Goal: Information Seeking & Learning: Understand process/instructions

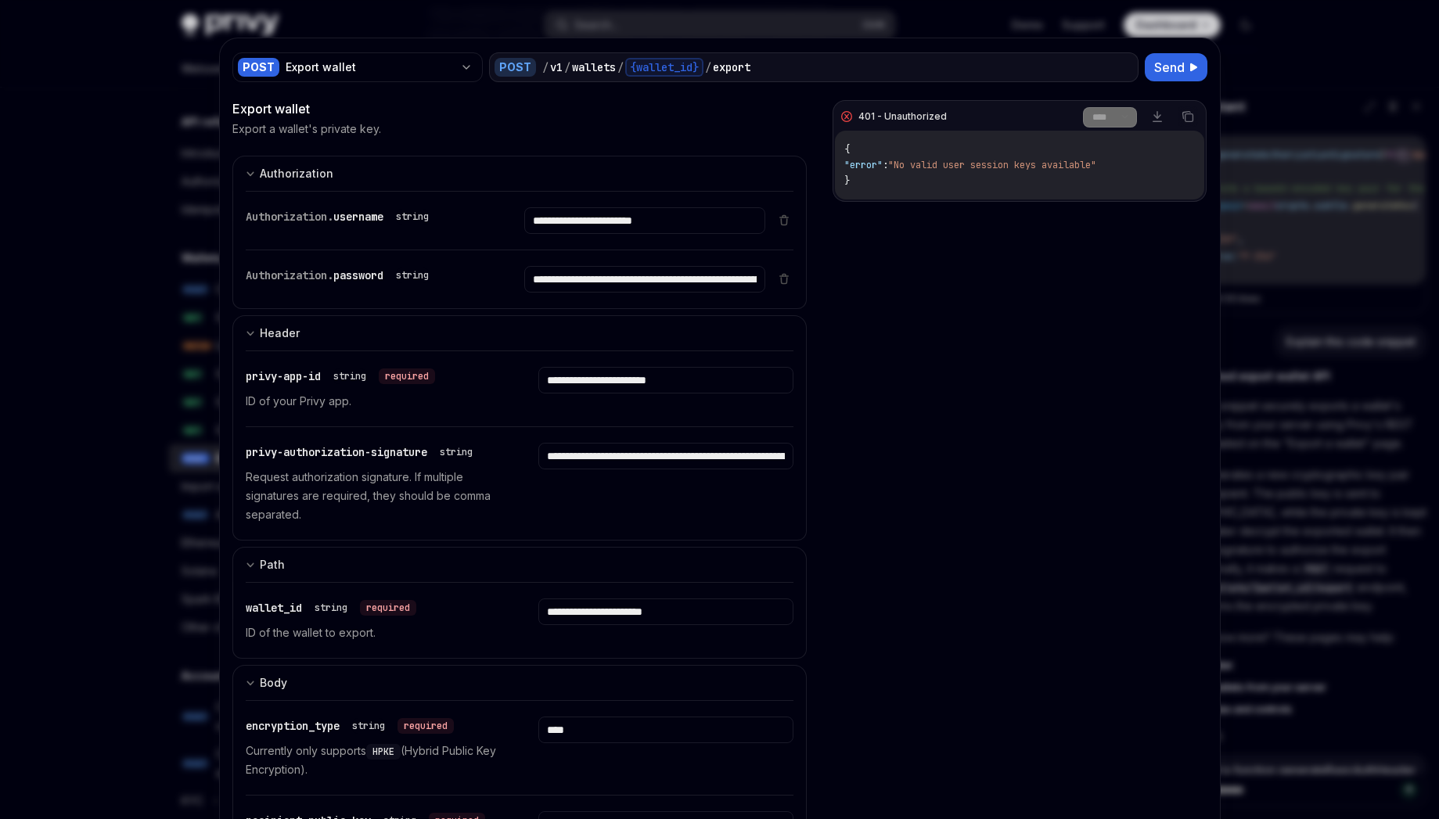
scroll to position [3258, 0]
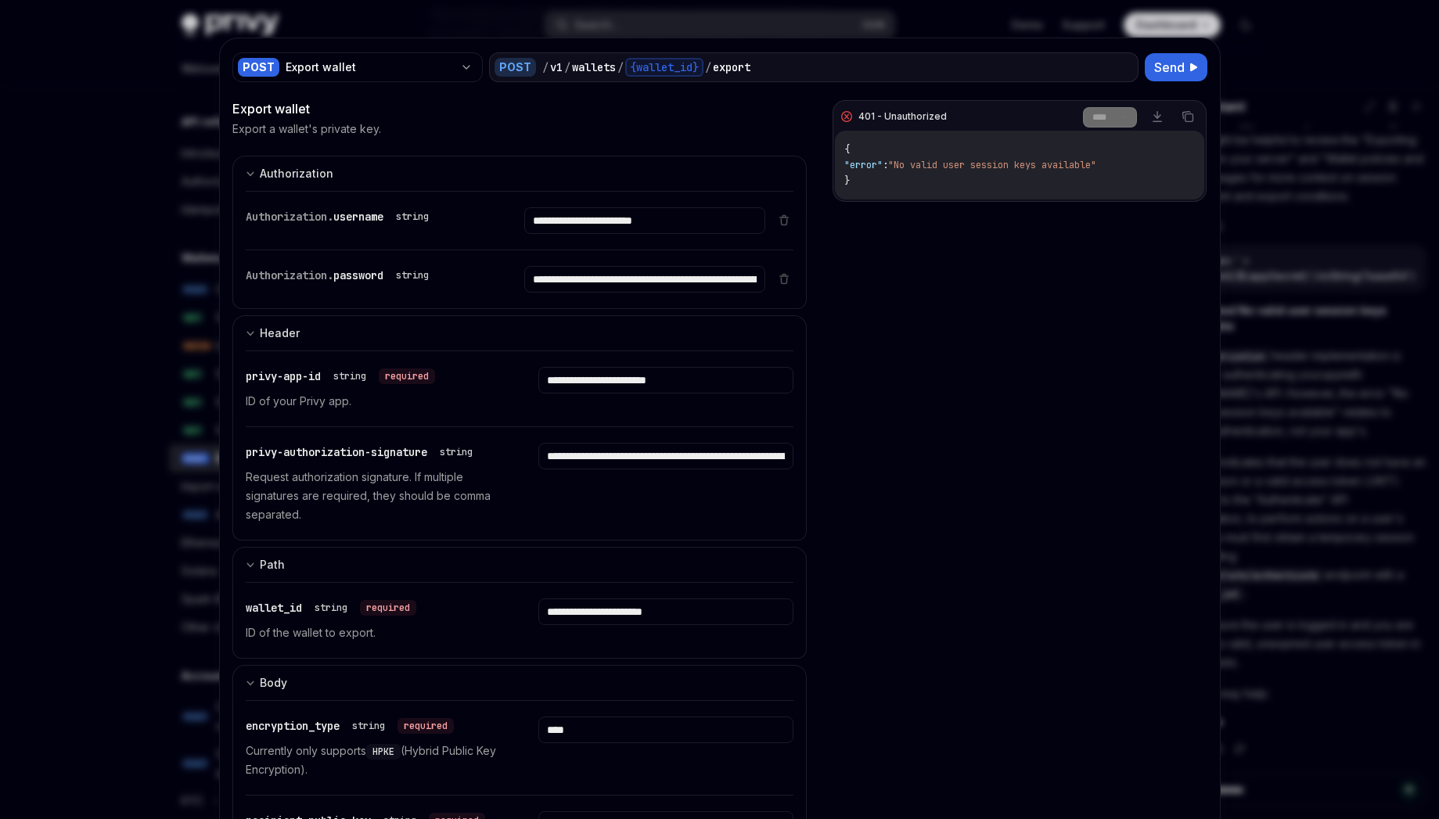
click at [74, 368] on div at bounding box center [719, 409] width 1439 height 819
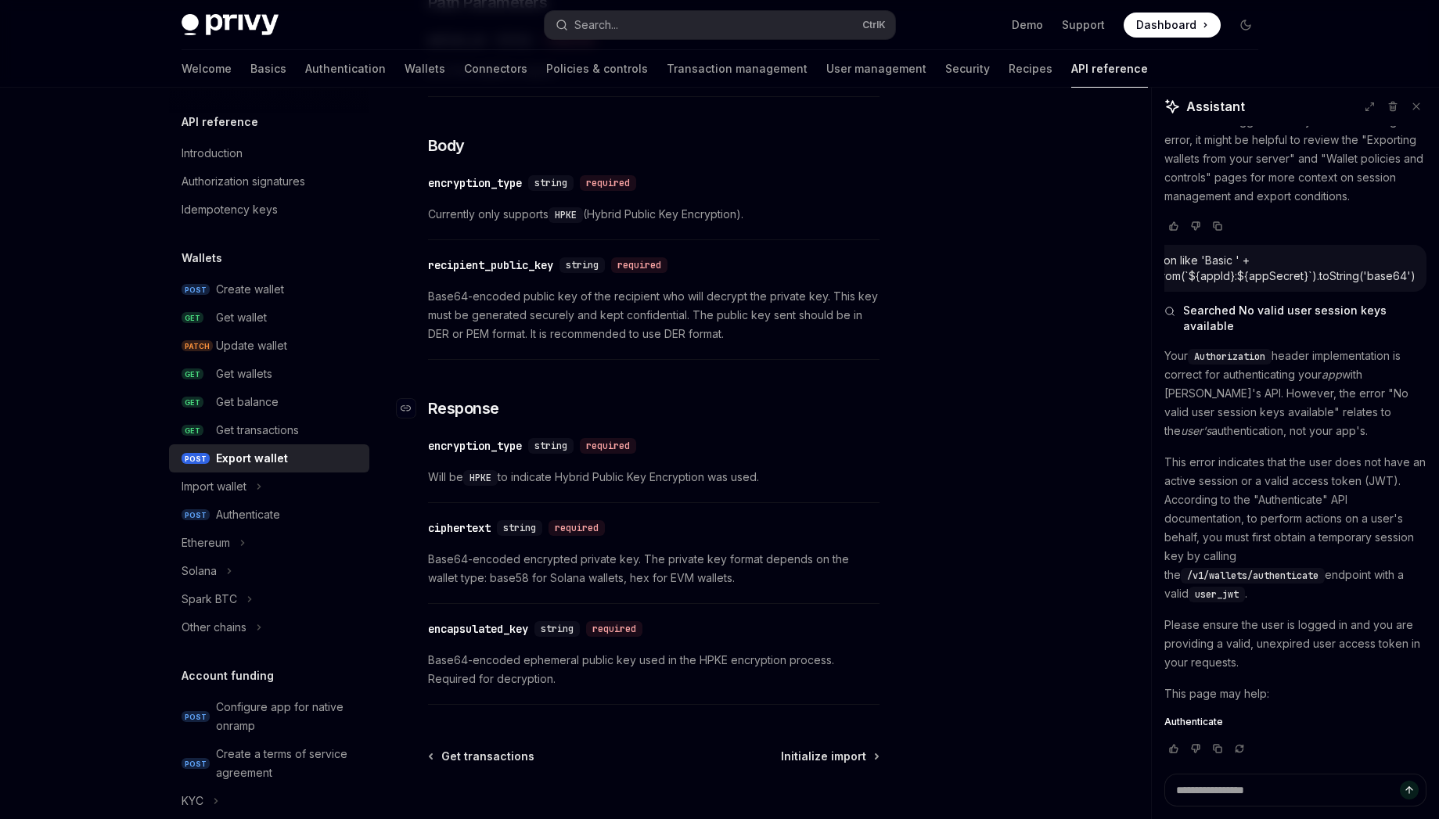
scroll to position [901, 0]
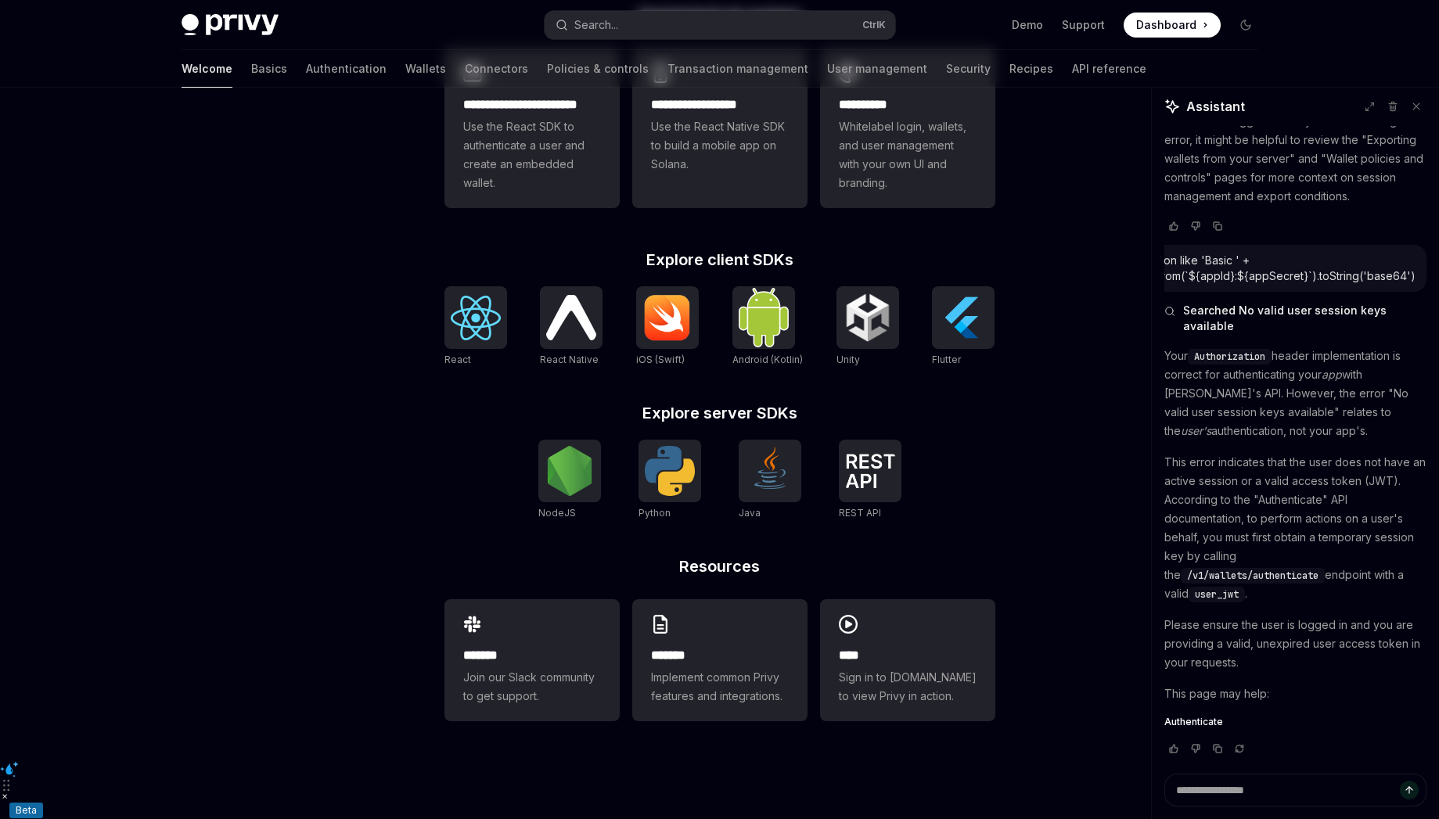
type textarea "*"
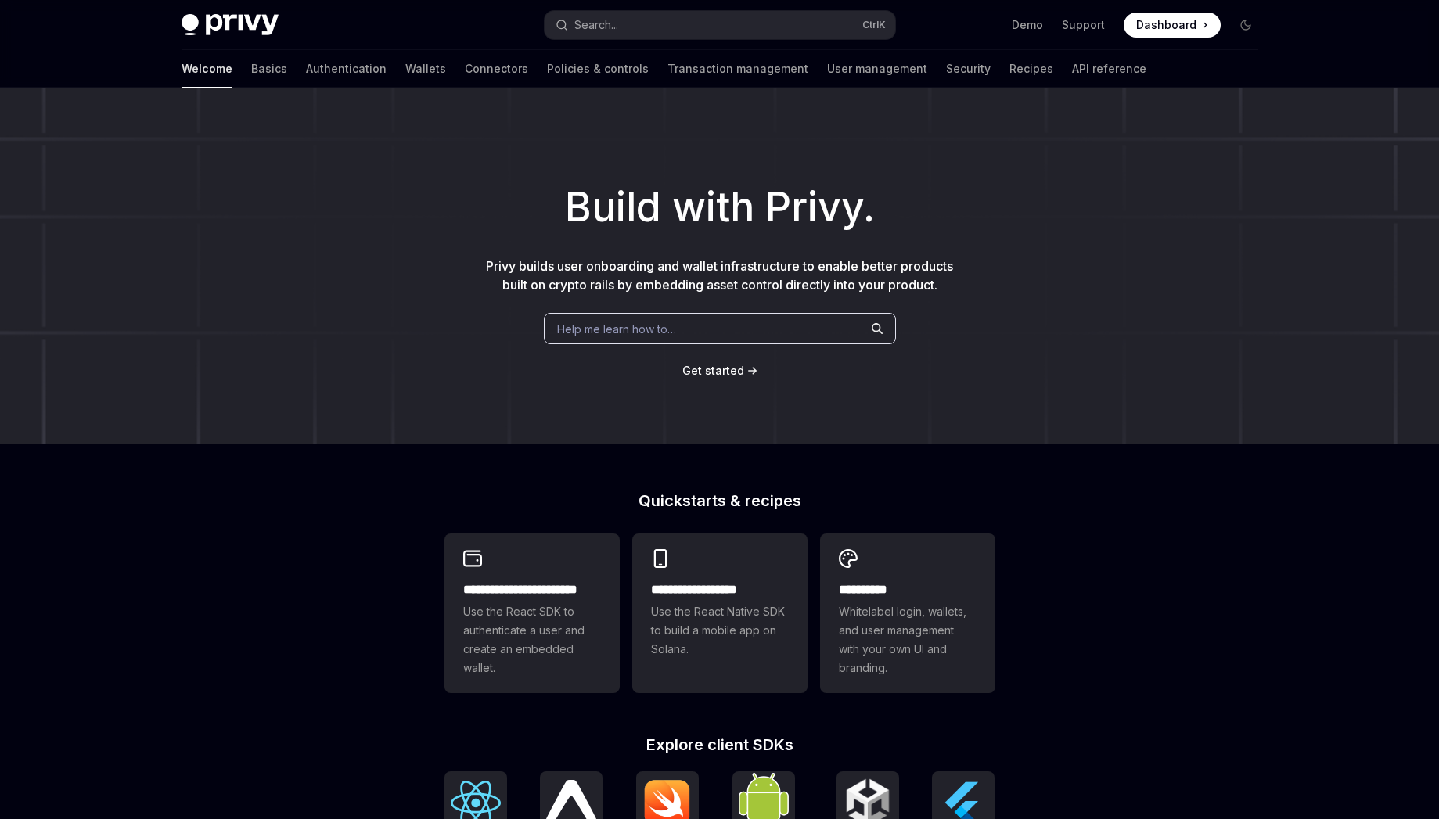
drag, startPoint x: 0, startPoint y: 0, endPoint x: 264, endPoint y: 31, distance: 265.4
click at [264, 31] on img at bounding box center [230, 25] width 97 height 22
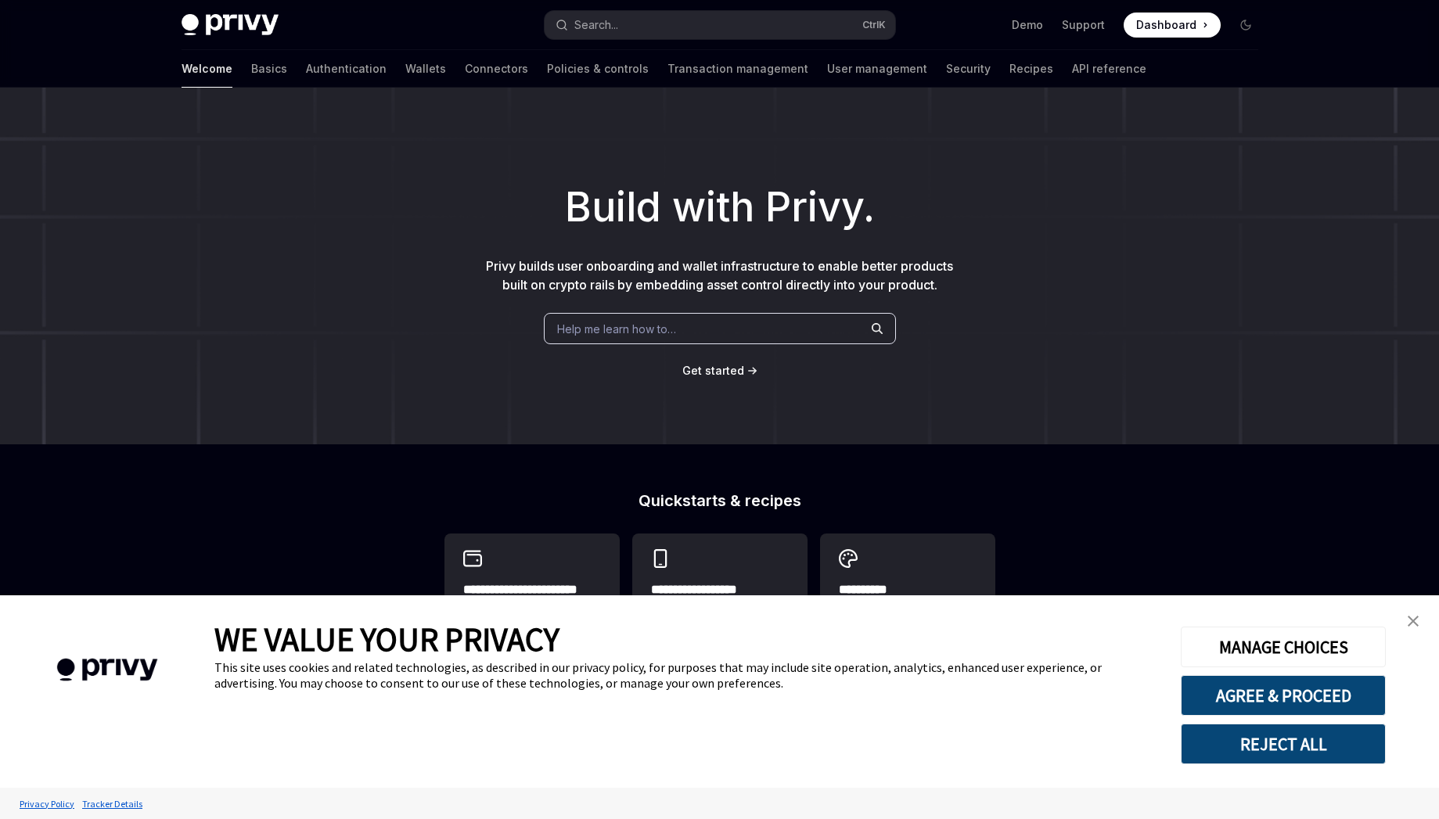
type textarea "*"
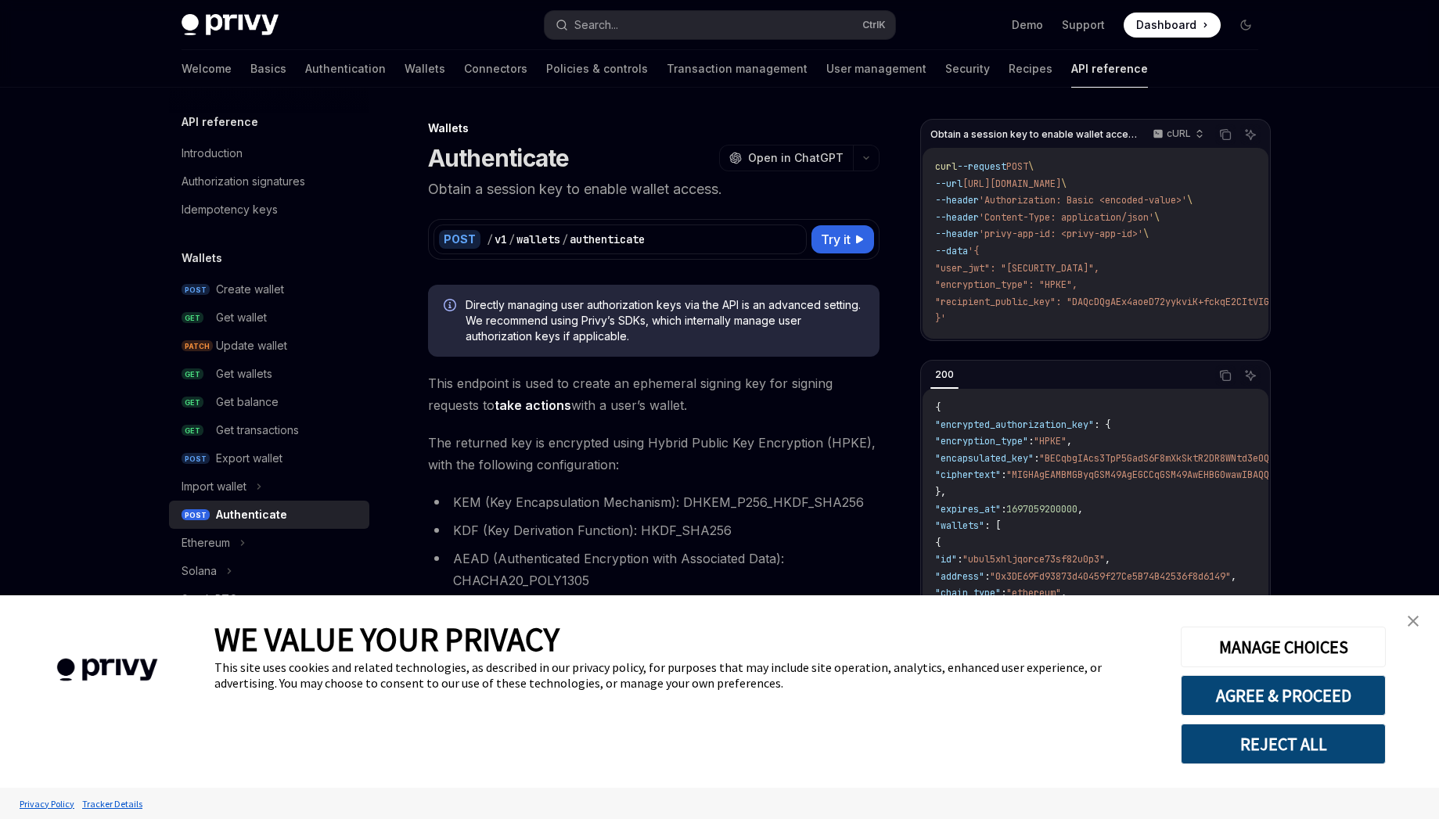
click at [1406, 625] on link "close banner" at bounding box center [1412, 621] width 31 height 31
click at [277, 9] on div "Privy Docs home page Search... Ctrl K Demo Support Dashboard Dashboard Search..." at bounding box center [720, 25] width 1076 height 50
click at [257, 22] on img at bounding box center [230, 25] width 97 height 22
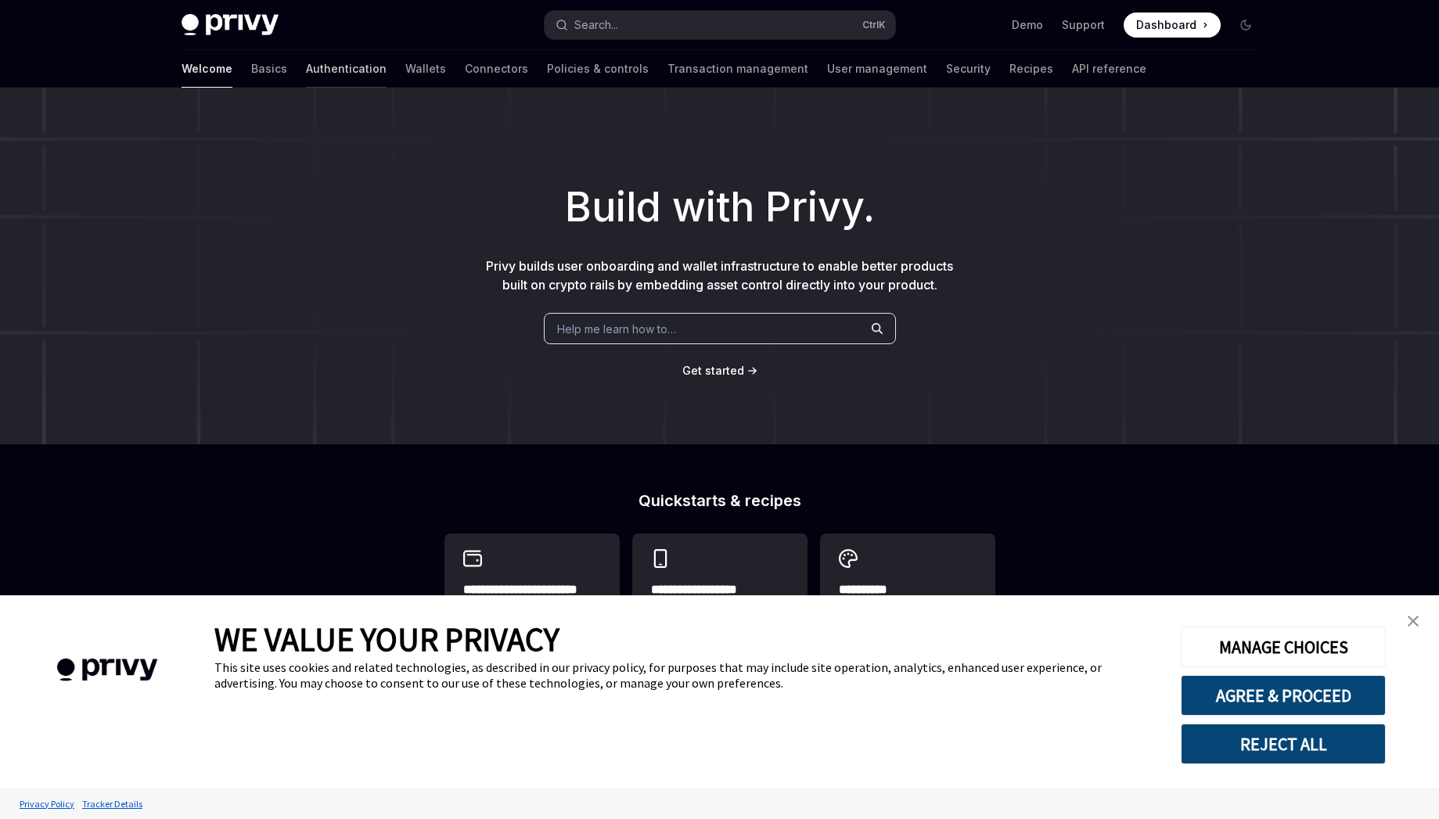
click at [306, 70] on link "Authentication" at bounding box center [346, 69] width 81 height 38
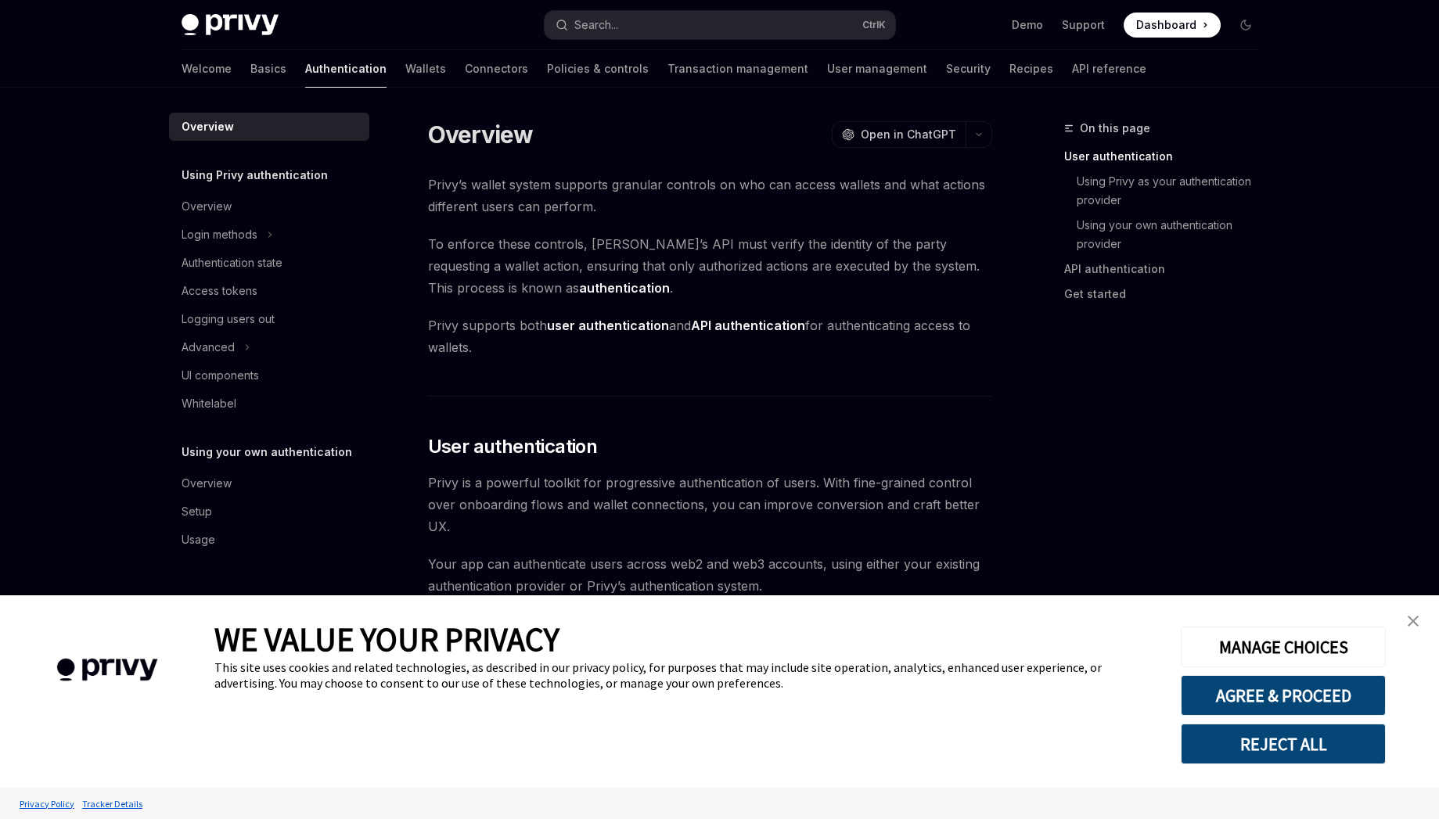
scroll to position [141, 0]
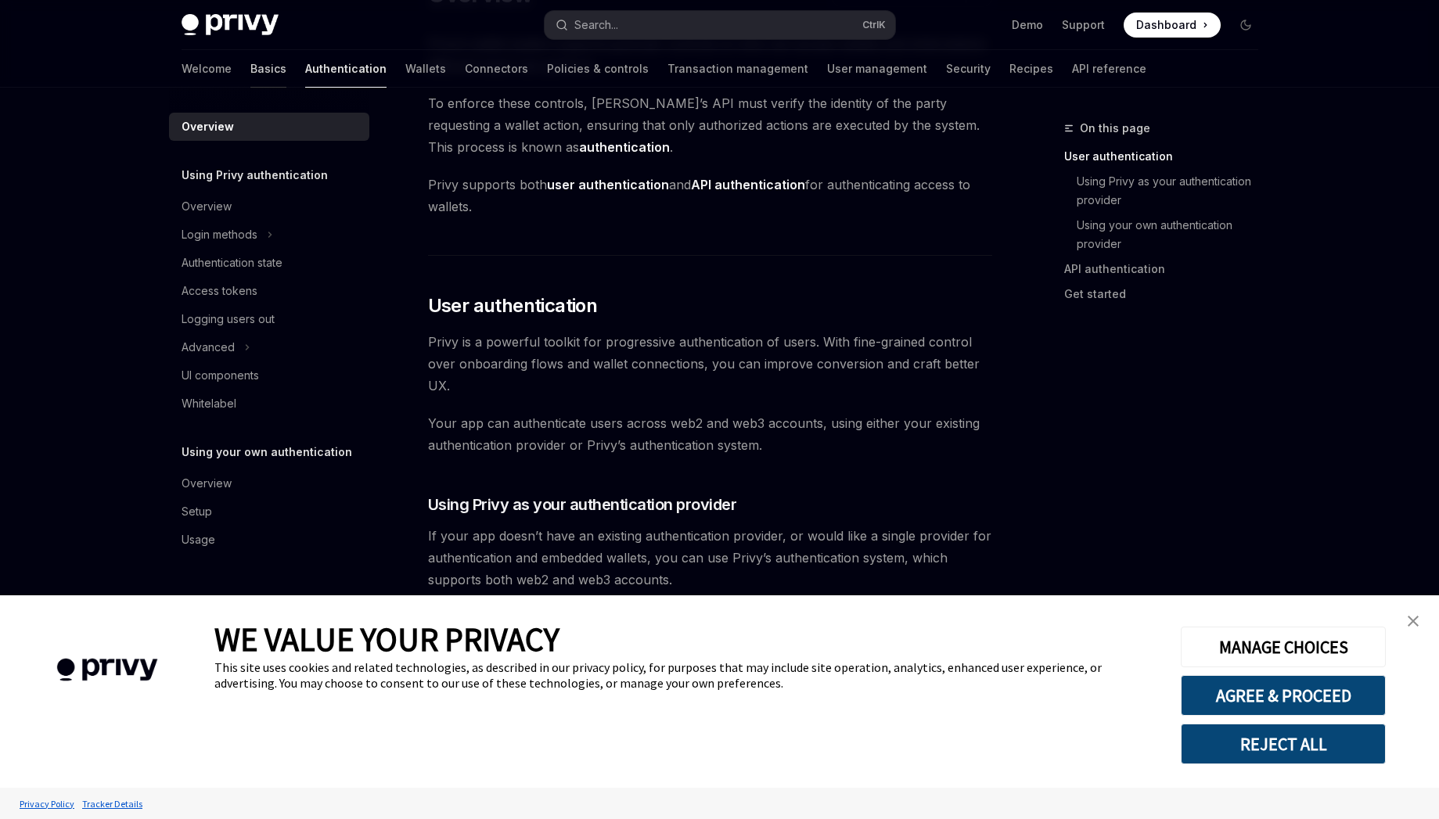
click at [250, 74] on link "Basics" at bounding box center [268, 69] width 36 height 38
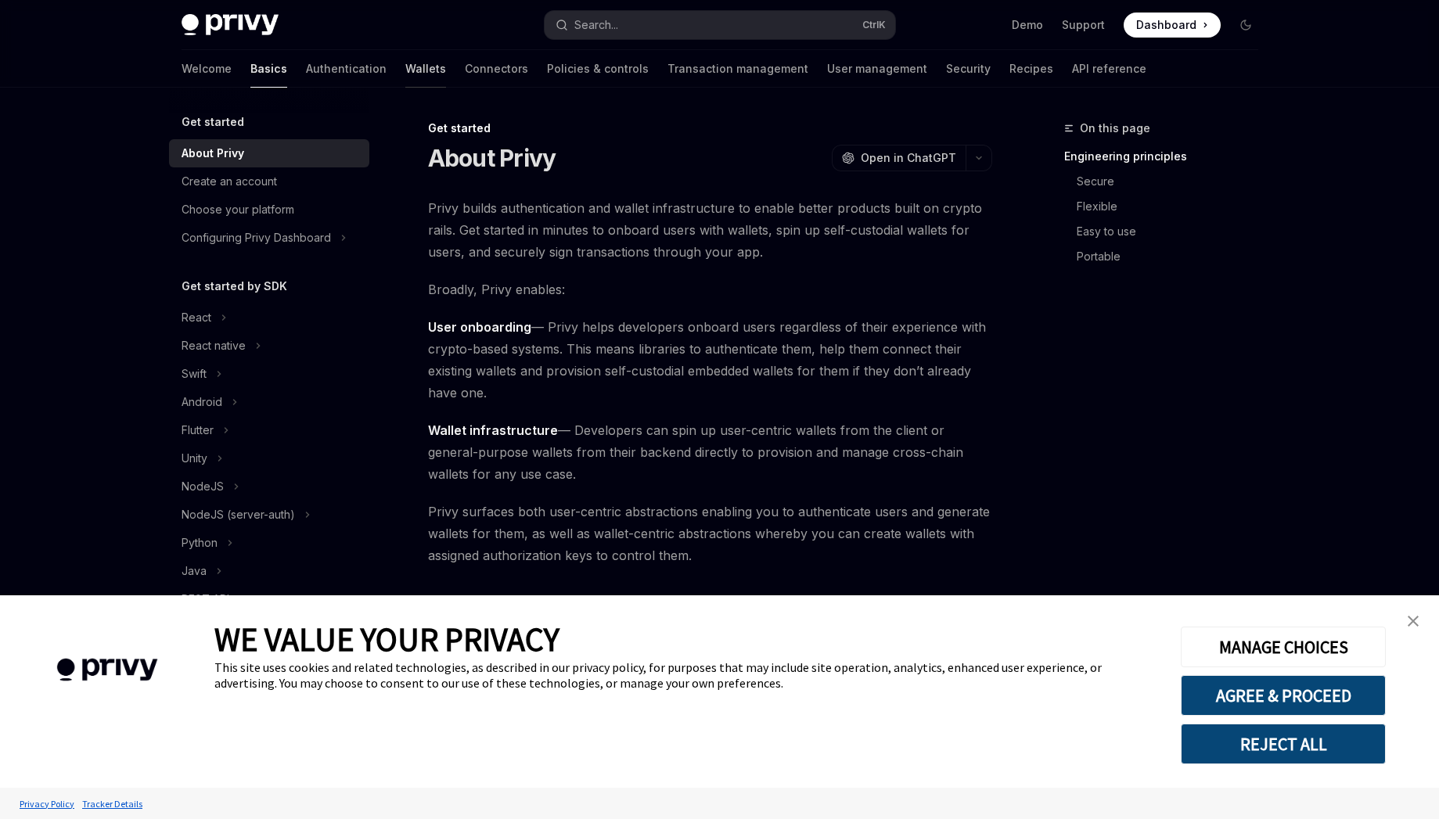
click at [405, 66] on link "Wallets" at bounding box center [425, 69] width 41 height 38
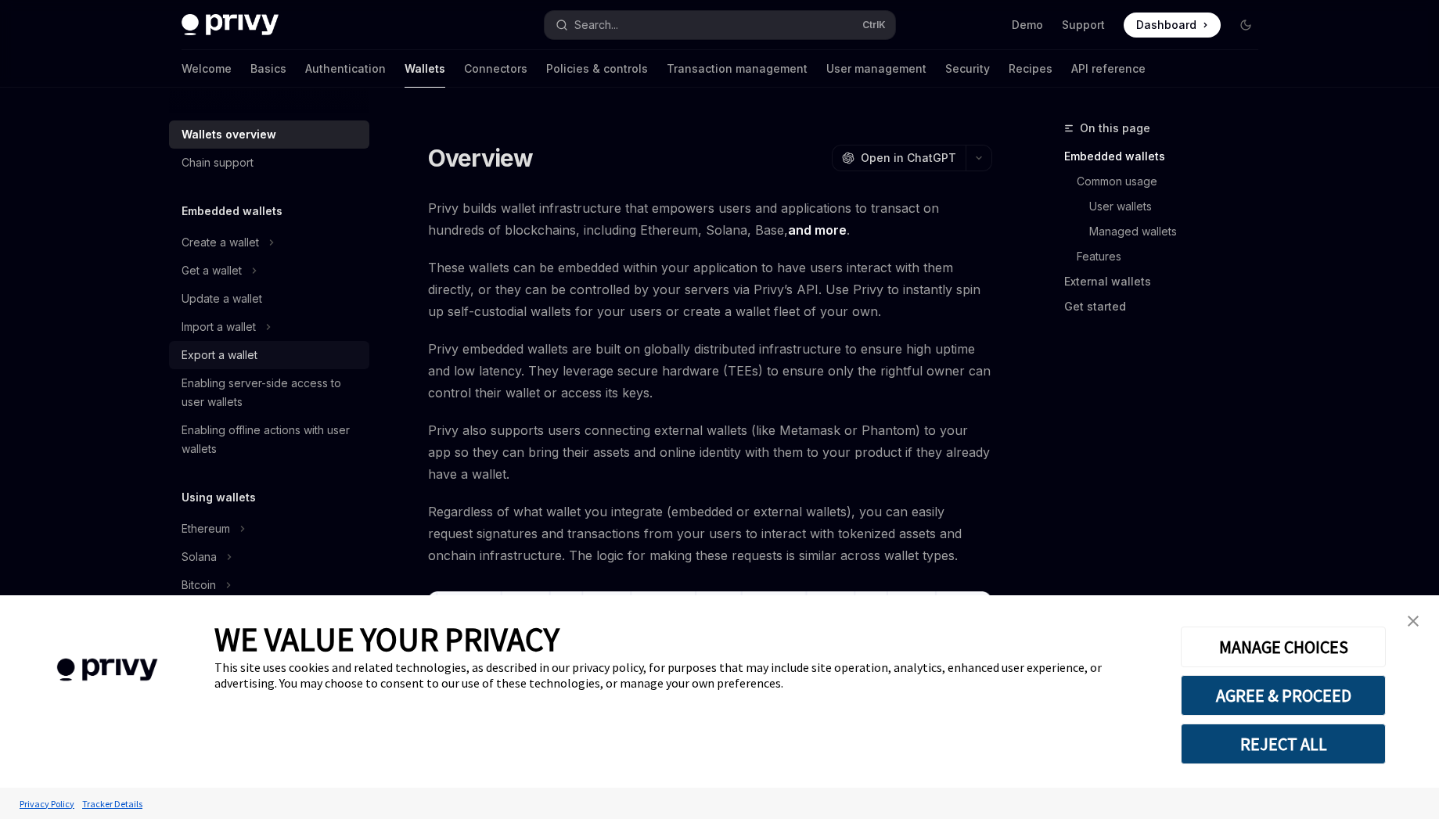
click at [227, 359] on div "Export a wallet" at bounding box center [220, 355] width 76 height 19
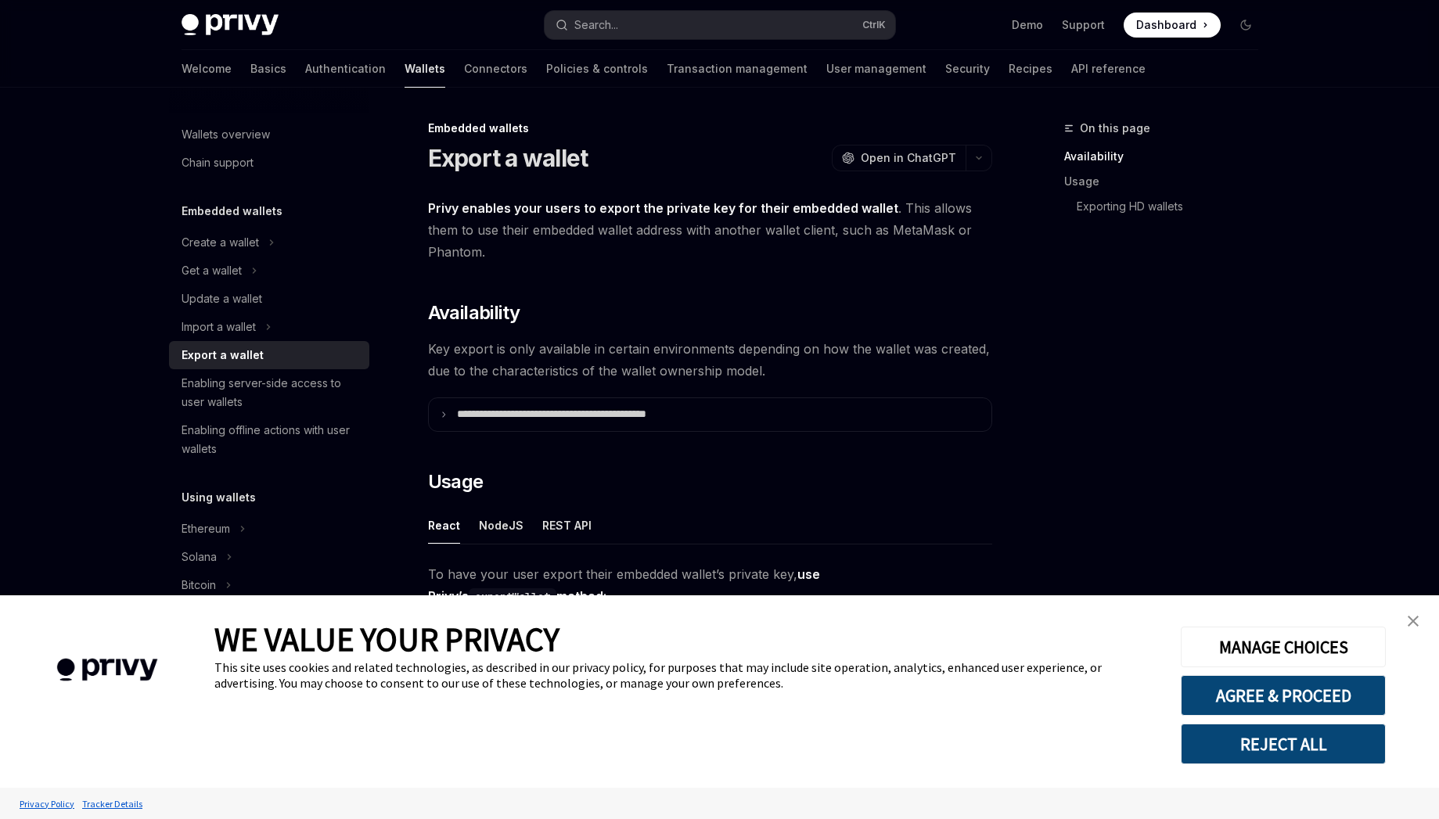
click at [1414, 620] on img "close banner" at bounding box center [1412, 621] width 11 height 11
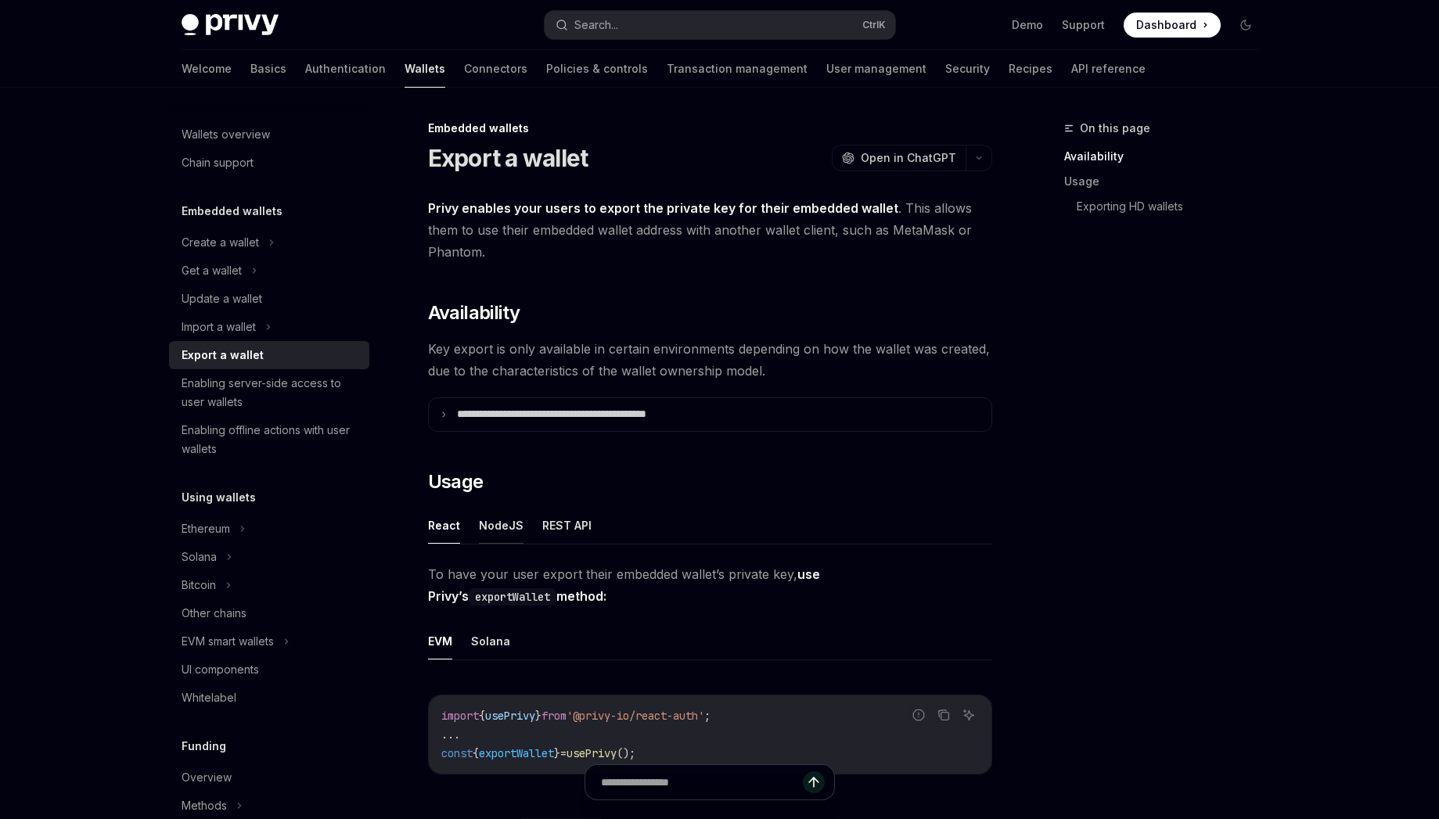
click at [504, 516] on button "NodeJS" at bounding box center [501, 525] width 45 height 37
type textarea "*"
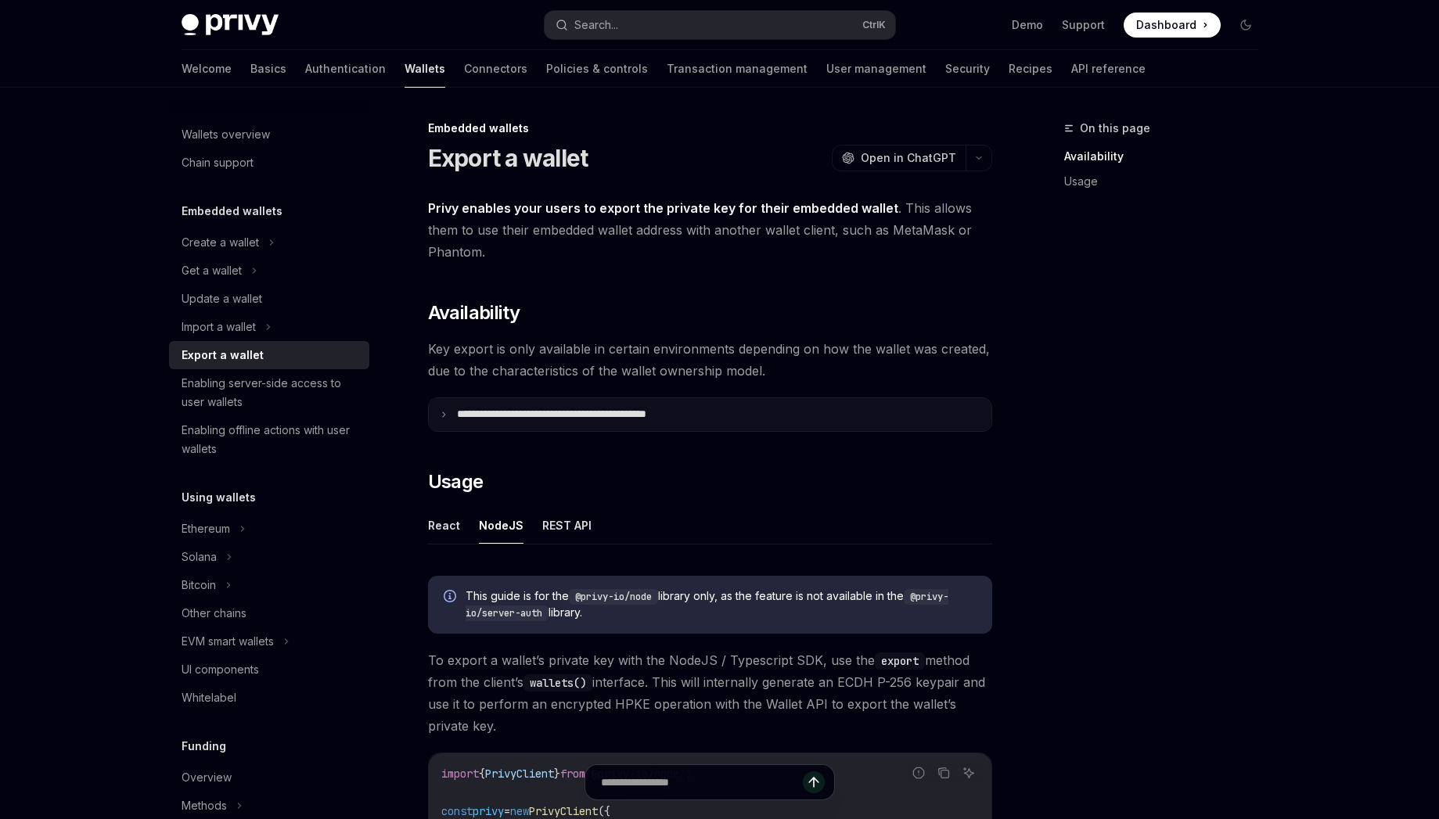
click at [559, 408] on p "**********" at bounding box center [586, 415] width 258 height 14
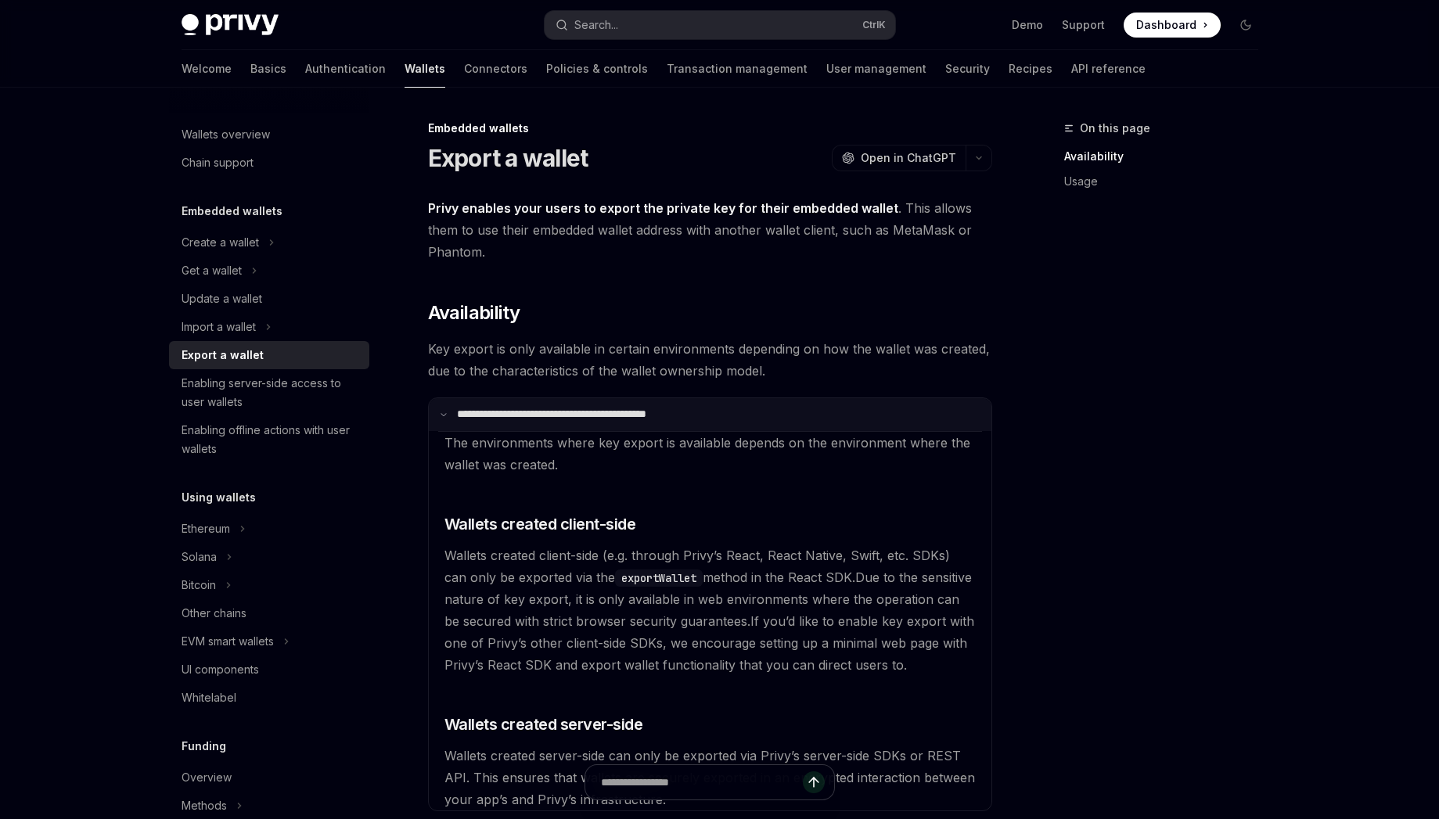
click at [559, 408] on p "**********" at bounding box center [583, 415] width 253 height 14
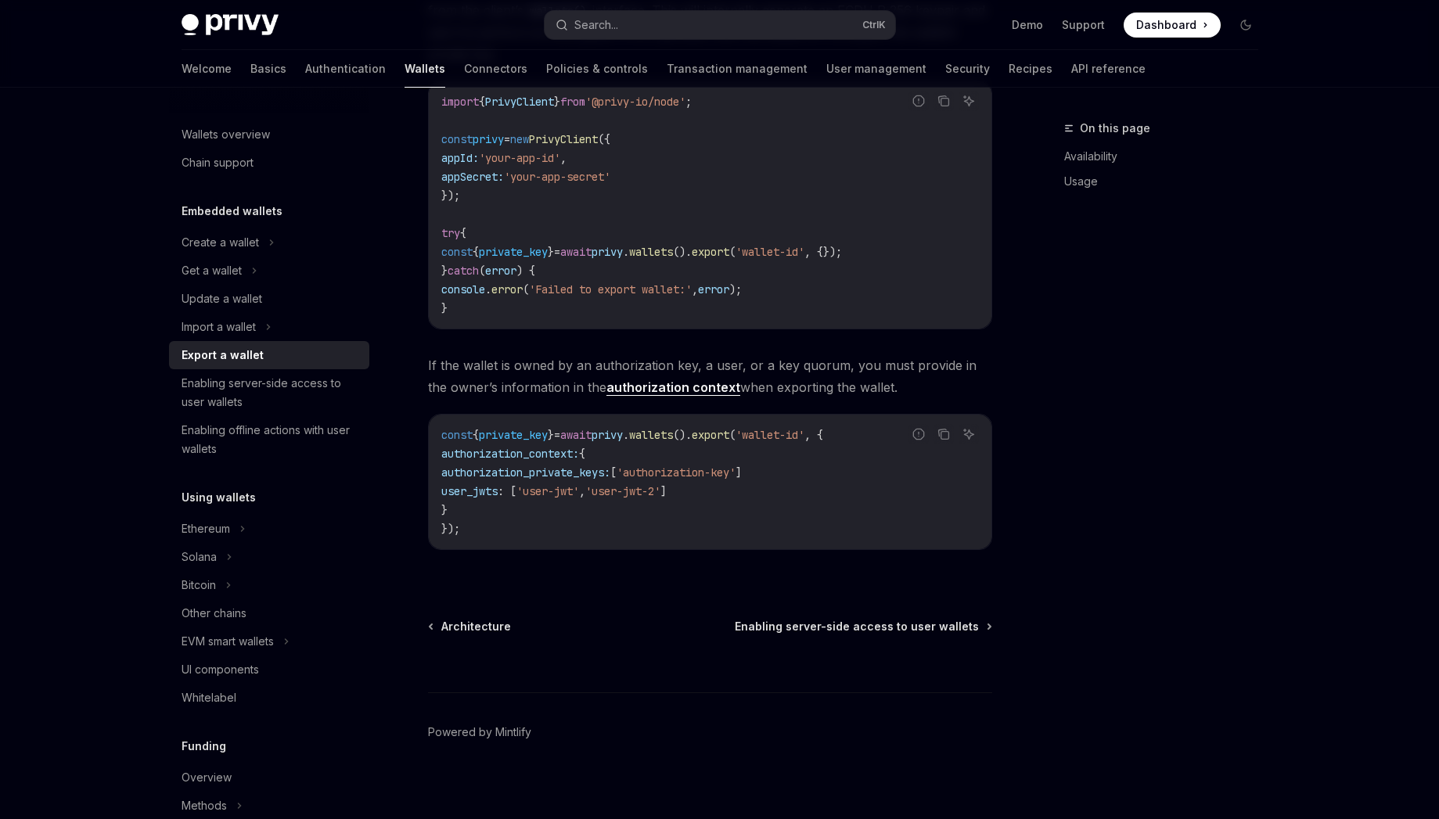
scroll to position [681, 0]
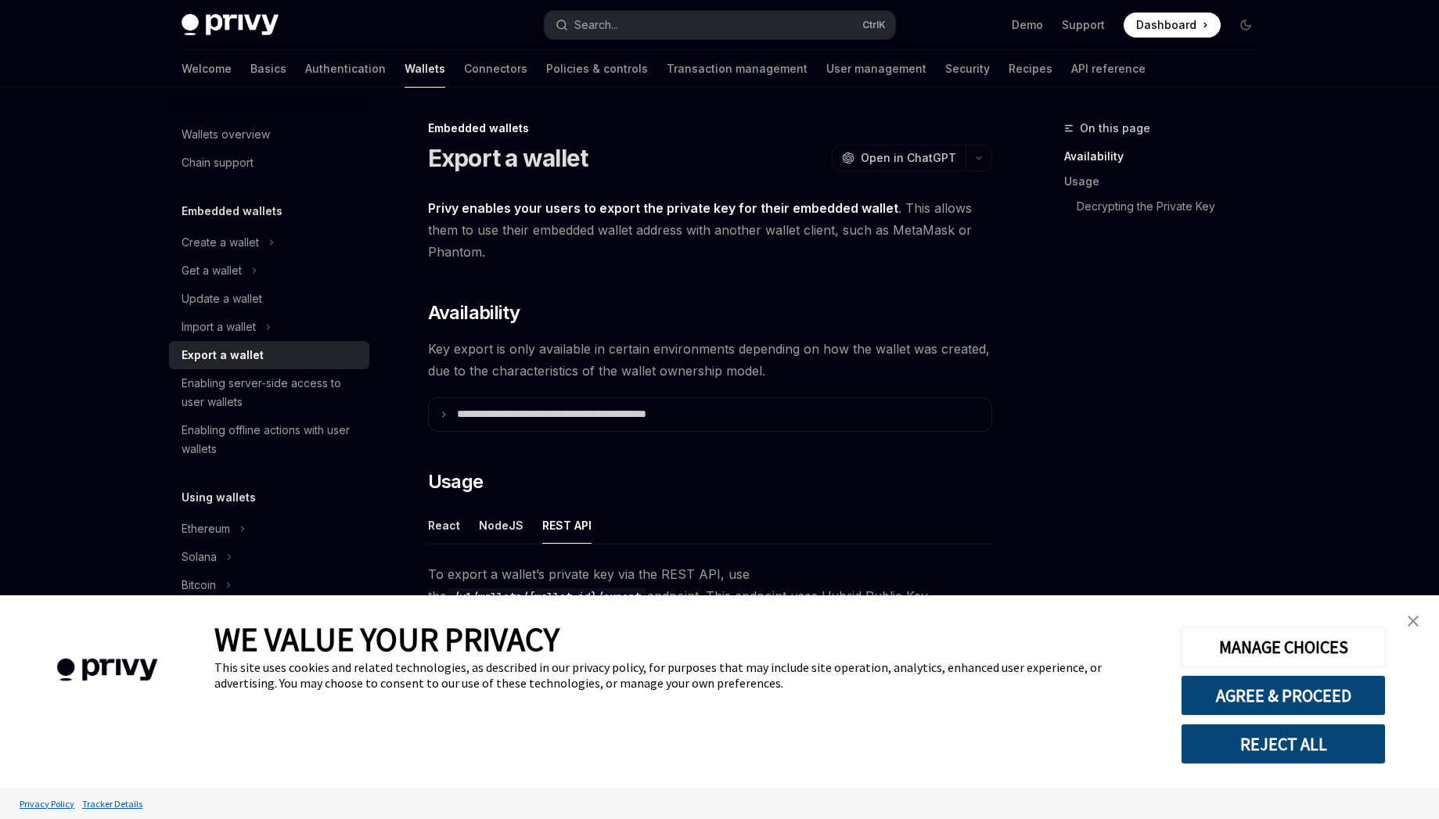
click at [1213, 447] on div "On this page Availability Usage Decrypting the Private Key" at bounding box center [1152, 469] width 238 height 700
click at [1406, 618] on link "close banner" at bounding box center [1412, 621] width 31 height 31
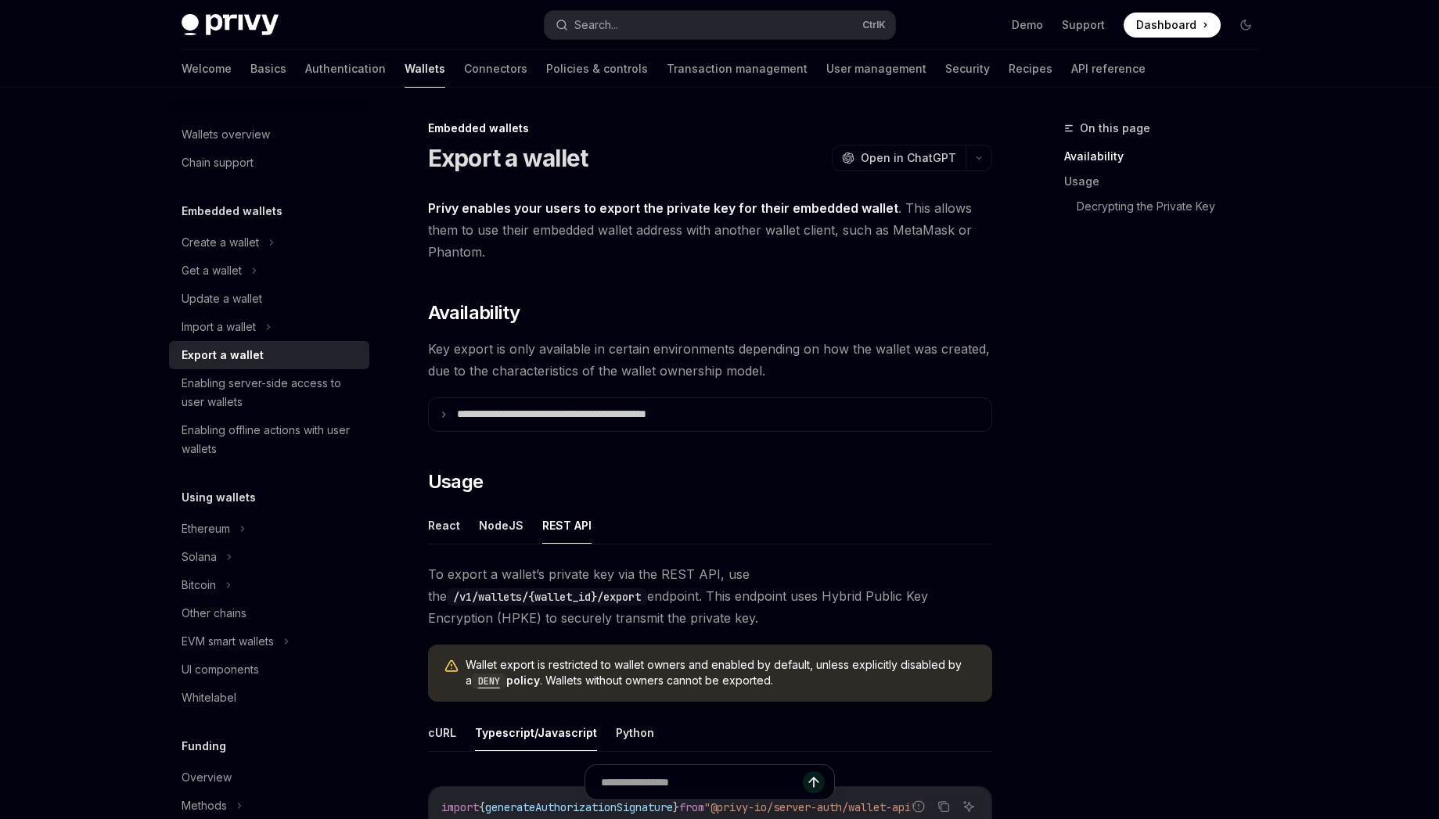
click at [823, 208] on strong "Privy enables your users to export the private key for their embedded wallet" at bounding box center [663, 208] width 470 height 16
click at [799, 253] on span "Privy enables your users to export the private key for their embedded wallet . …" at bounding box center [710, 230] width 564 height 66
click at [808, 207] on strong "Privy enables your users to export the private key for their embedded wallet" at bounding box center [663, 208] width 470 height 16
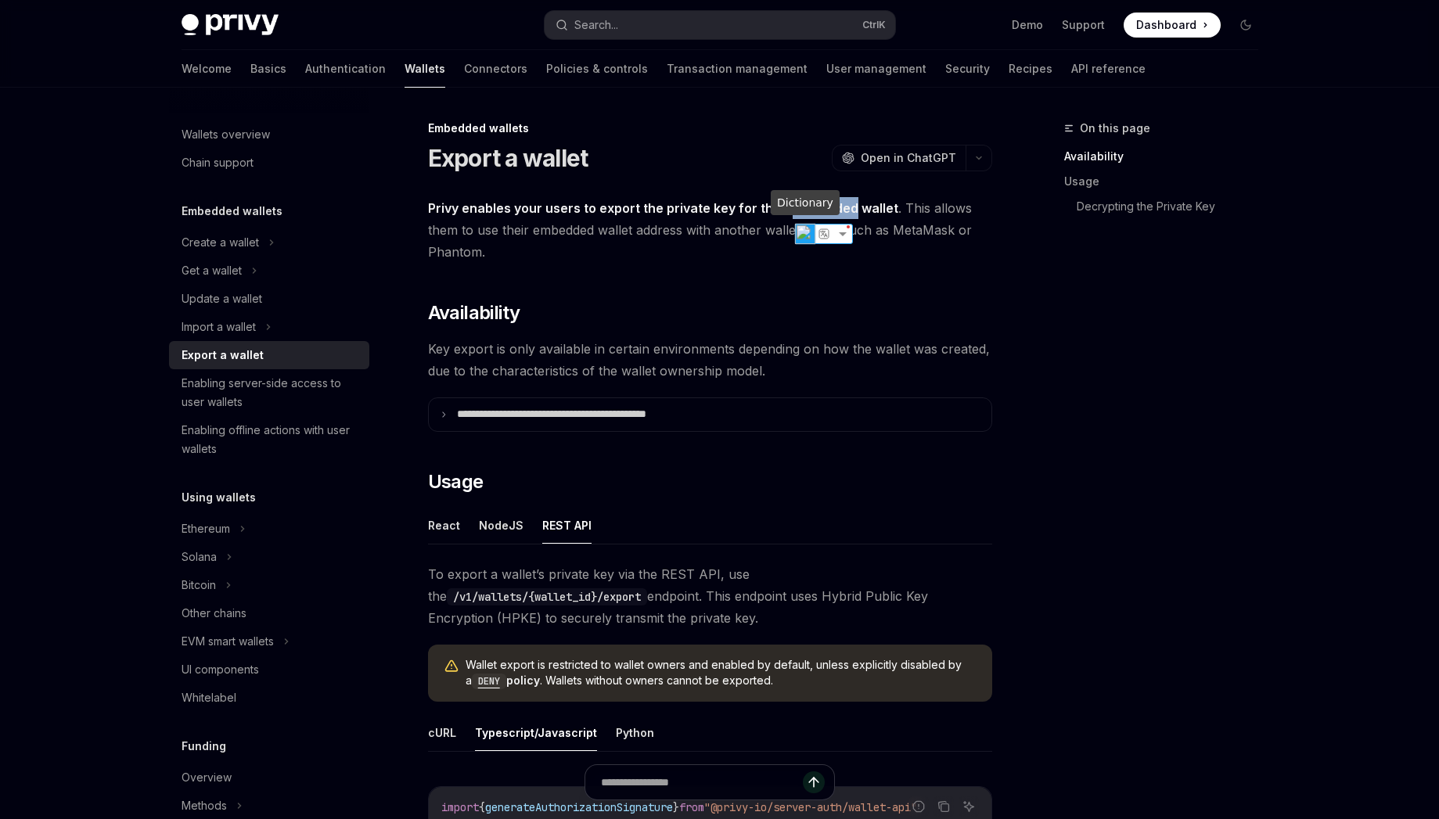
click at [801, 235] on img at bounding box center [805, 234] width 20 height 20
click at [243, 240] on div "Create a wallet" at bounding box center [220, 242] width 77 height 19
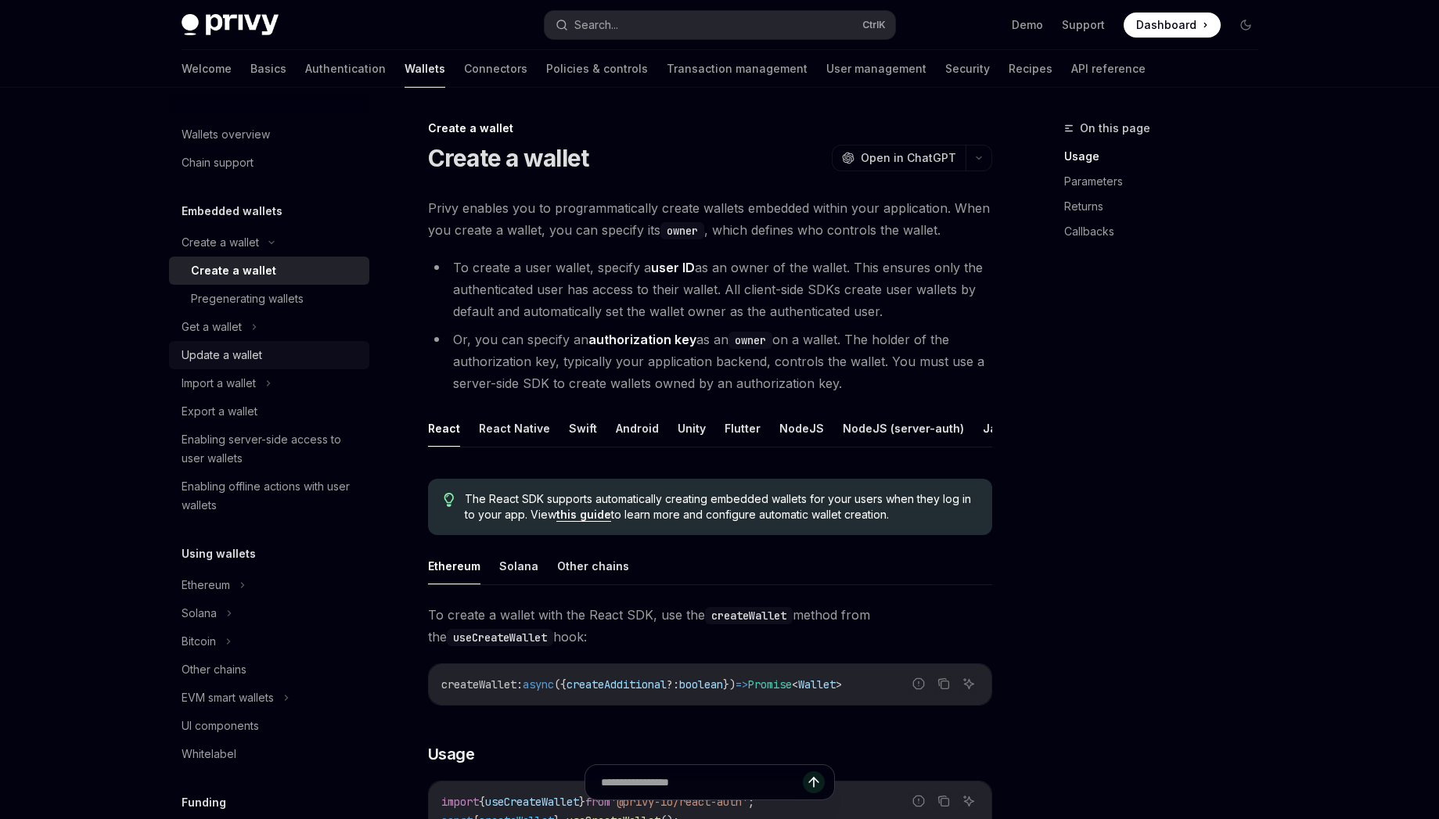
click at [255, 354] on div "Update a wallet" at bounding box center [222, 355] width 81 height 19
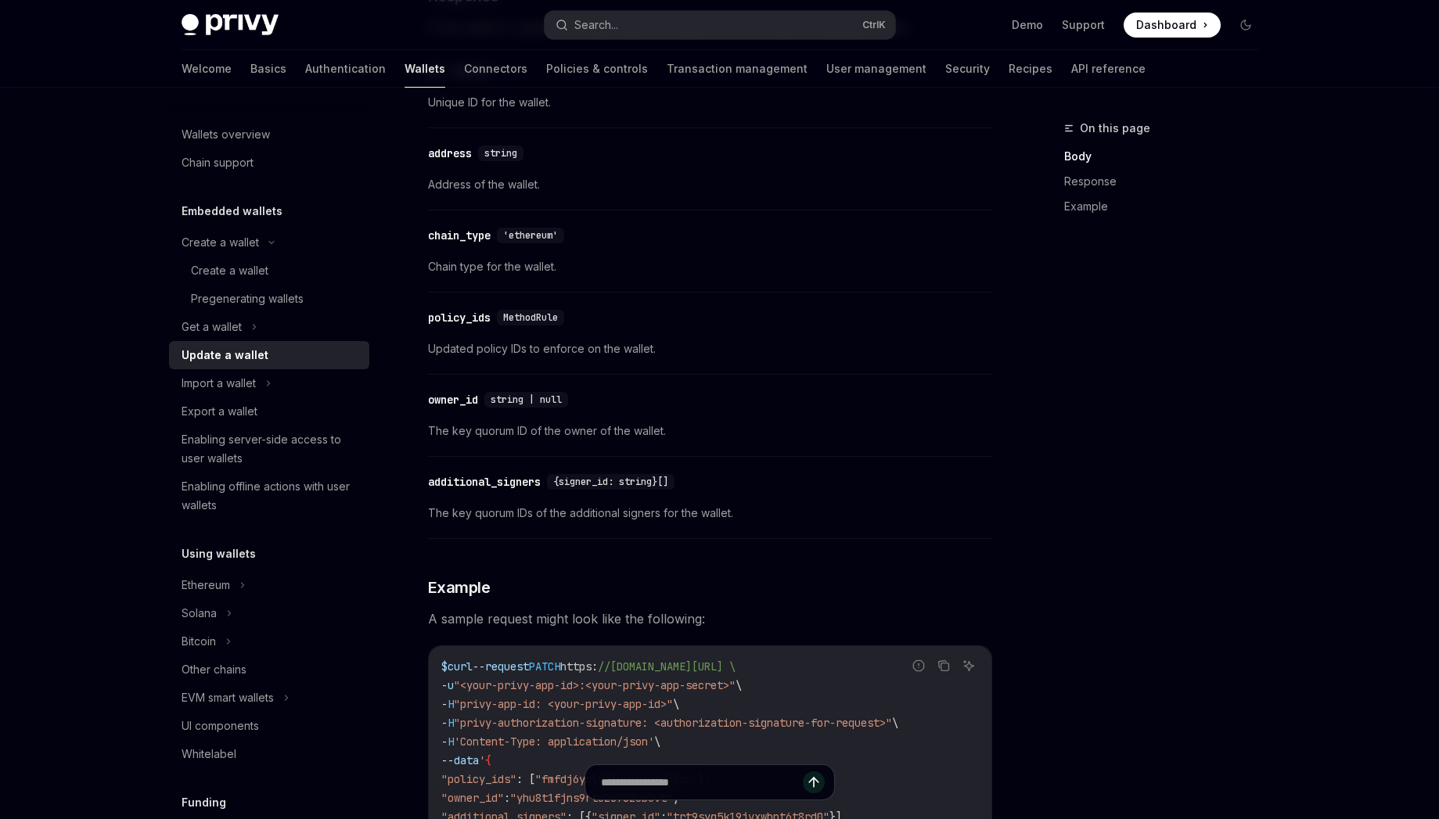
scroll to position [1127, 0]
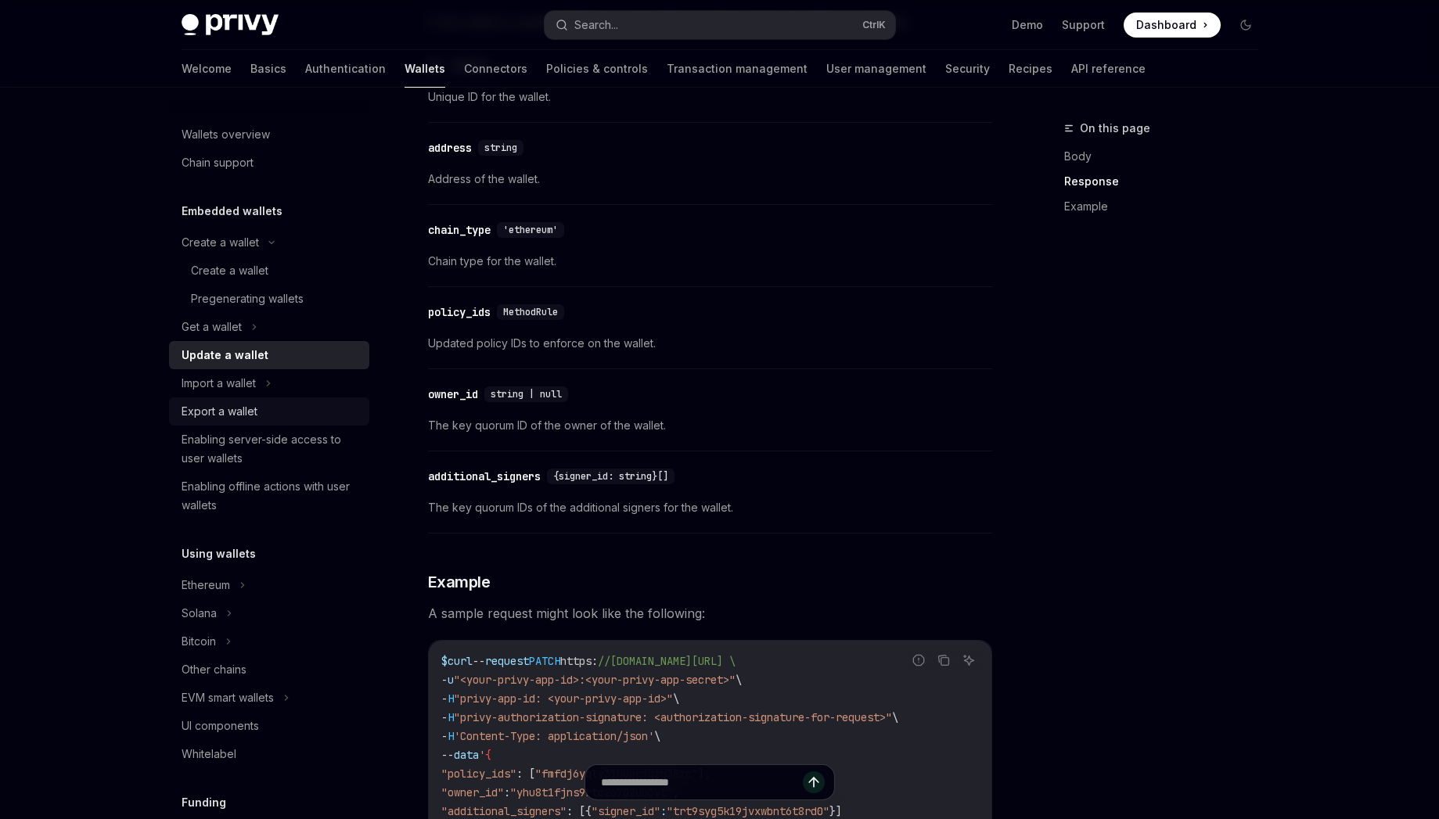
click at [249, 406] on div "Export a wallet" at bounding box center [220, 411] width 76 height 19
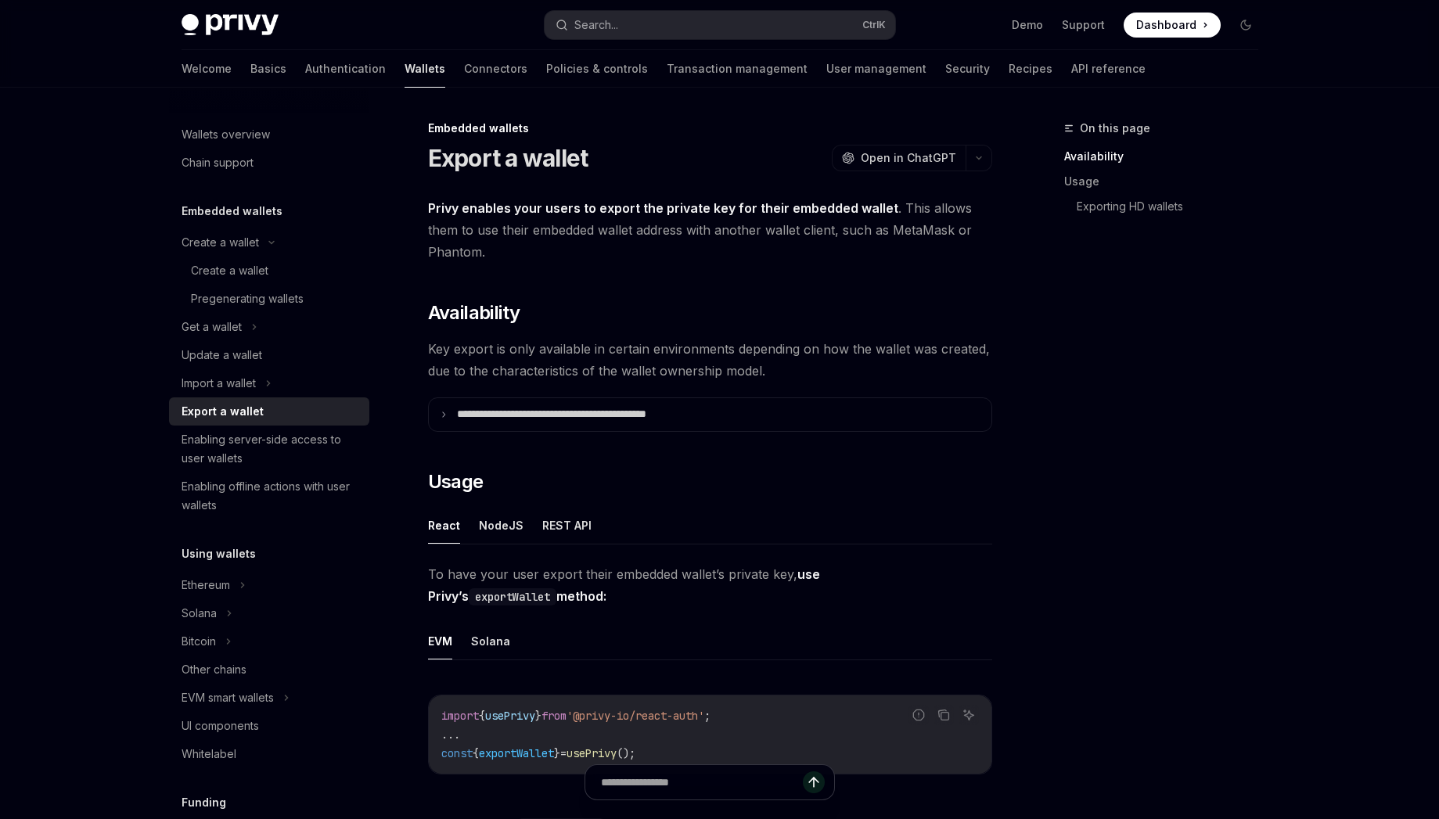
click at [810, 214] on strong "Privy enables your users to export the private key for their embedded wallet" at bounding box center [663, 208] width 470 height 16
click at [810, 245] on span "Privy enables your users to export the private key for their embedded wallet . …" at bounding box center [710, 230] width 564 height 66
click at [811, 199] on span "Privy enables your users to export the private key for their embedded wallet . …" at bounding box center [710, 230] width 564 height 66
click at [811, 200] on strong "Privy enables your users to export the private key for their embedded wallet" at bounding box center [663, 208] width 470 height 16
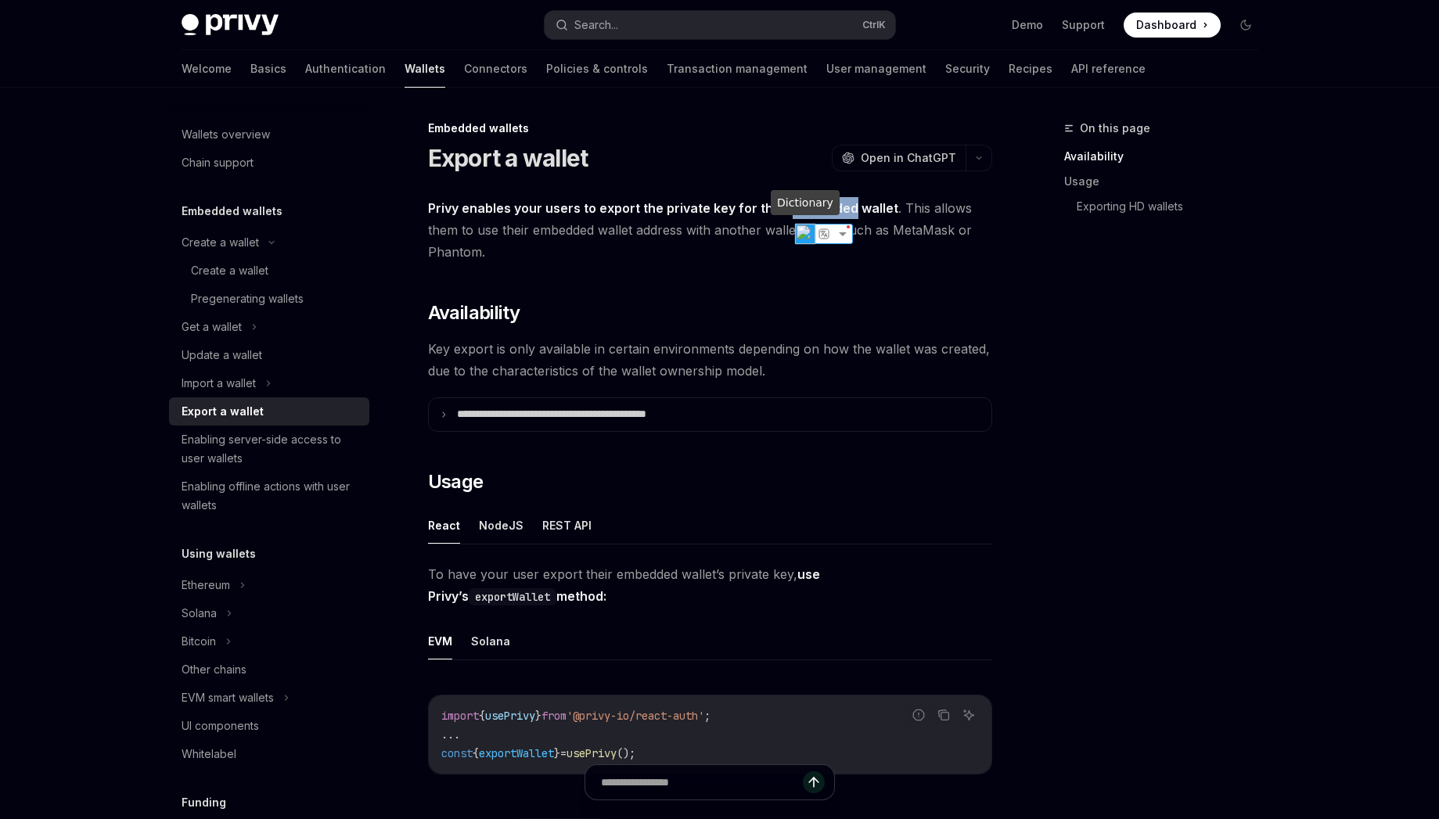
click at [809, 238] on img at bounding box center [805, 234] width 20 height 20
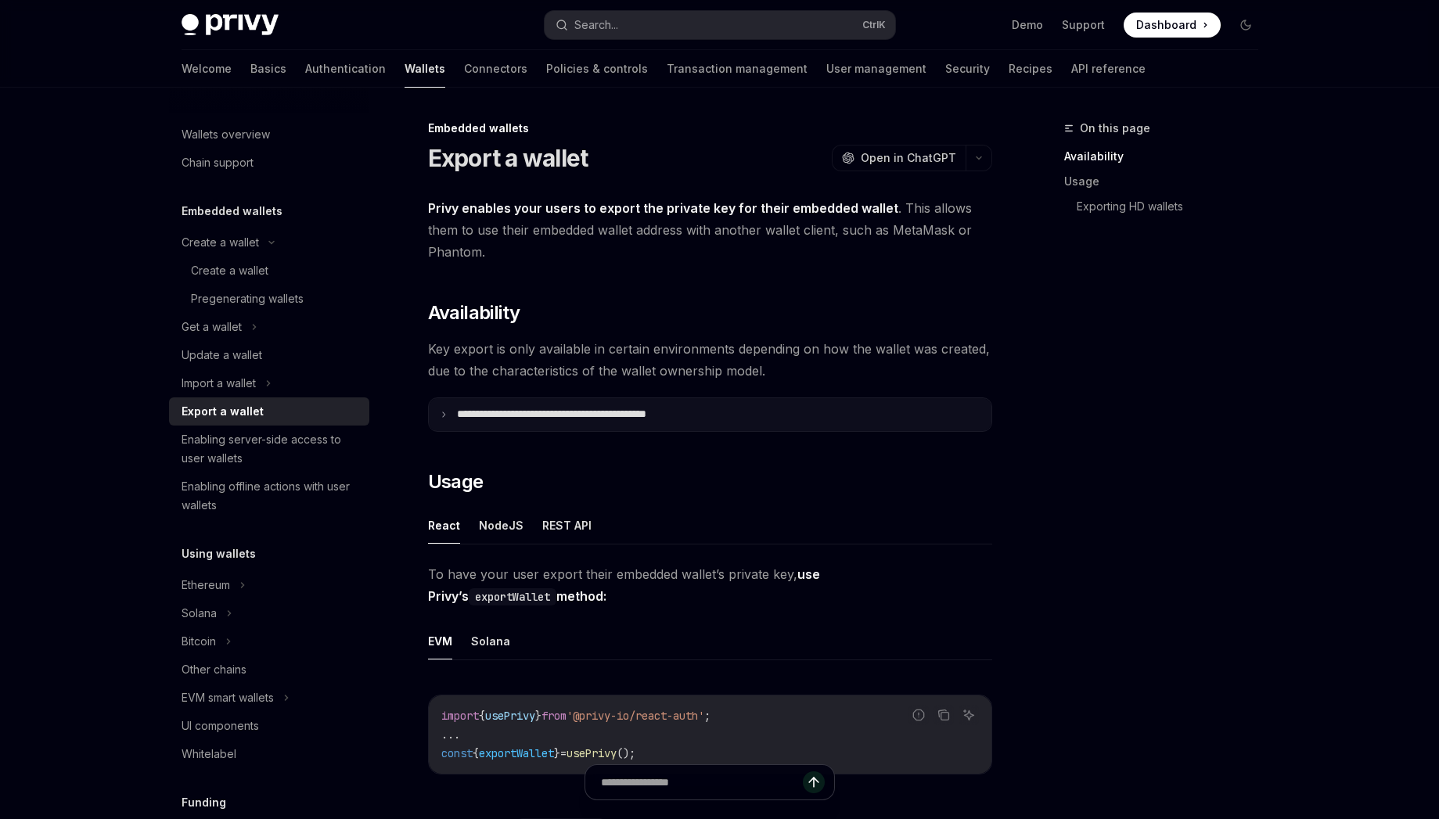
click at [491, 418] on p "**********" at bounding box center [586, 415] width 258 height 14
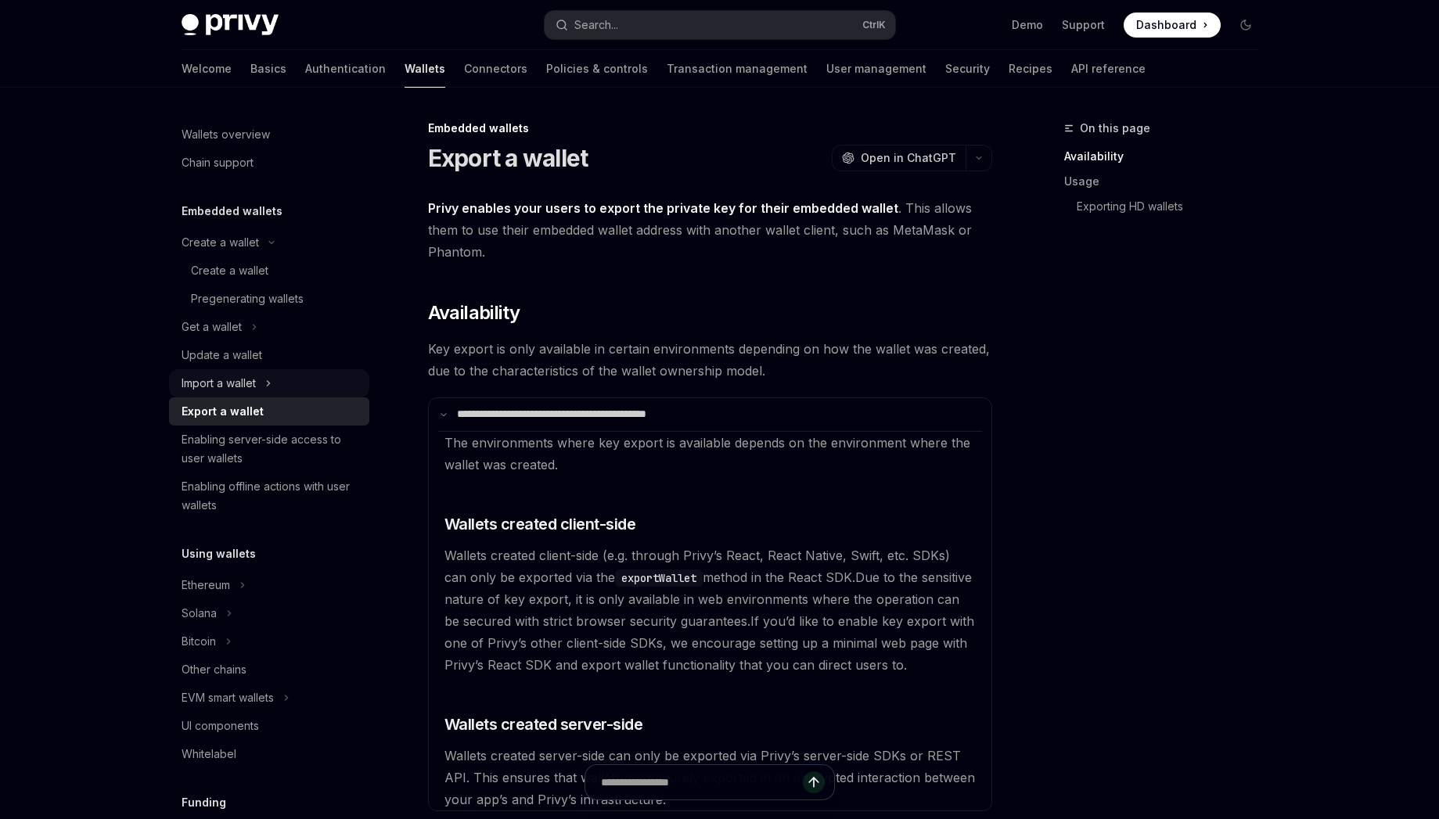
click at [239, 381] on div "Import a wallet" at bounding box center [219, 383] width 74 height 19
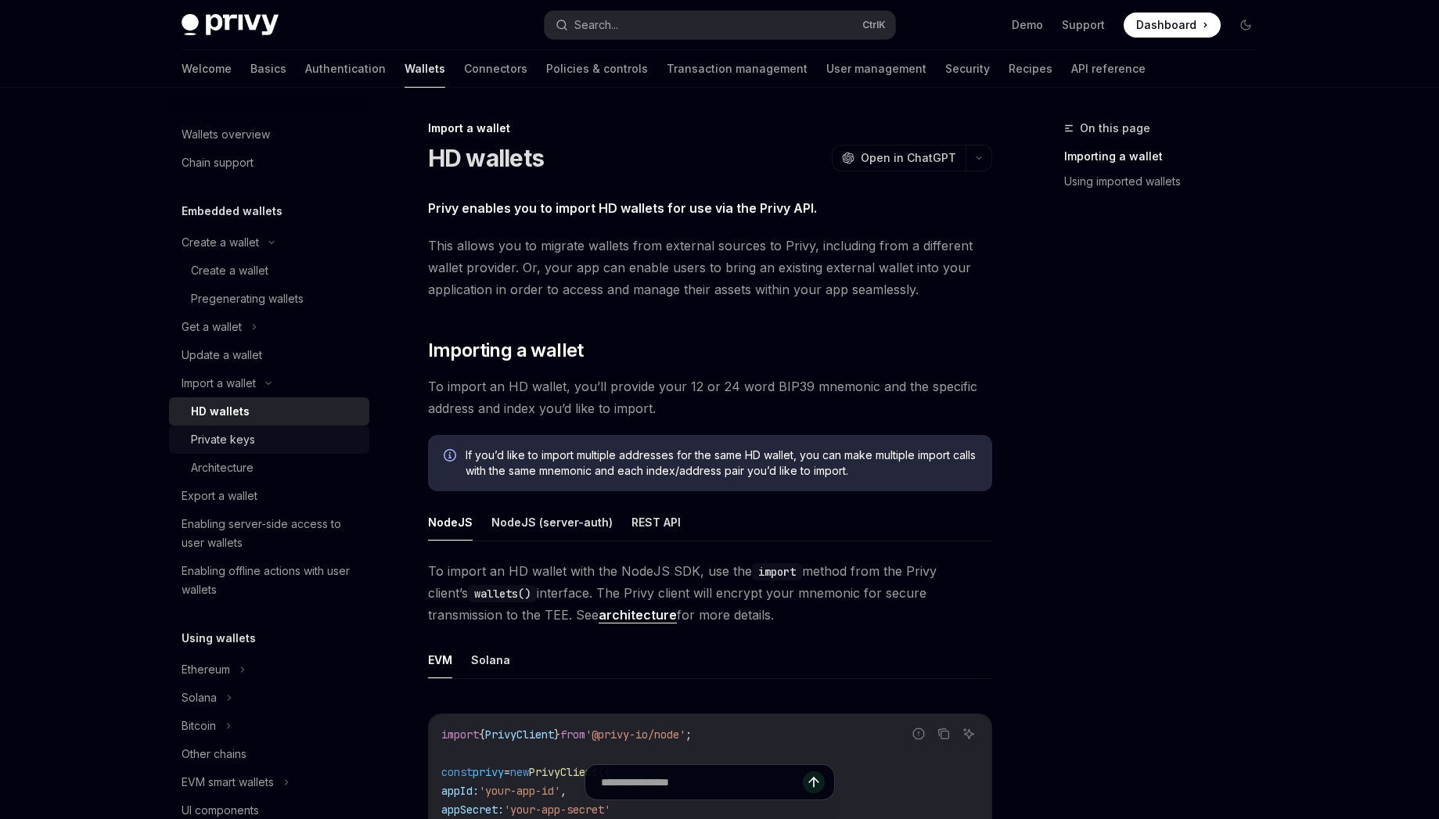
click at [256, 444] on div "Private keys" at bounding box center [275, 439] width 169 height 19
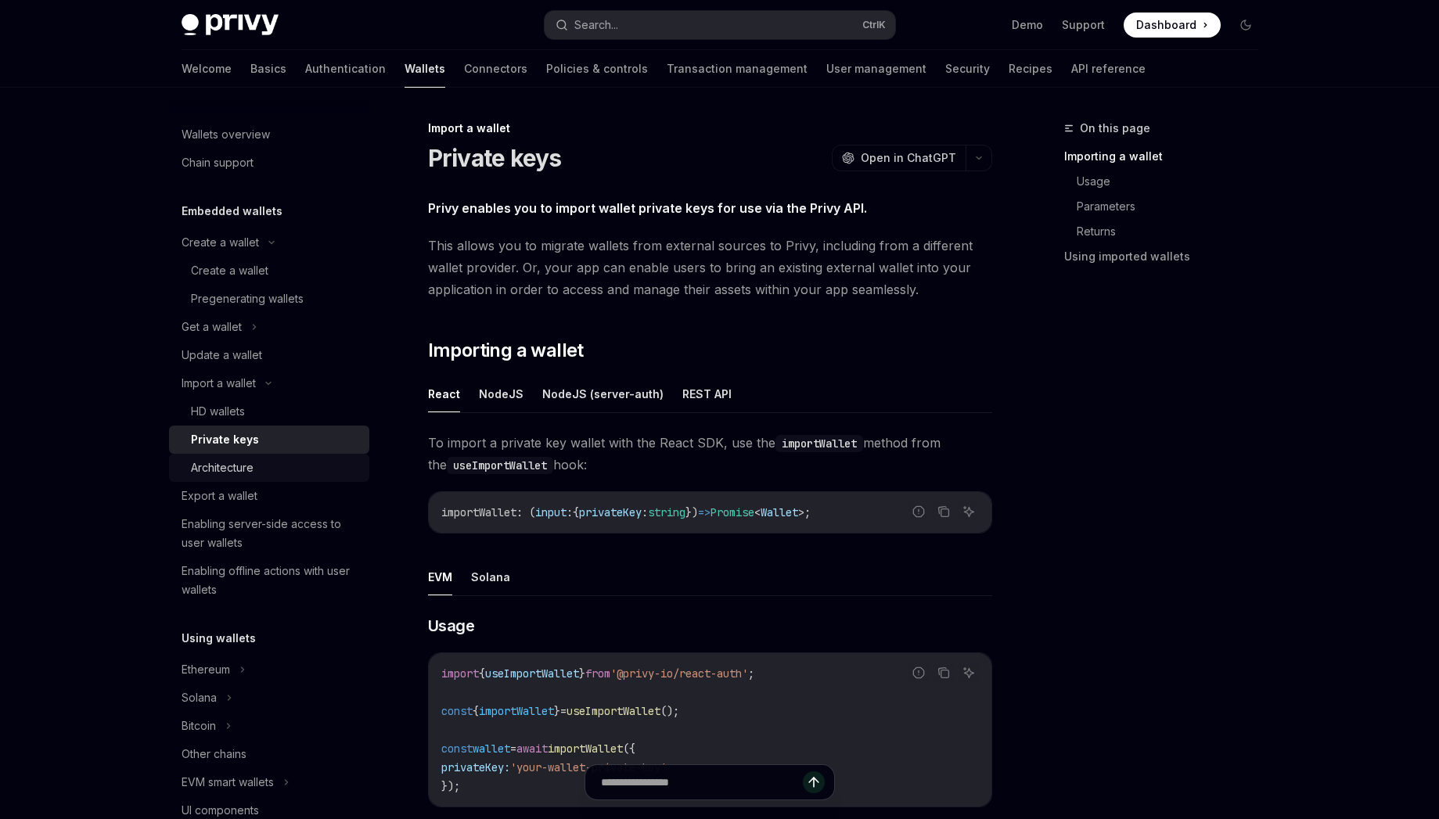
click at [251, 472] on div "Architecture" at bounding box center [222, 467] width 63 height 19
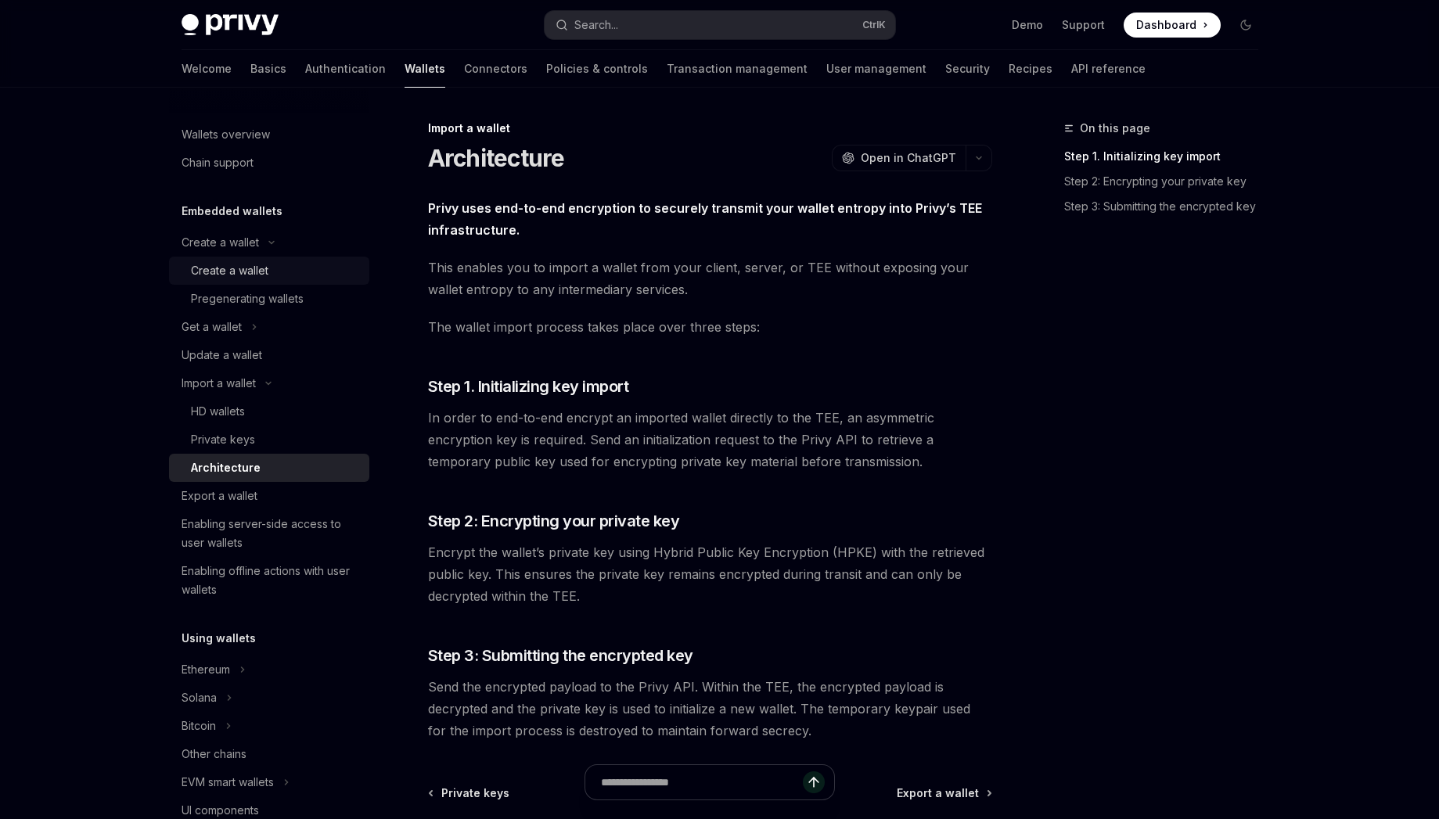
click at [239, 280] on link "Create a wallet" at bounding box center [269, 271] width 200 height 28
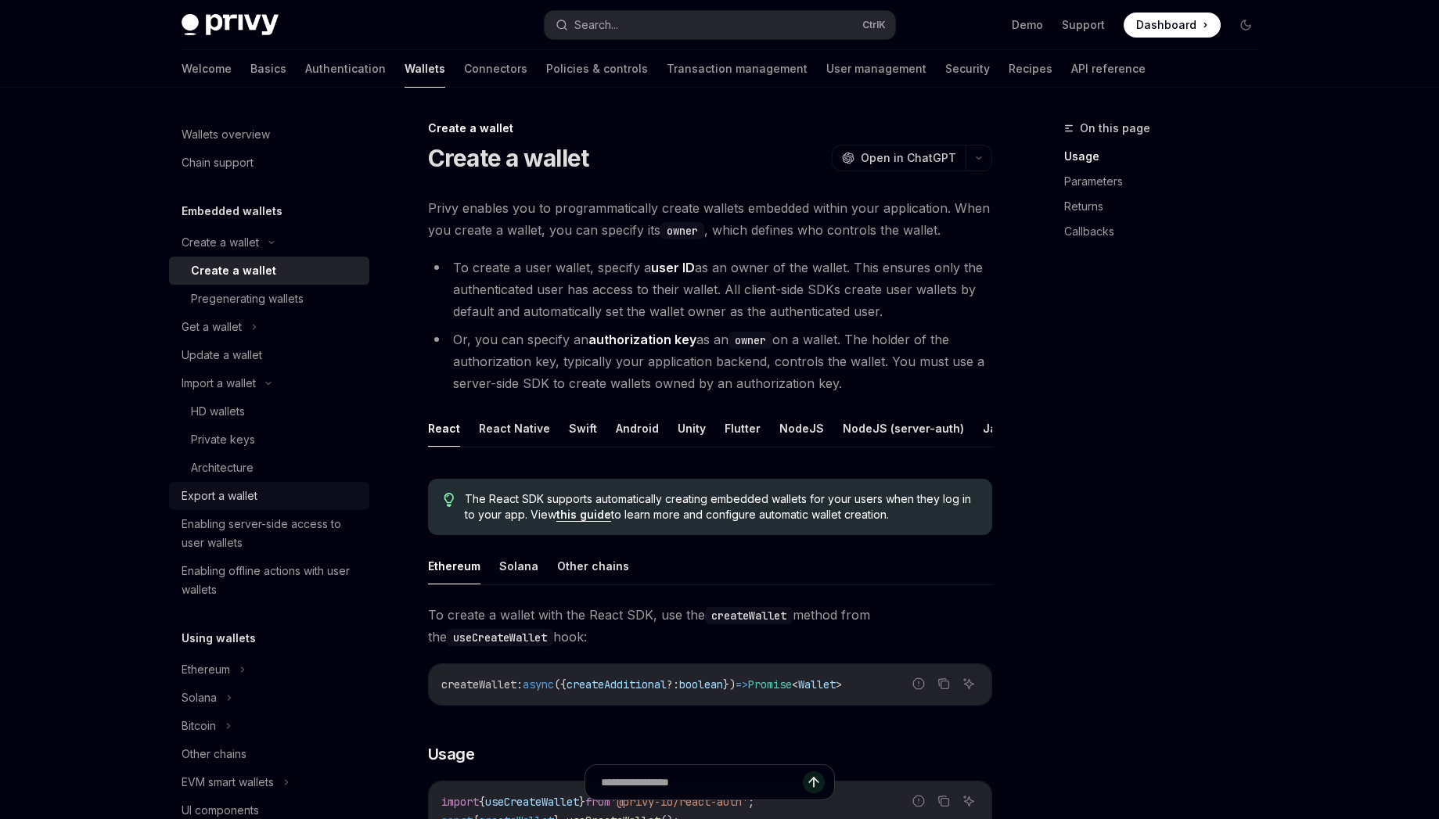
click at [228, 492] on div "Export a wallet" at bounding box center [220, 496] width 76 height 19
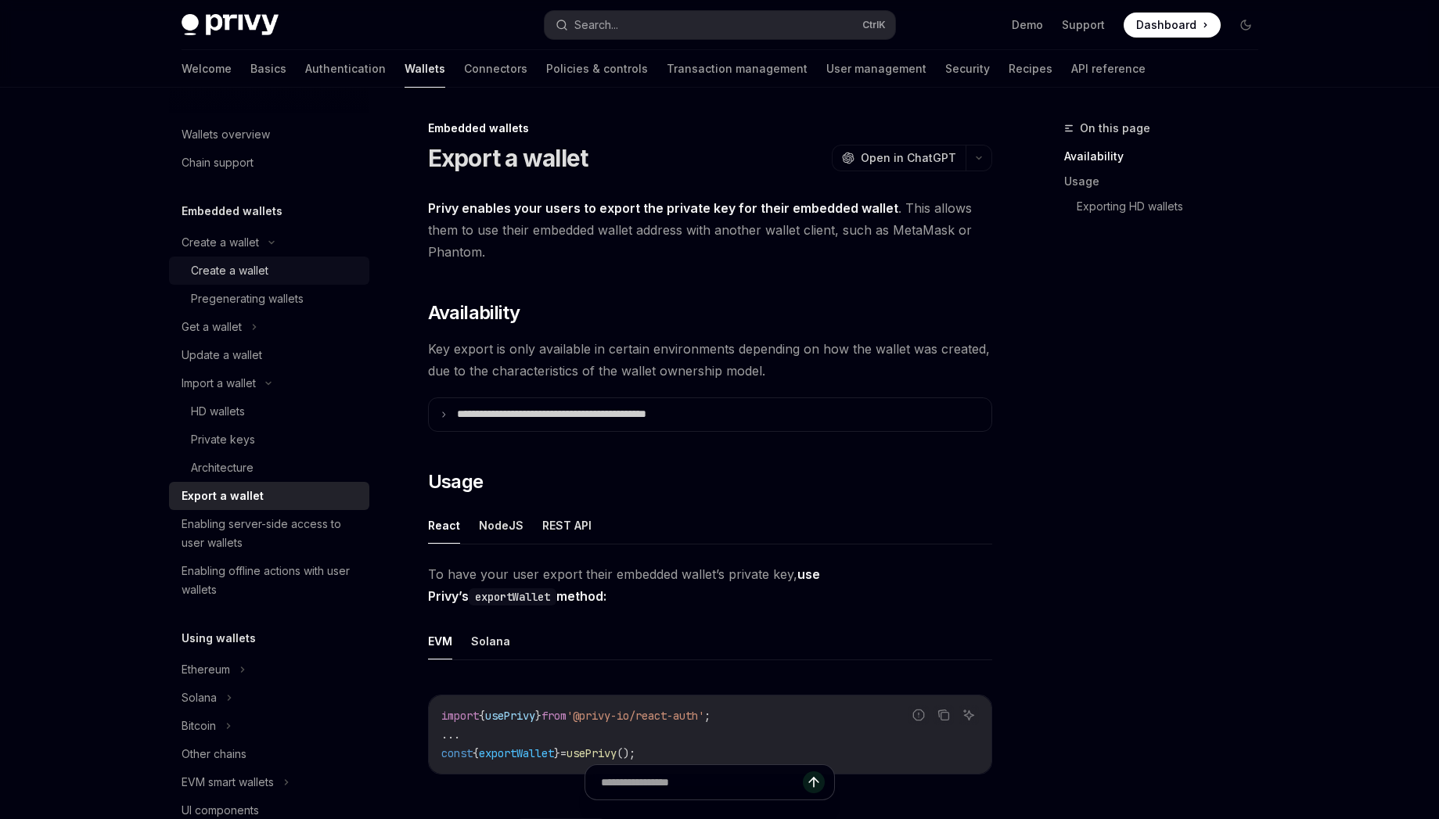
click at [250, 271] on div "Create a wallet" at bounding box center [229, 270] width 77 height 19
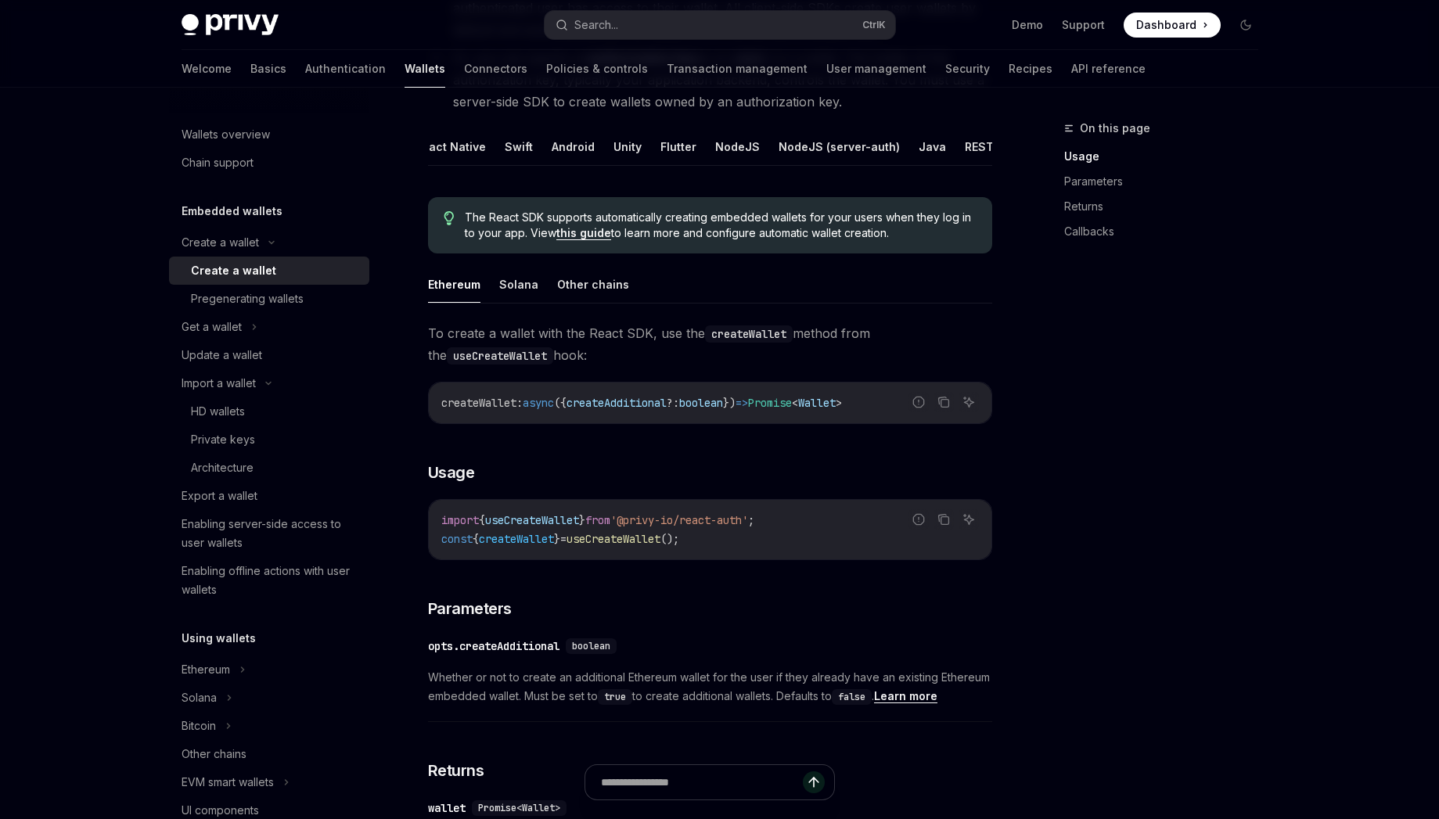
scroll to position [422, 0]
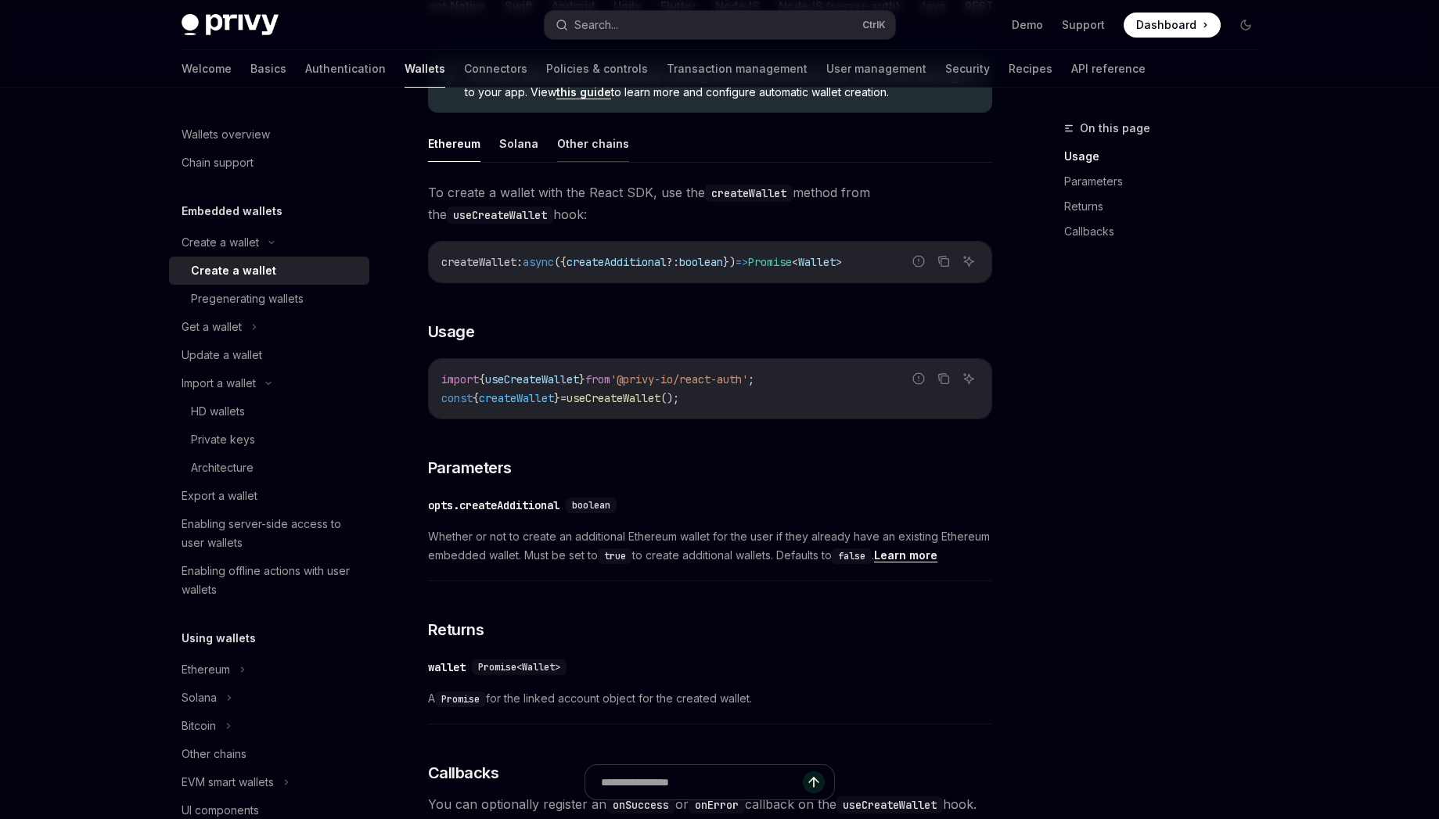
click at [606, 162] on button "Other chains" at bounding box center [593, 143] width 72 height 37
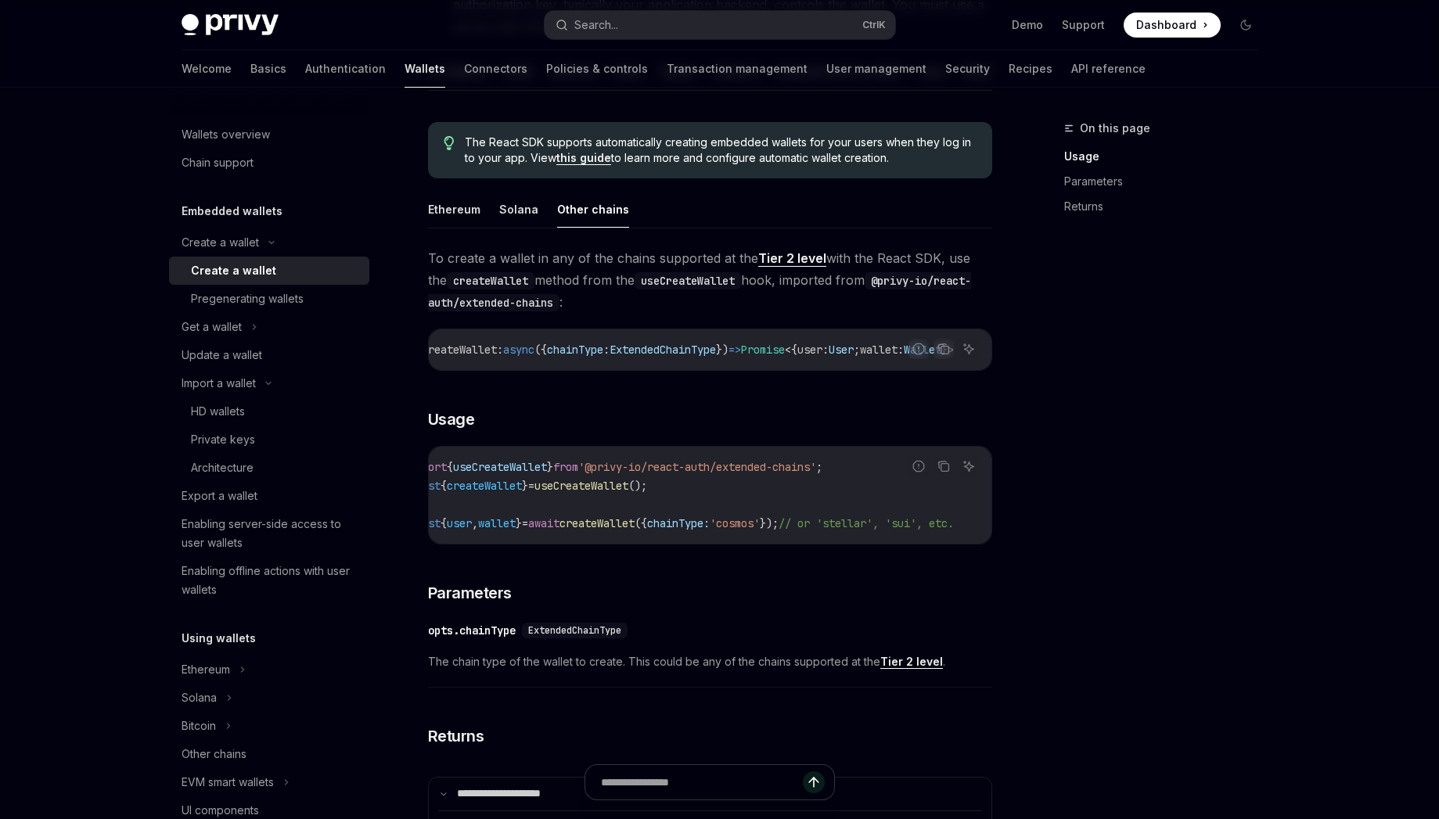
scroll to position [141, 0]
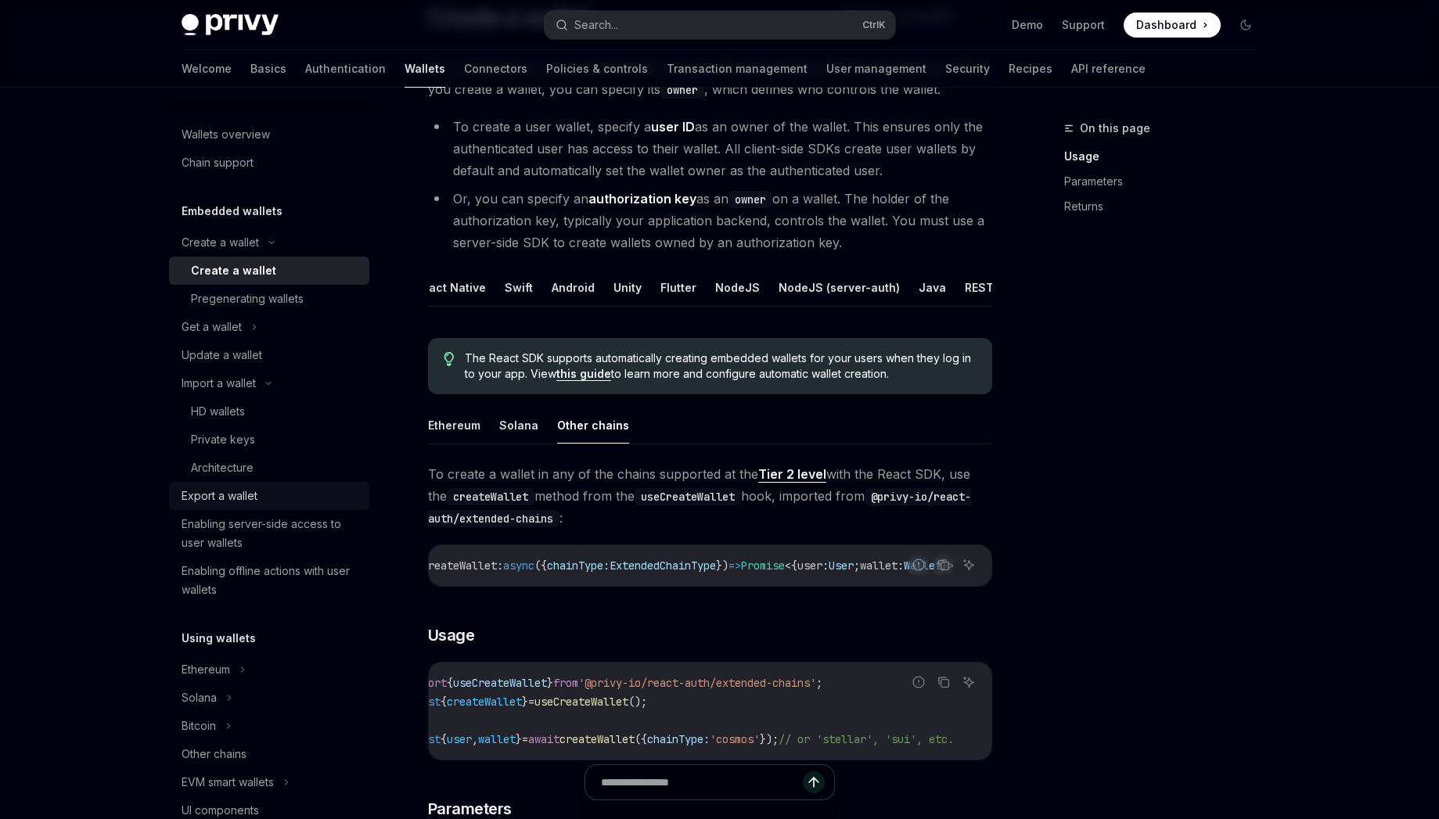
click at [243, 496] on div "Export a wallet" at bounding box center [220, 496] width 76 height 19
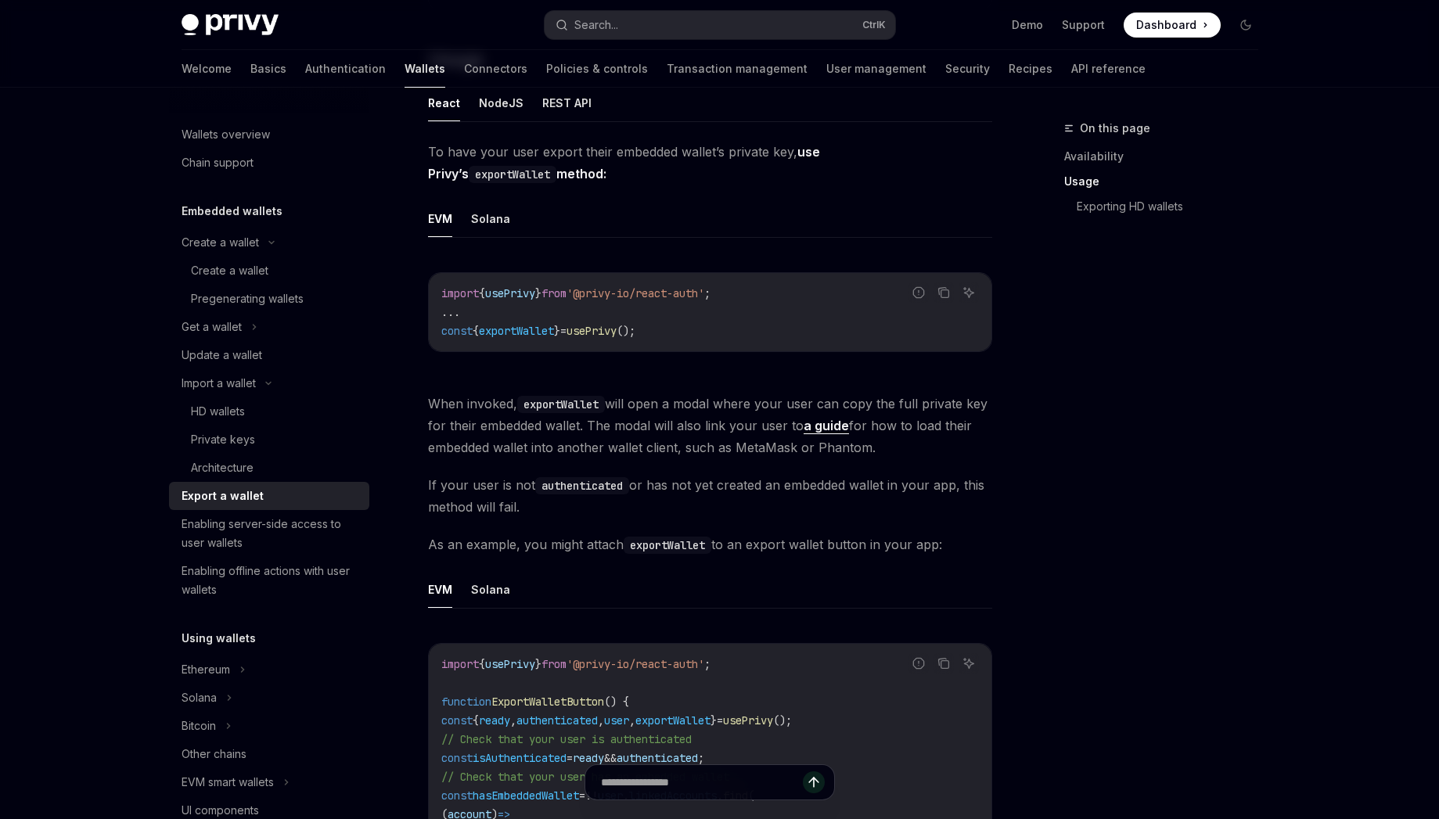
scroll to position [141, 0]
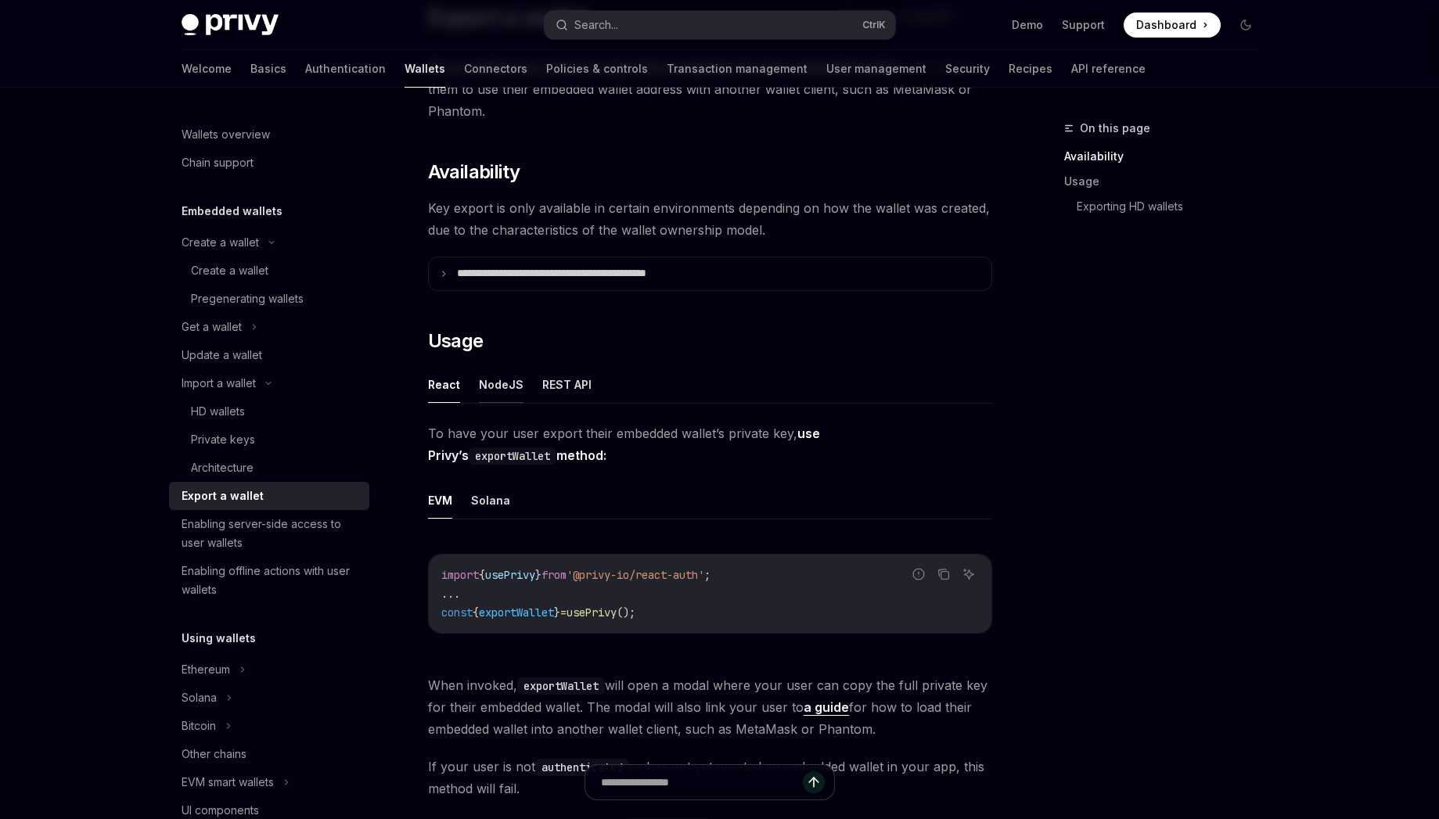
click at [505, 386] on button "NodeJS" at bounding box center [501, 384] width 45 height 37
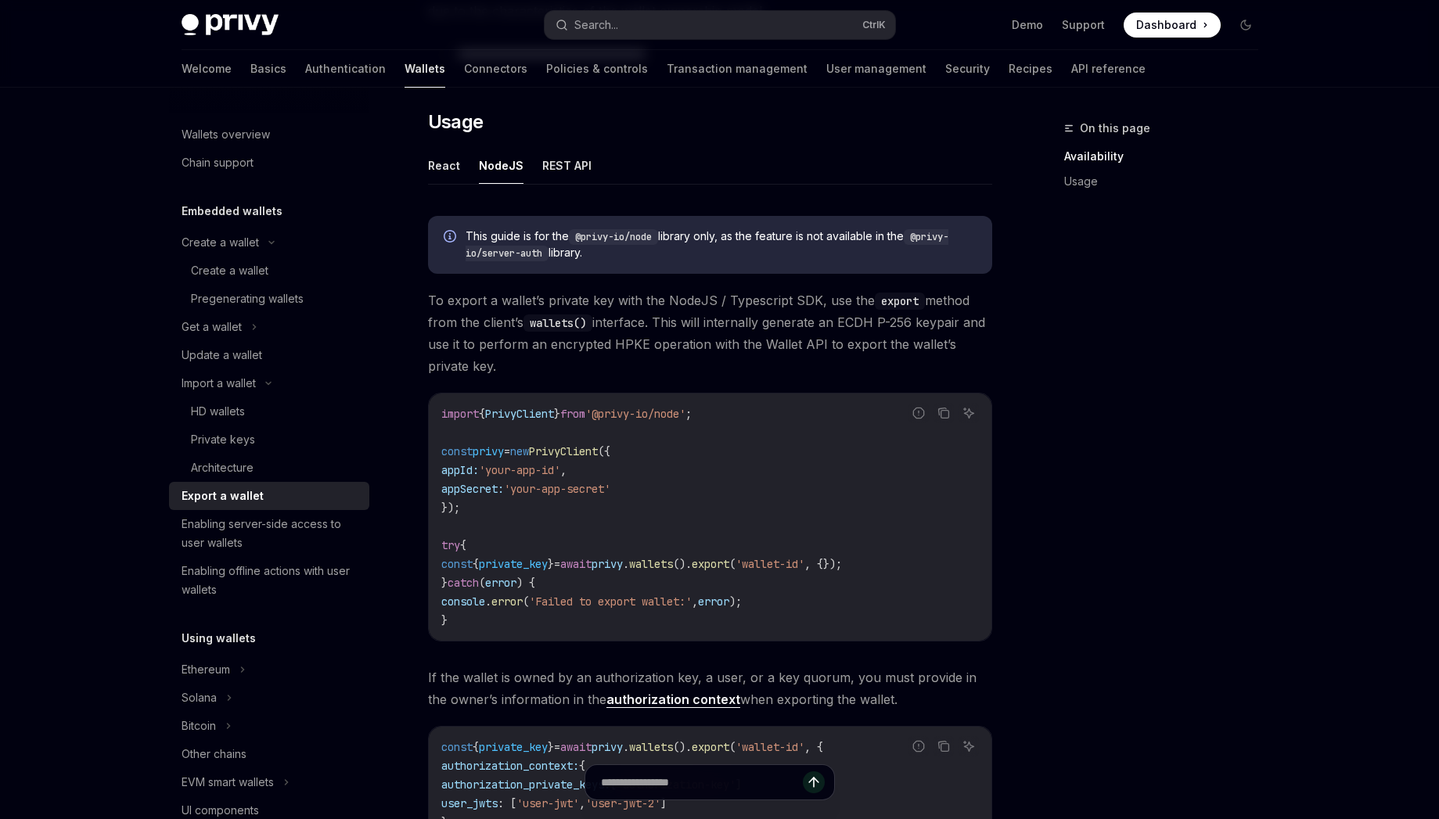
scroll to position [422, 0]
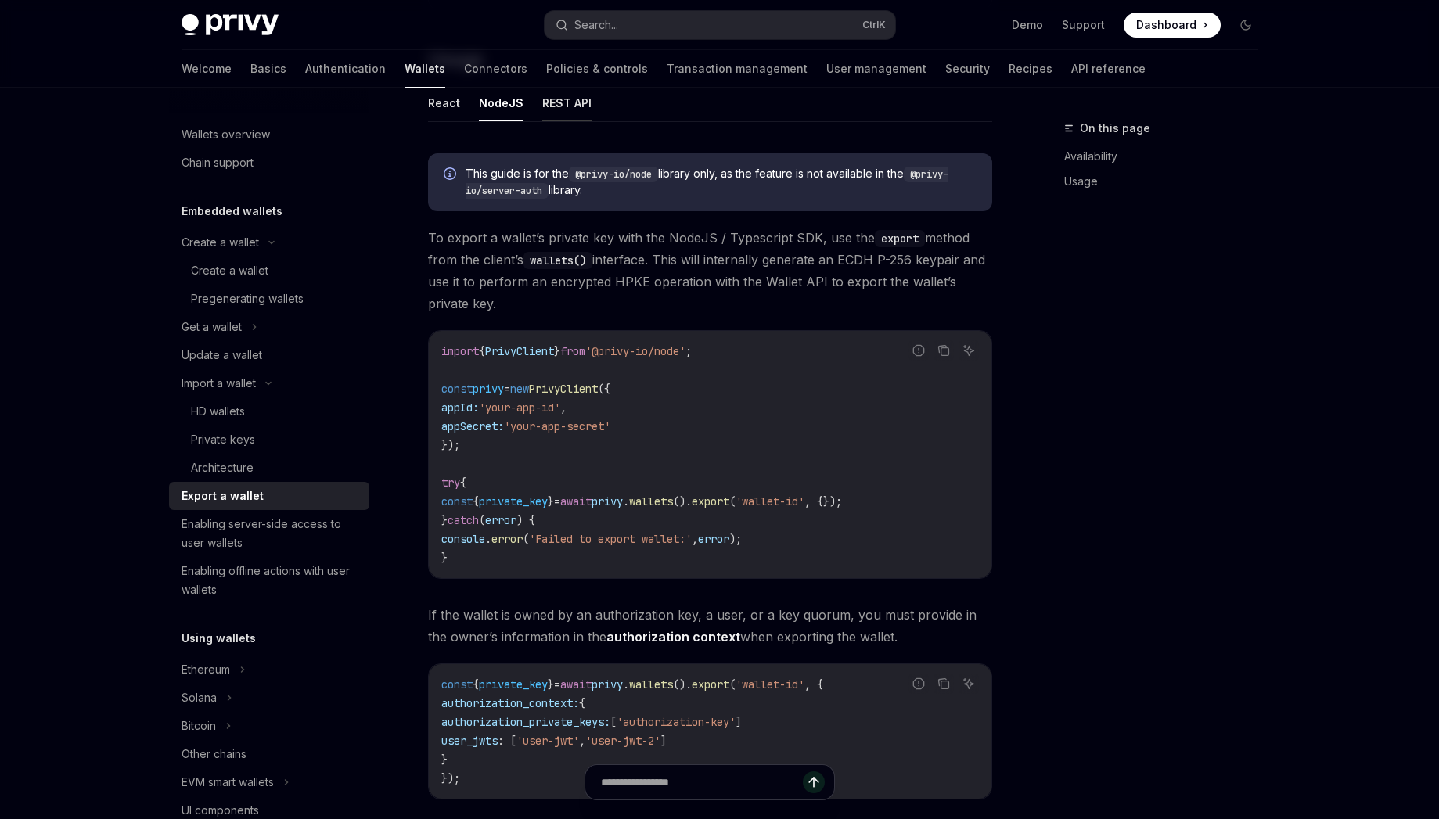
click at [566, 106] on button "REST API" at bounding box center [566, 102] width 49 height 37
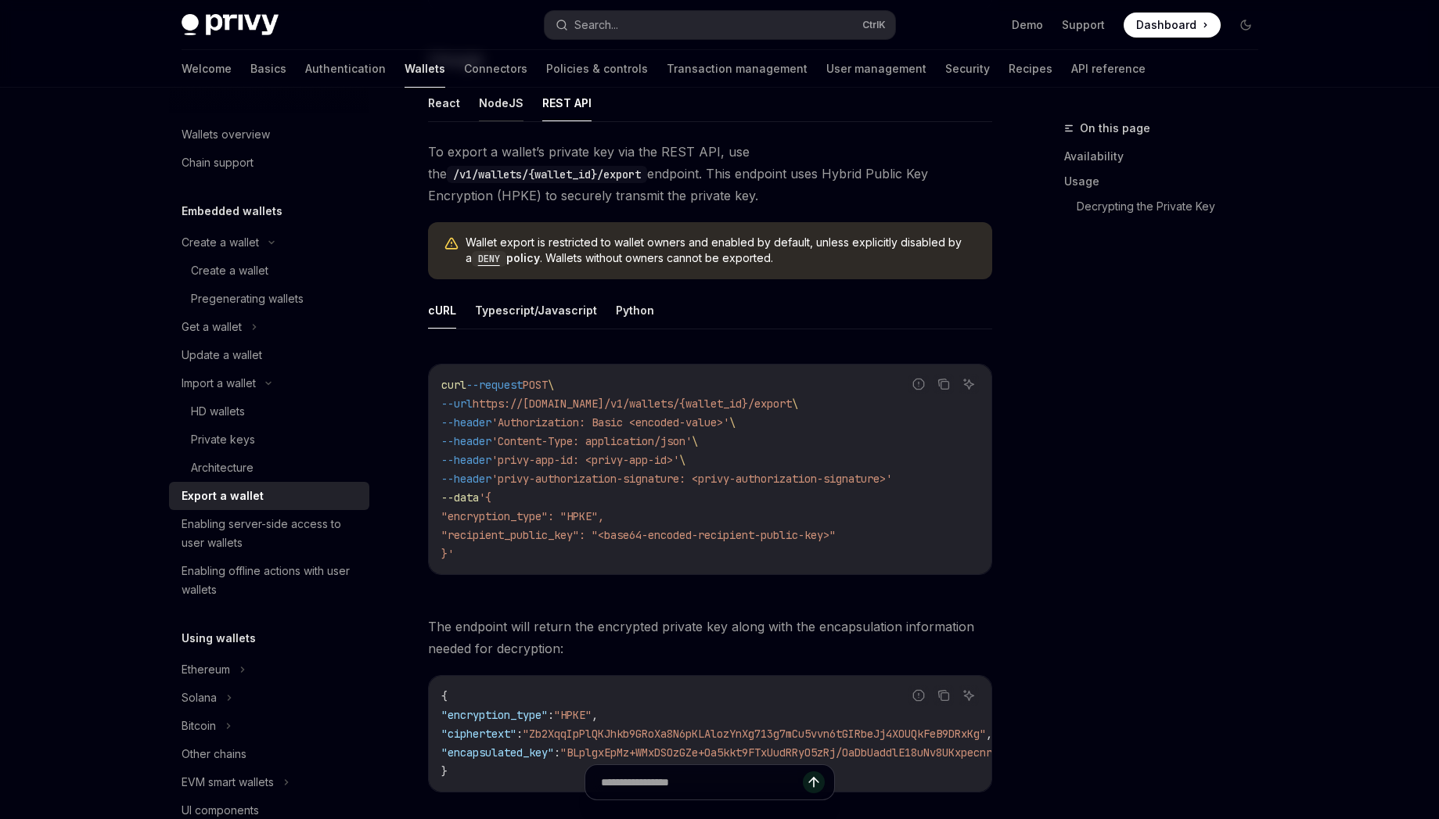
click at [516, 120] on button "NodeJS" at bounding box center [501, 102] width 45 height 37
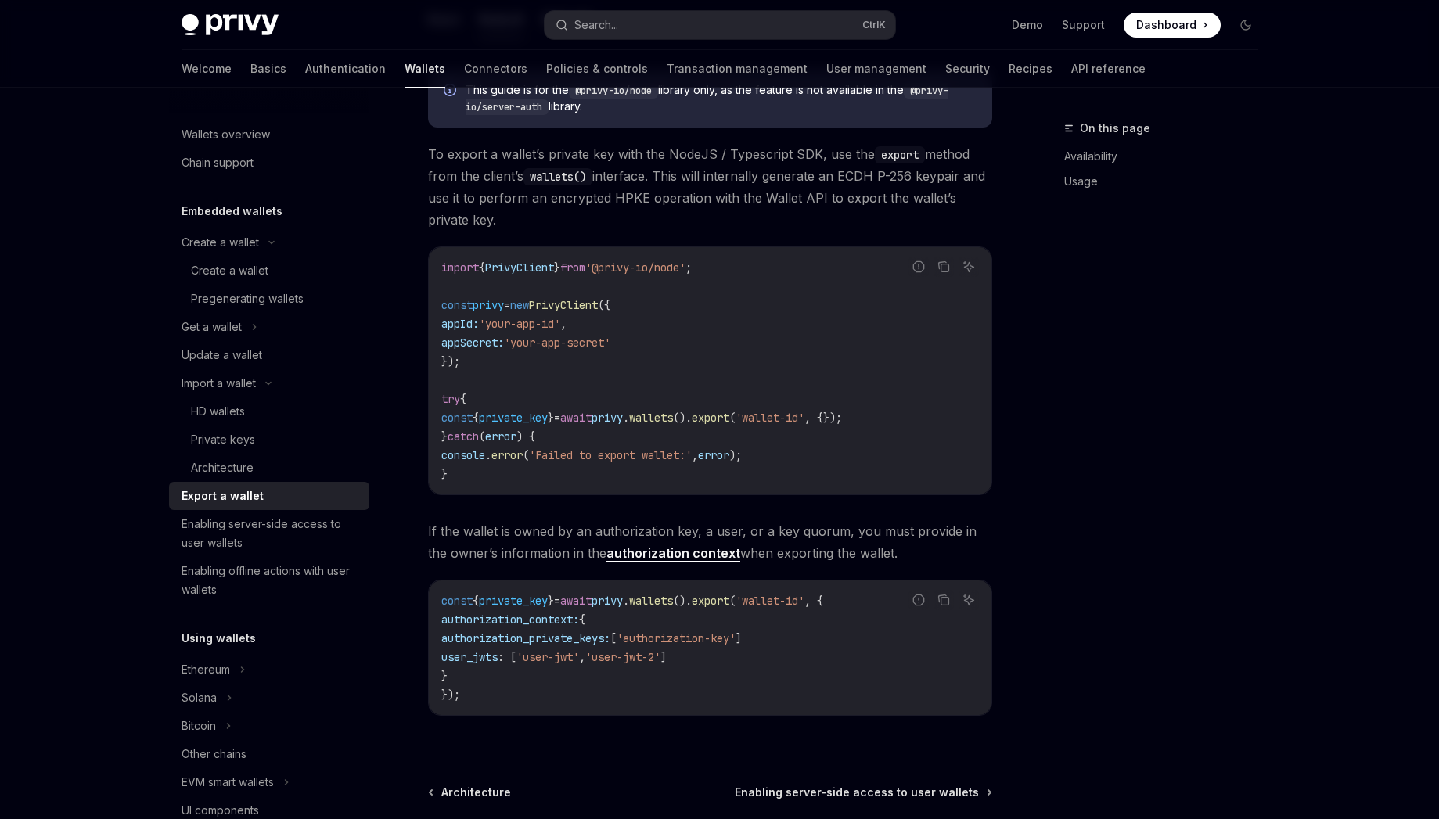
scroll to position [563, 0]
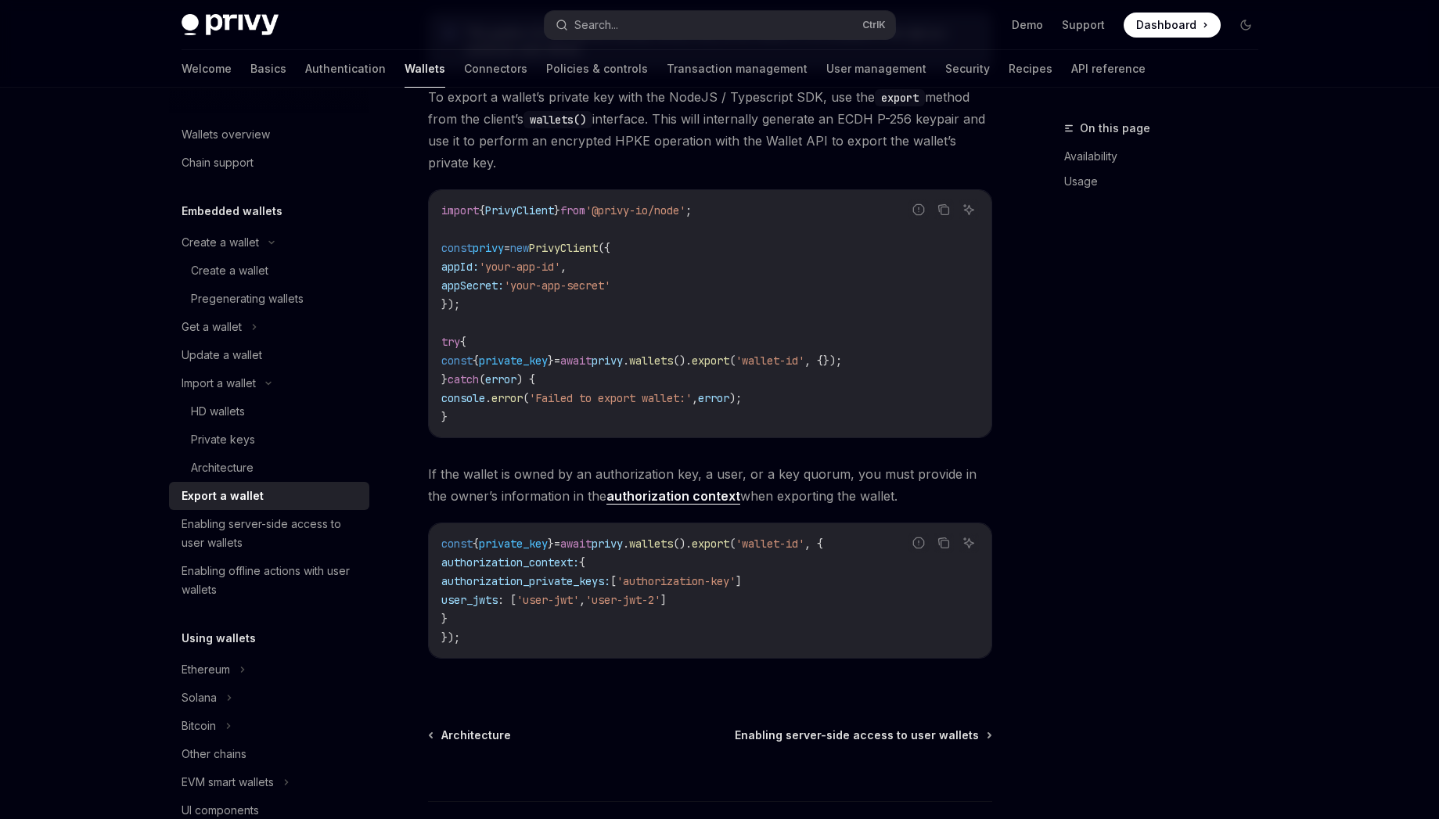
drag, startPoint x: 465, startPoint y: 619, endPoint x: 455, endPoint y: 568, distance: 51.9
click at [455, 568] on code "const { private_key } = await privy . wallets (). export ( 'wallet-id' , { auth…" at bounding box center [709, 590] width 537 height 113
copy code "authorization_context: { authorization_private_keys: [ 'authorization-key' ] us…"
click at [751, 593] on code "const { private_key } = await privy . wallets (). export ( 'wallet-id' , { auth…" at bounding box center [709, 590] width 537 height 113
click at [217, 558] on link "Enabling offline actions with user wallets" at bounding box center [269, 580] width 200 height 47
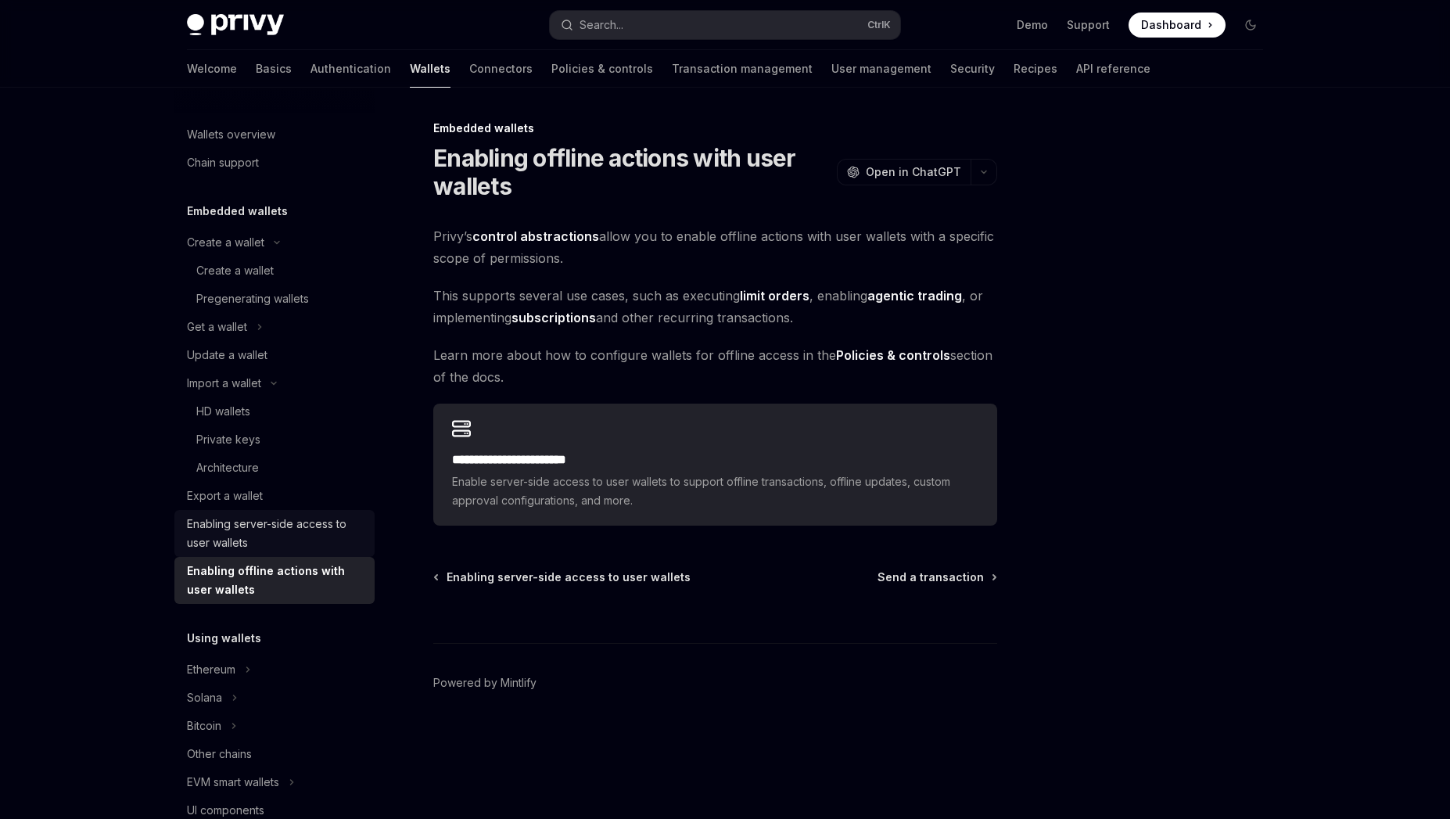
click at [223, 533] on div "Enabling server-side access to user wallets" at bounding box center [276, 534] width 178 height 38
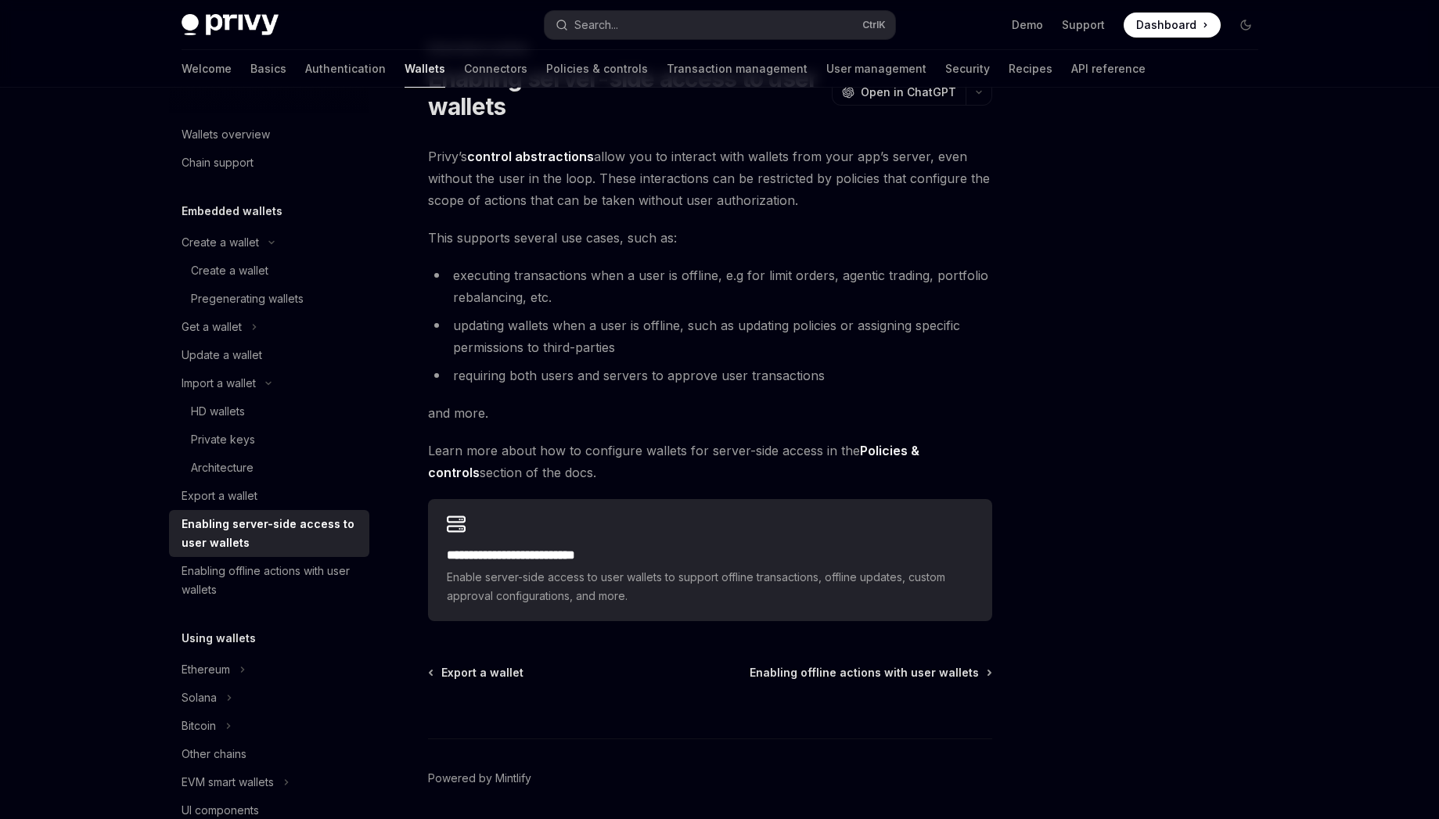
scroll to position [135, 0]
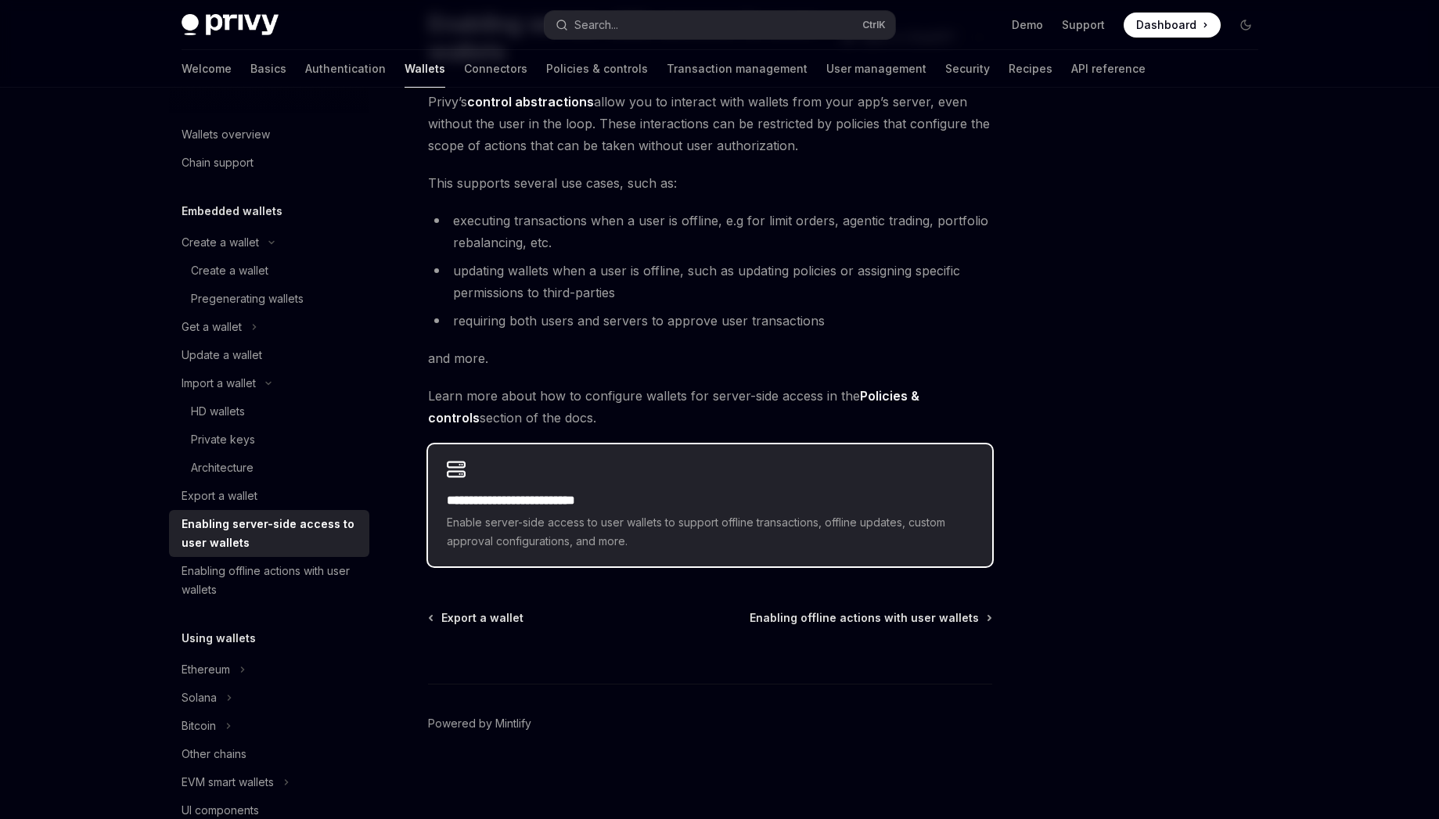
click at [576, 507] on h2 "**********" at bounding box center [710, 500] width 527 height 19
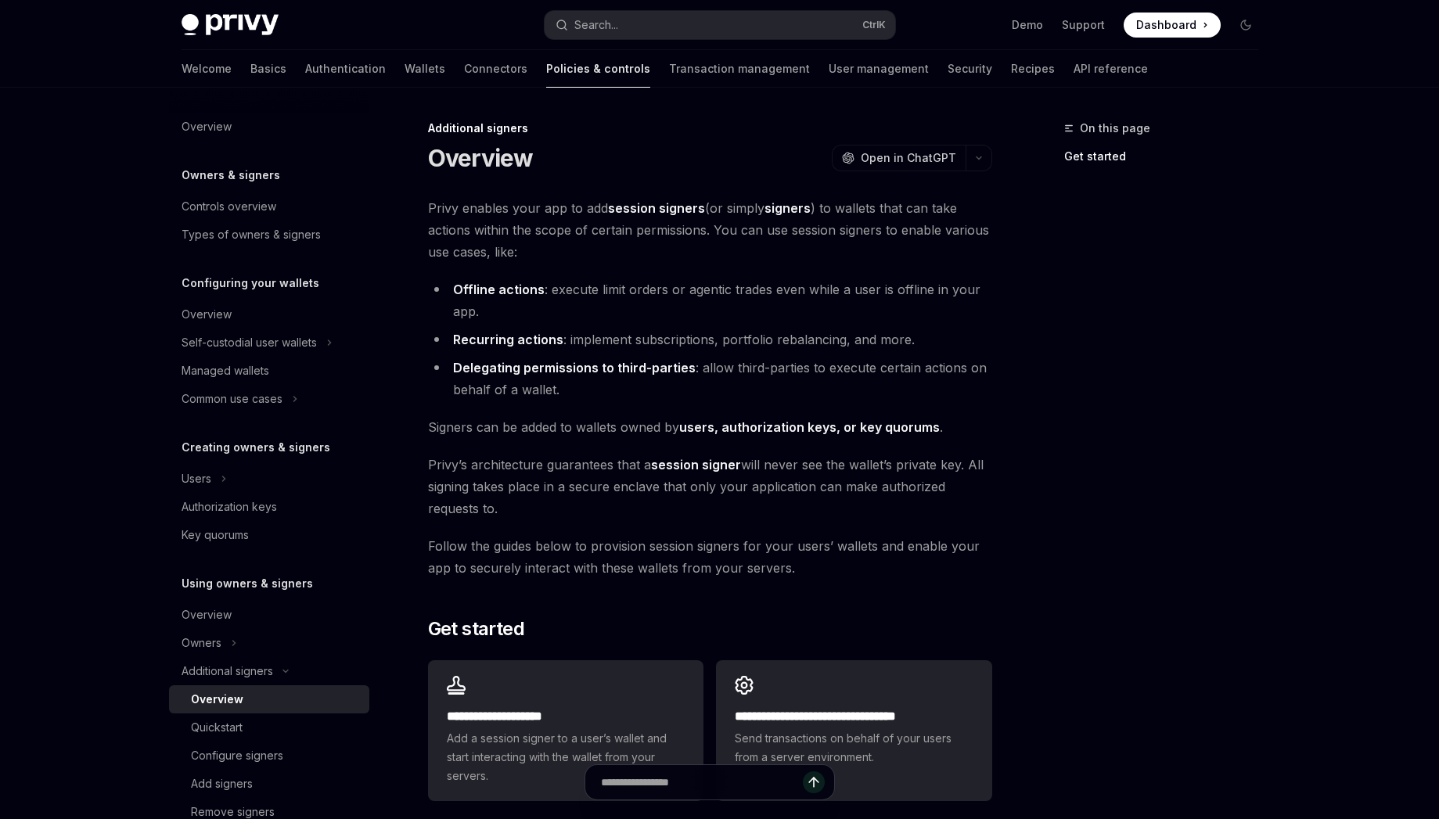
scroll to position [241, 0]
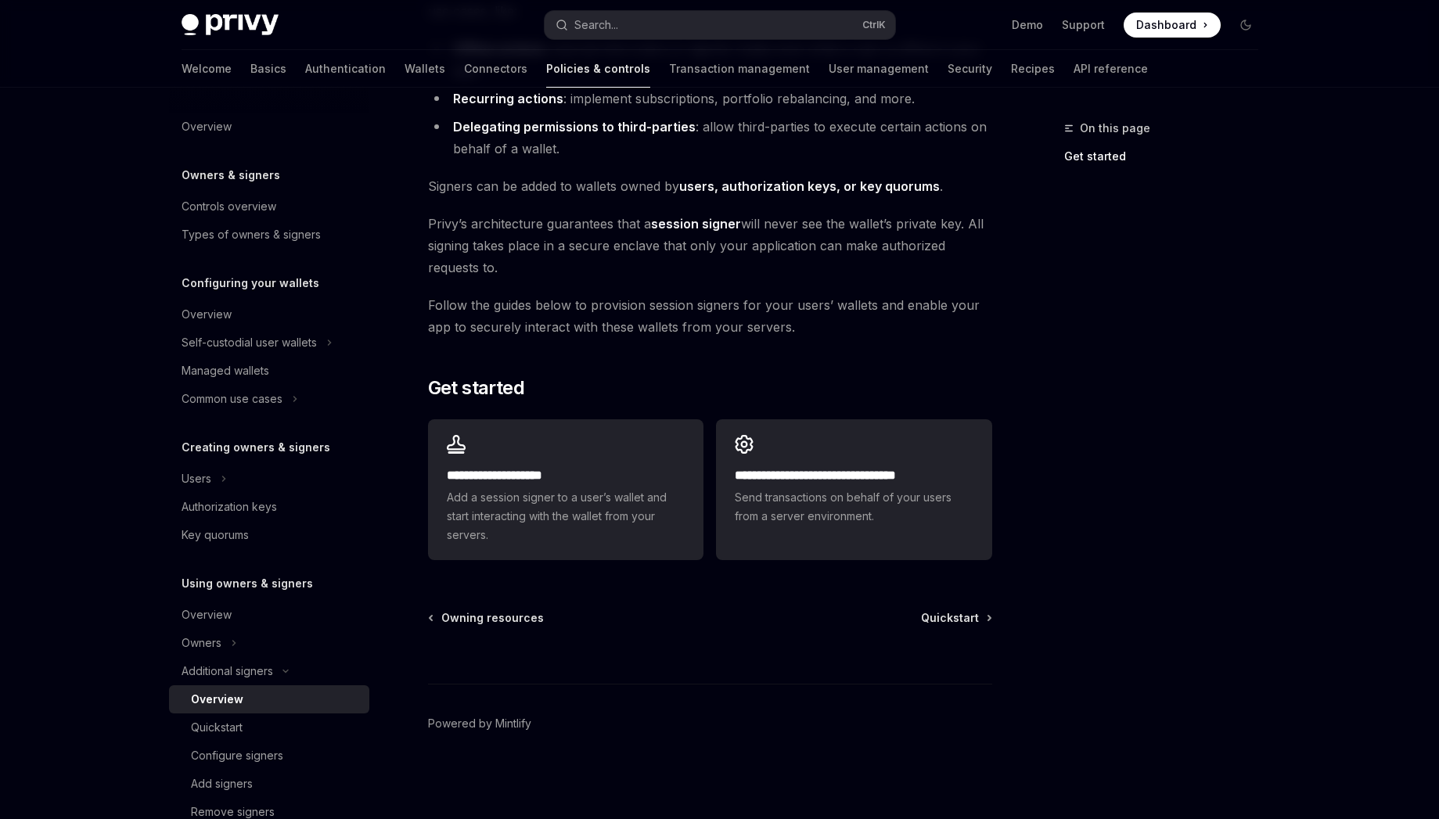
scroll to position [135, 0]
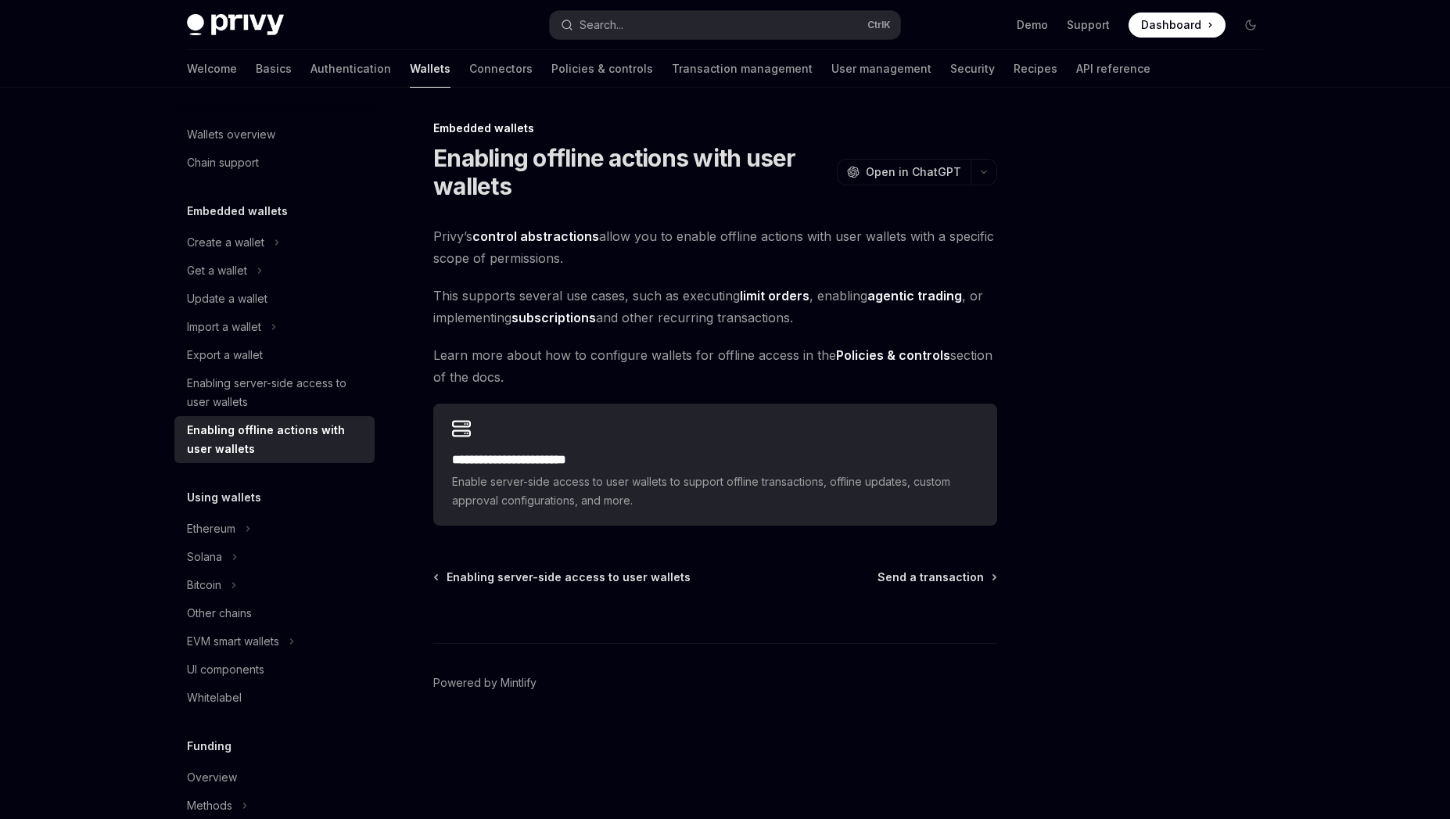
type textarea "*"
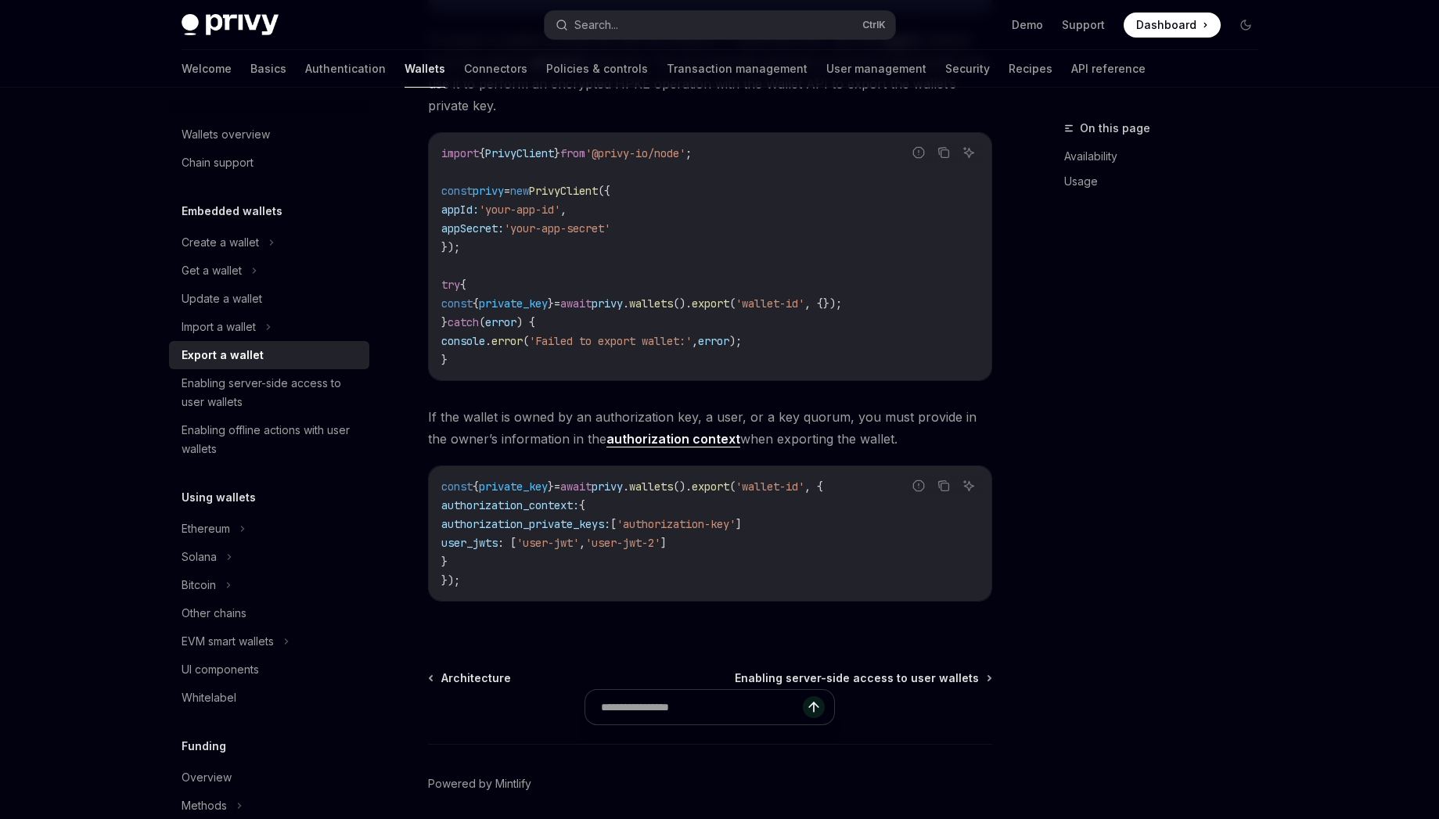
scroll to position [681, 0]
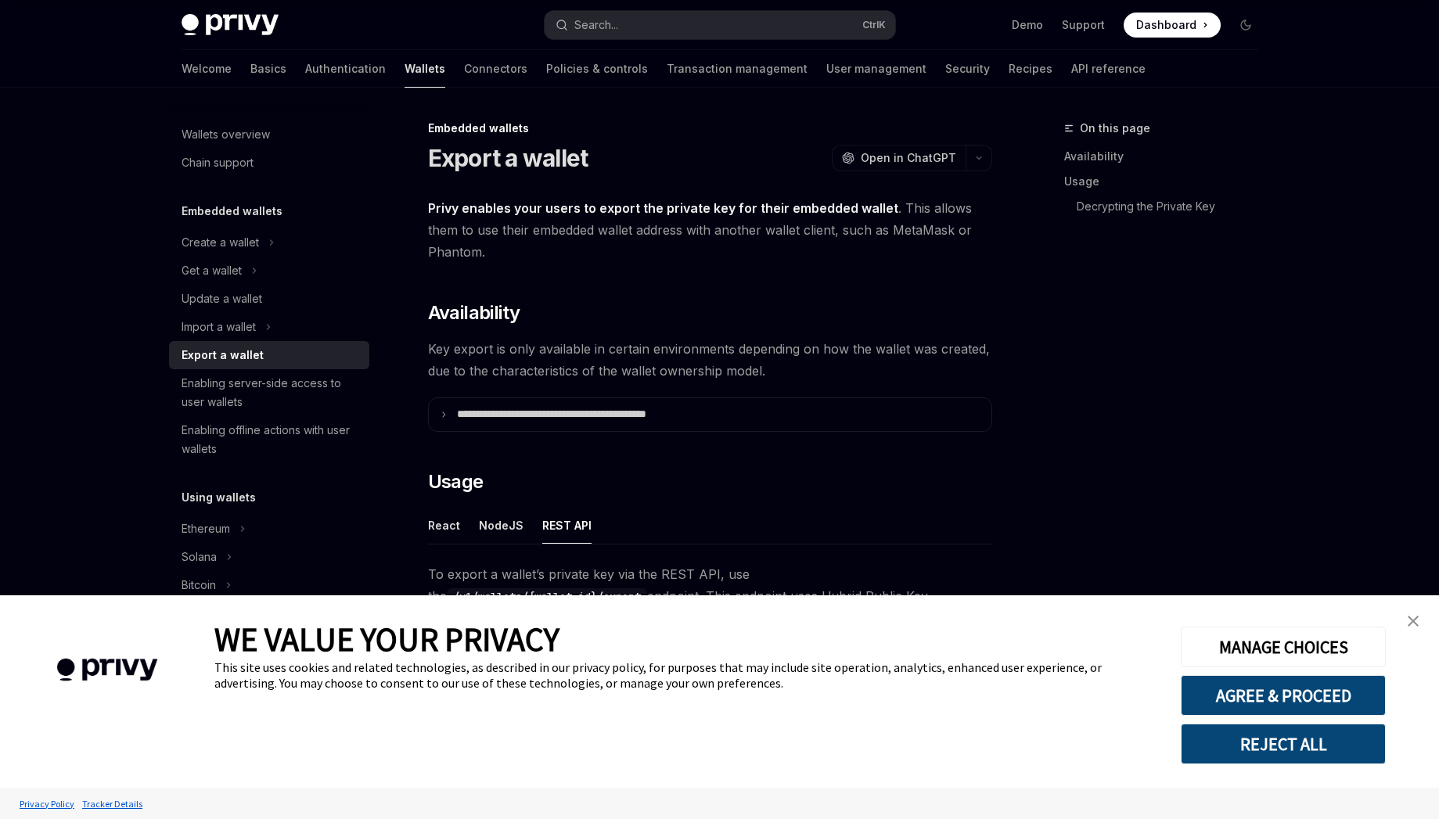
scroll to position [404, 0]
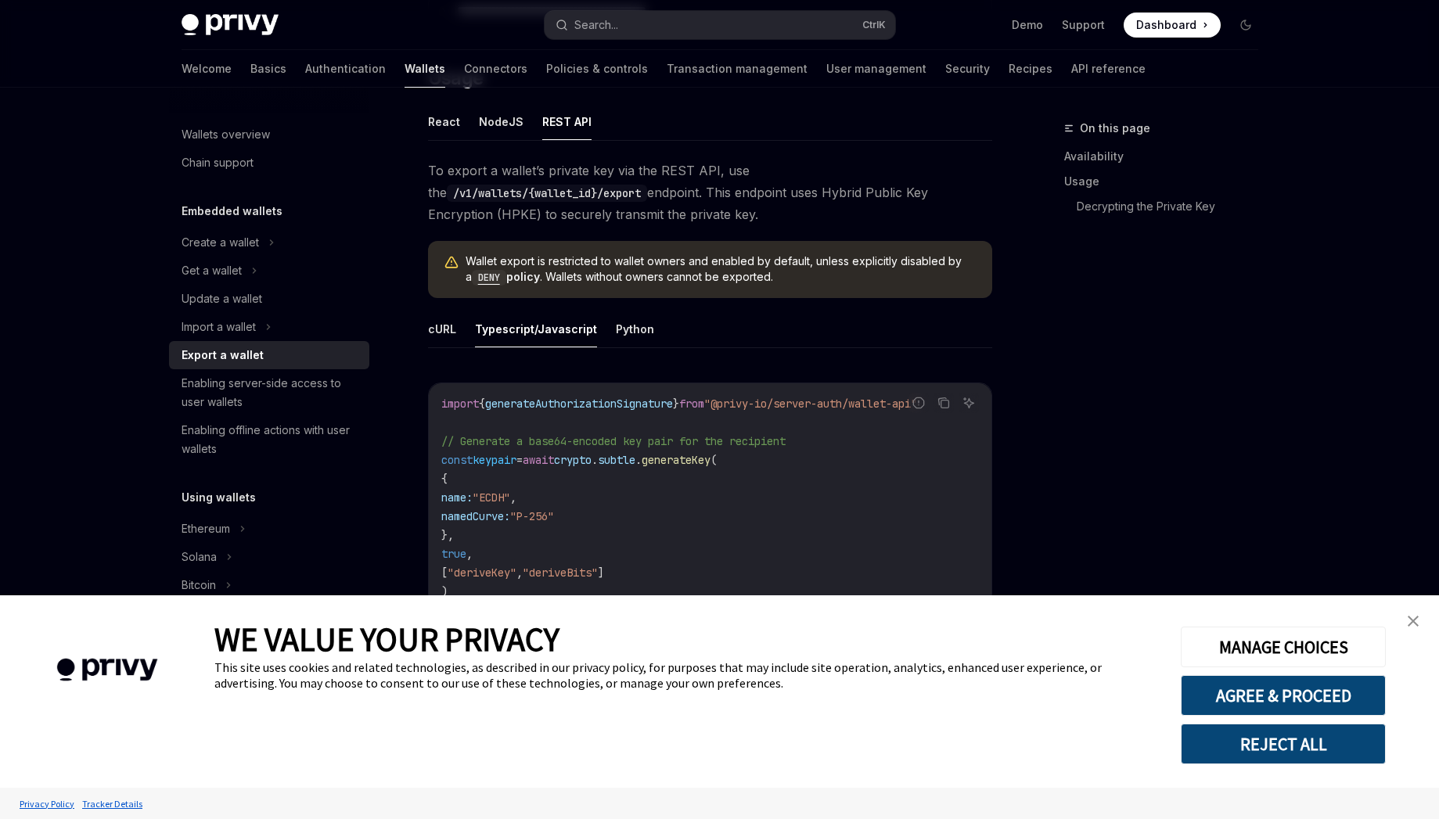
click at [1422, 613] on link "close banner" at bounding box center [1412, 621] width 31 height 31
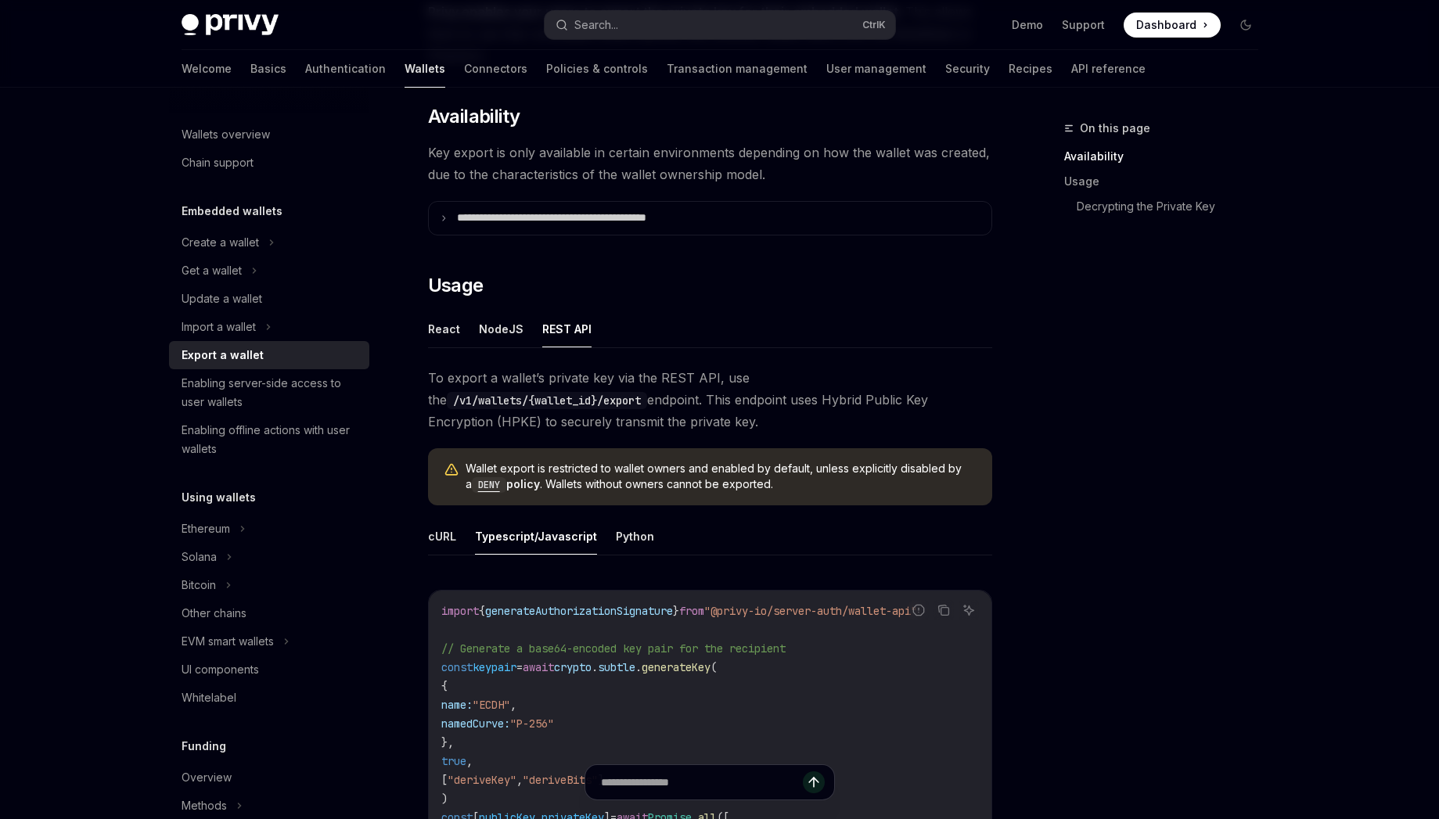
scroll to position [422, 0]
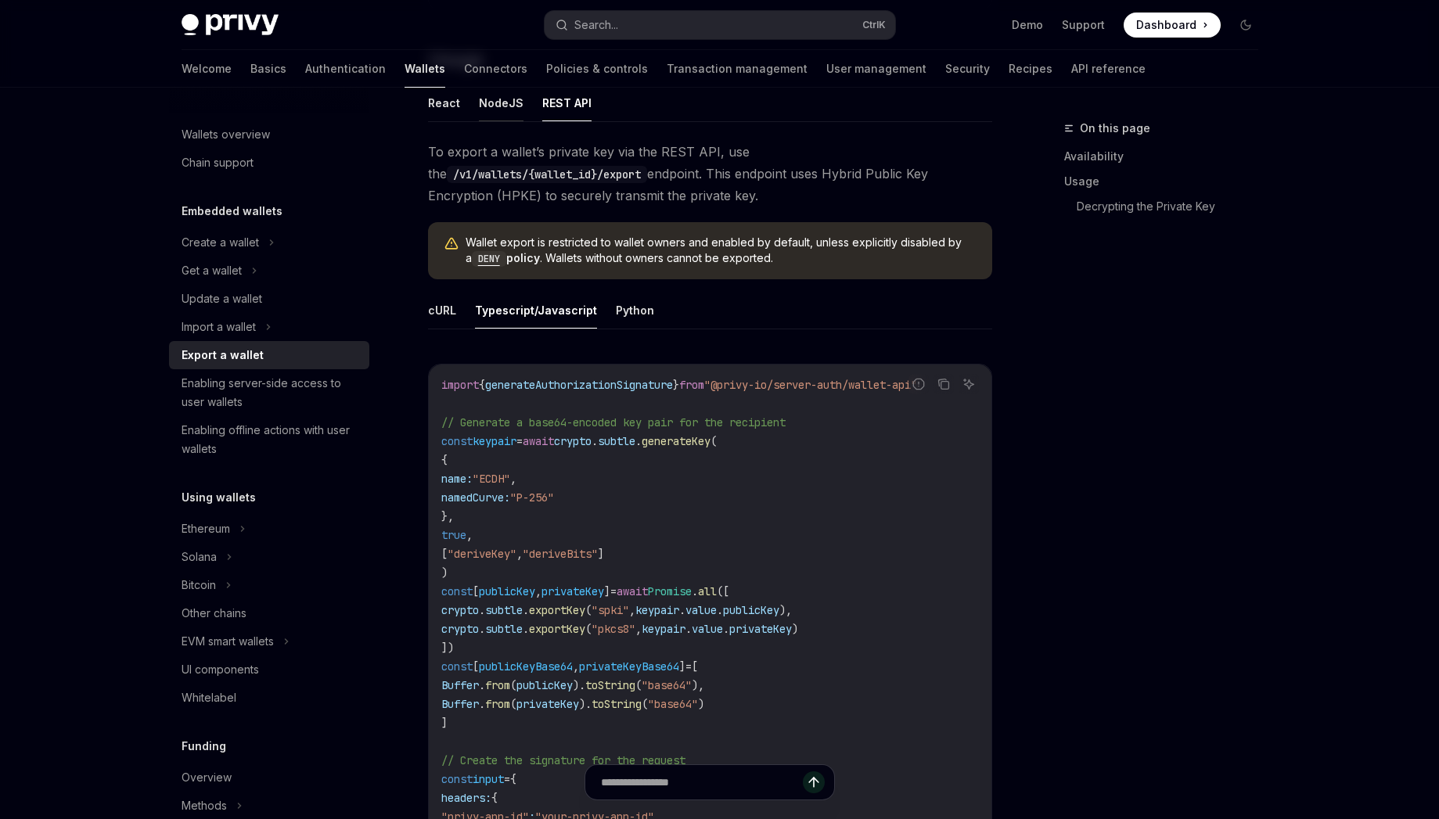
click at [508, 110] on button "NodeJS" at bounding box center [501, 102] width 45 height 37
type textarea "*"
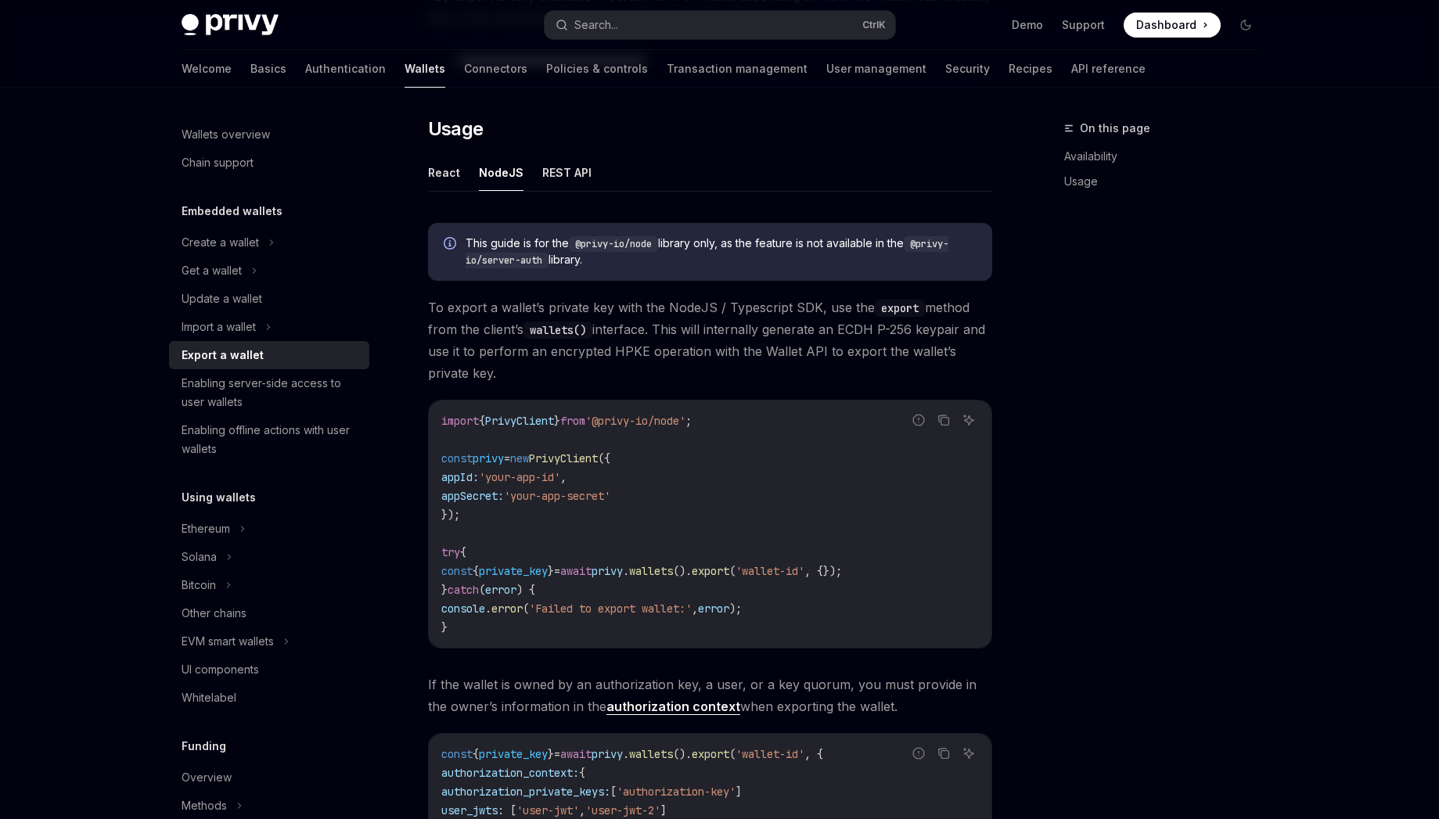
scroll to position [563, 0]
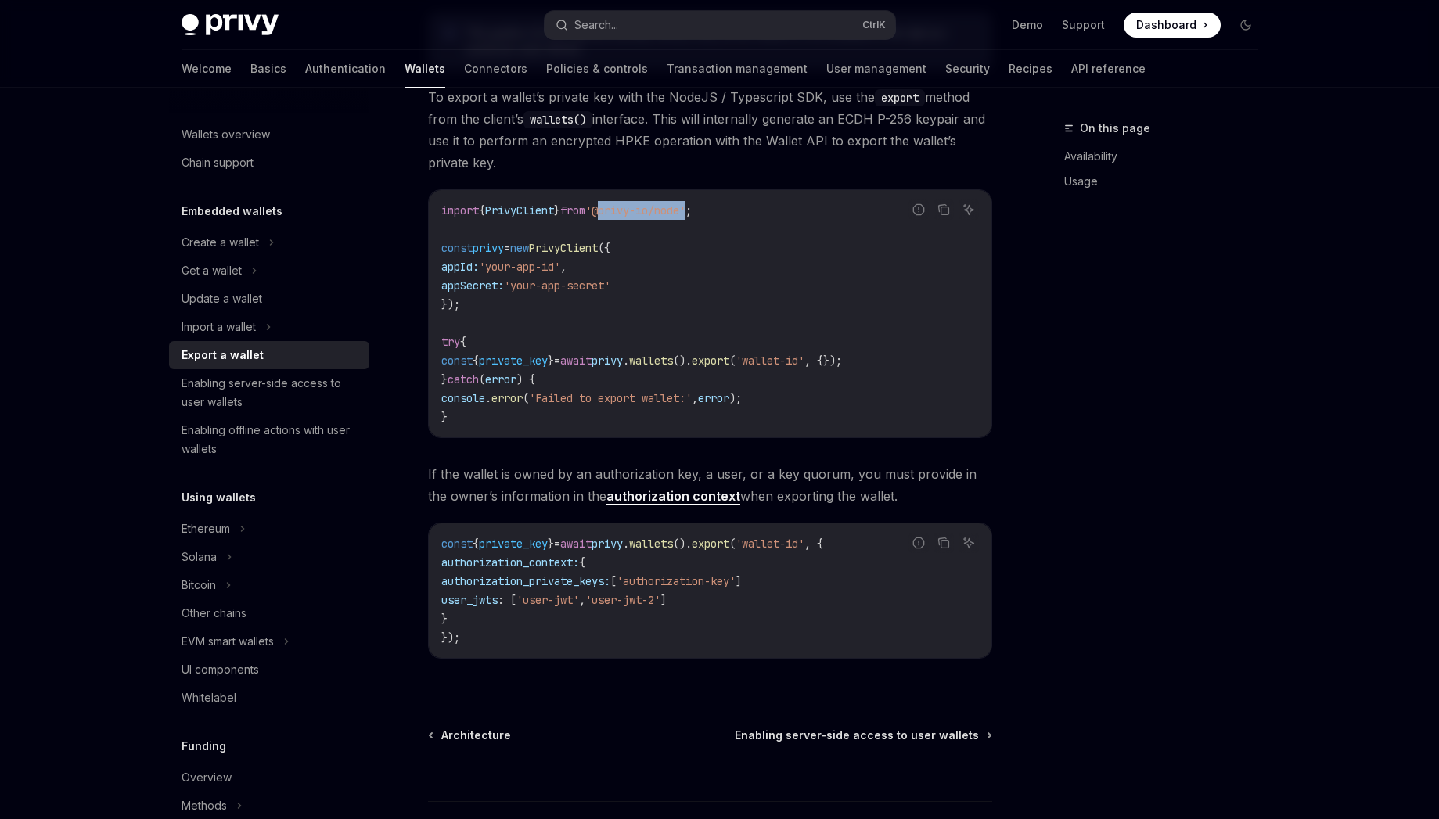
drag, startPoint x: 620, startPoint y: 213, endPoint x: 710, endPoint y: 214, distance: 90.0
click at [685, 214] on span "'@privy-io/node'" at bounding box center [635, 210] width 100 height 14
copy span "@privy-io/node"
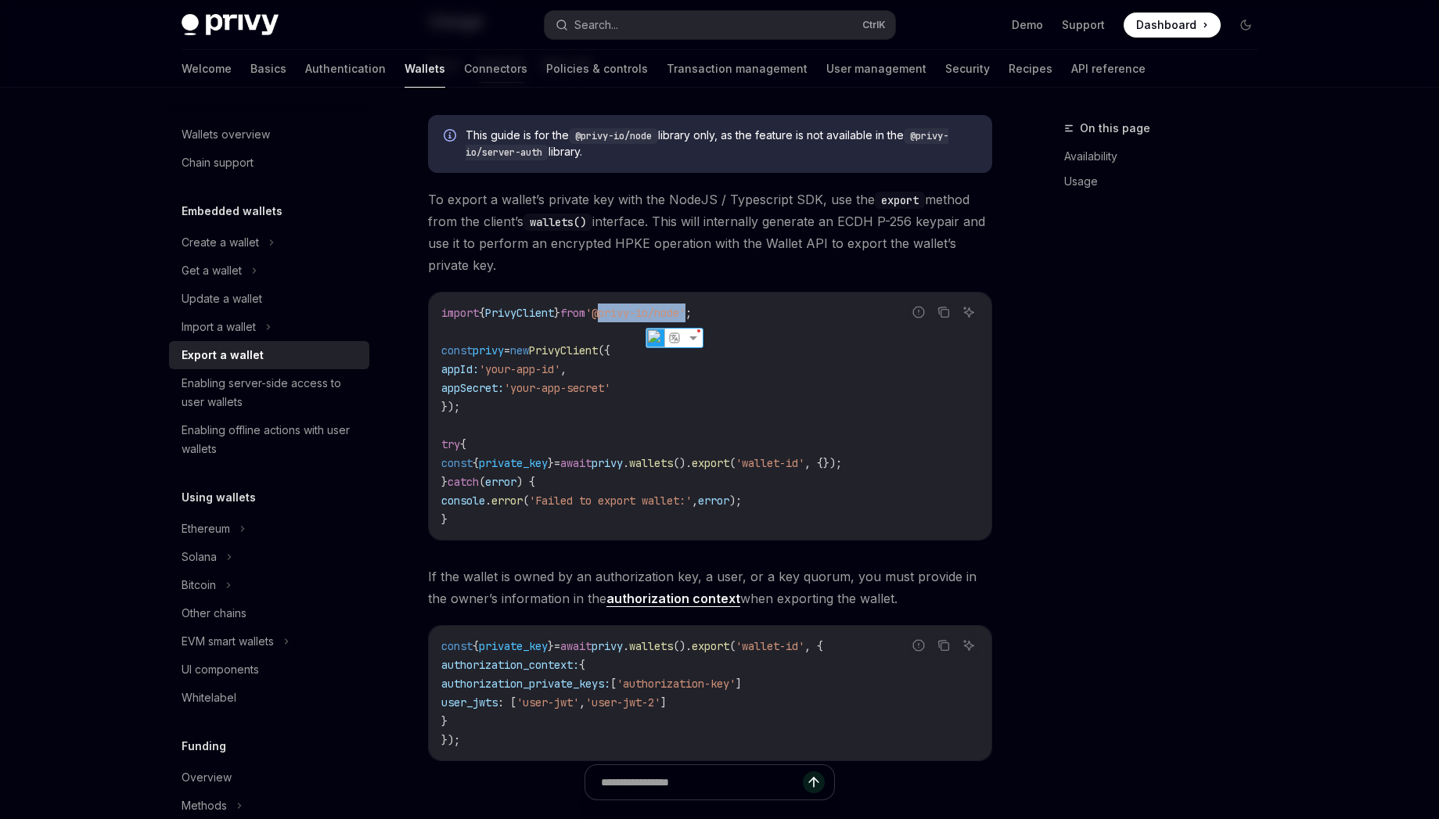
scroll to position [422, 0]
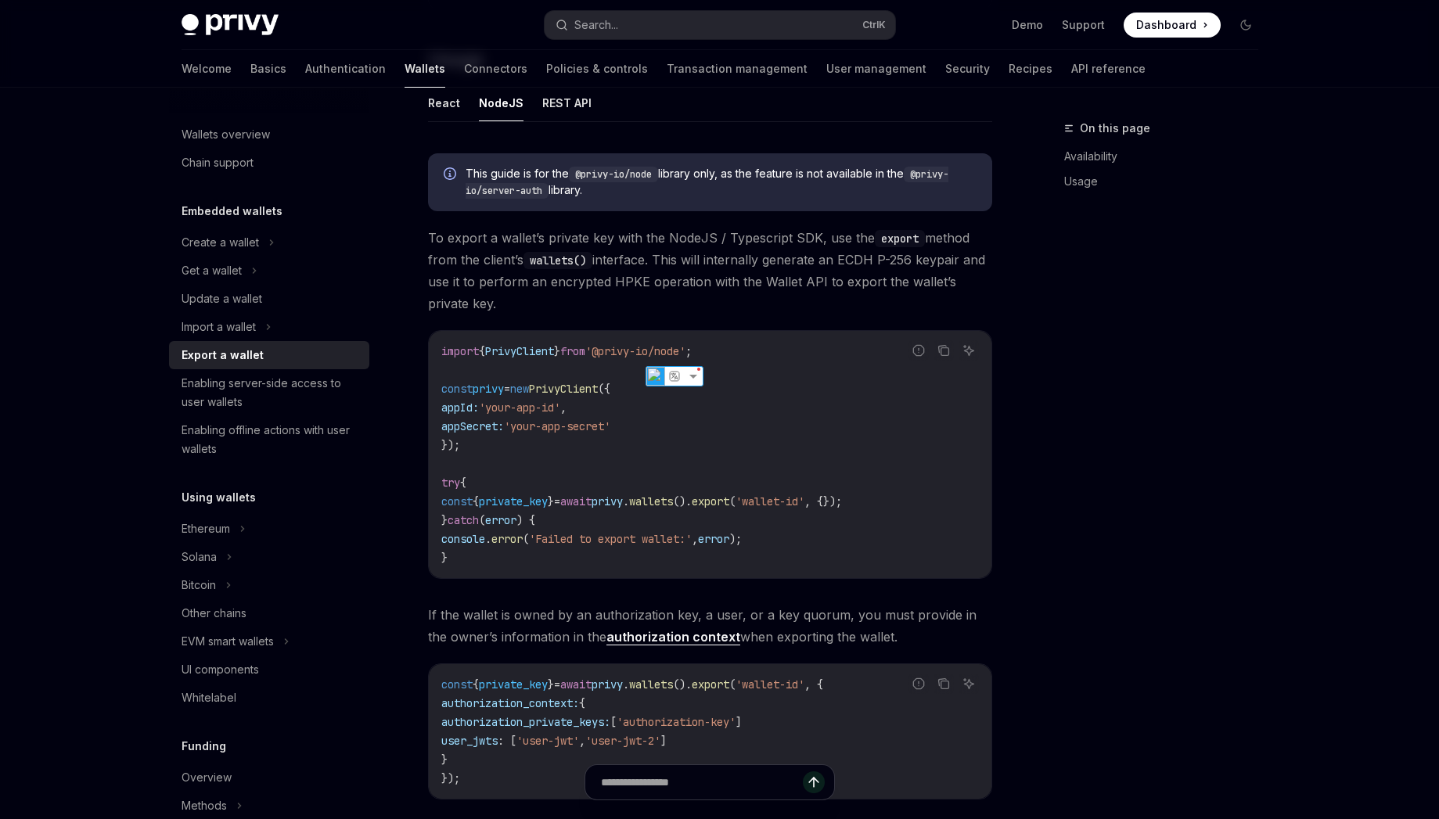
click at [755, 383] on code "import { PrivyClient } from '@privy-io/node' ; const privy = new PrivyClient ({…" at bounding box center [709, 454] width 537 height 225
drag, startPoint x: 710, startPoint y: 357, endPoint x: 620, endPoint y: 356, distance: 89.2
click at [620, 356] on span "'@privy-io/node'" at bounding box center [635, 351] width 100 height 14
copy span "@privy-io/node"
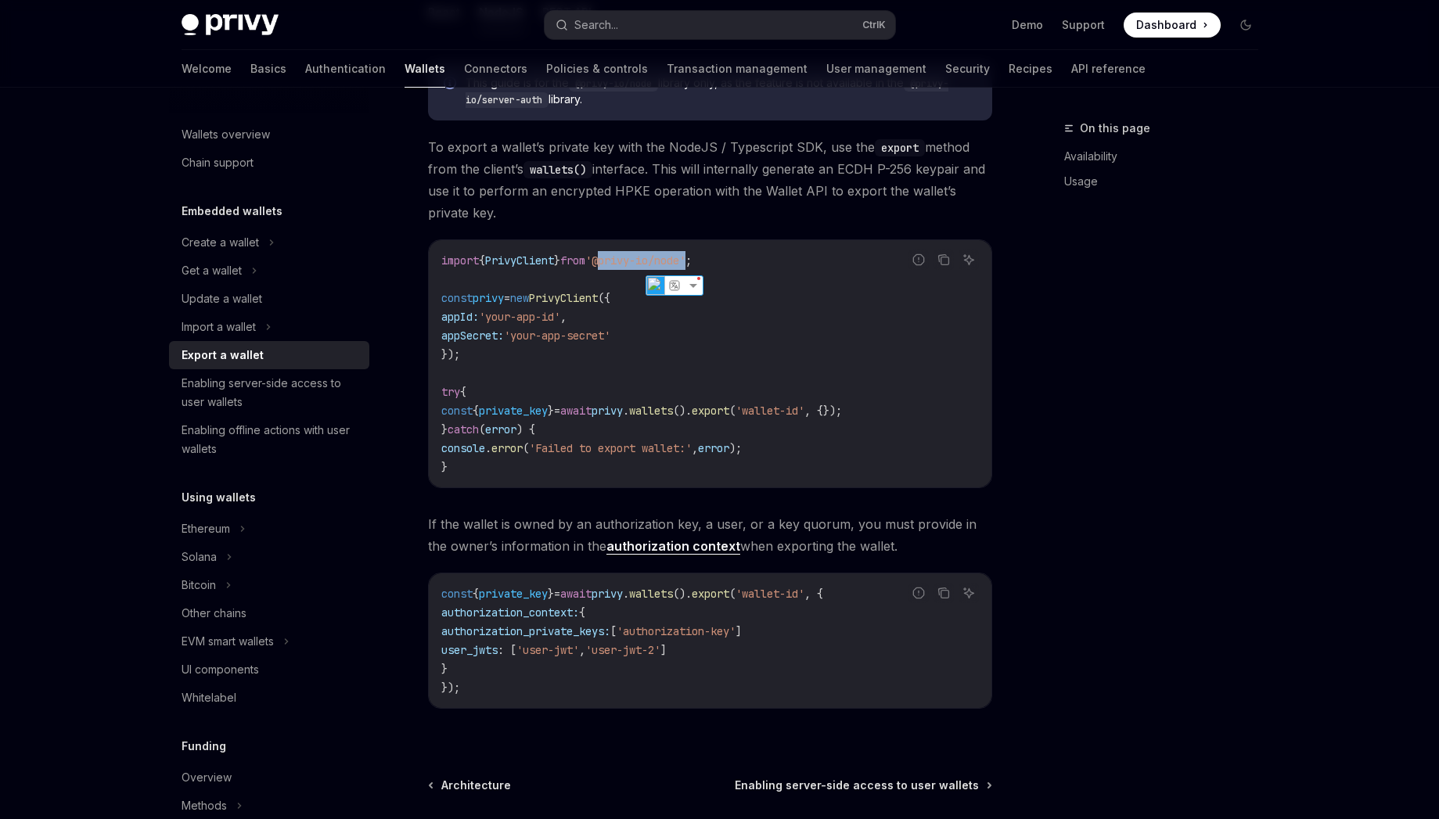
scroll to position [563, 0]
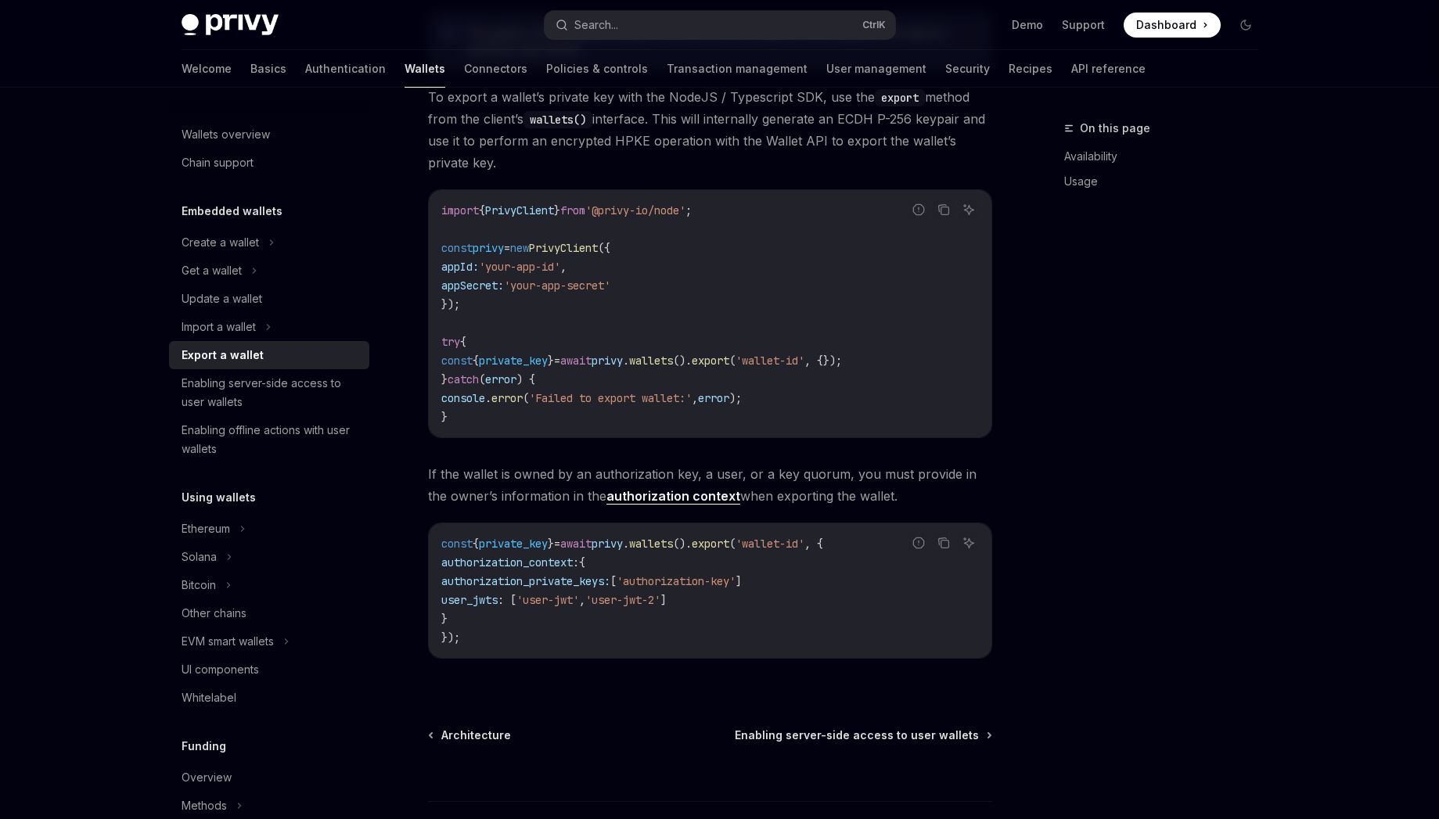
click at [770, 210] on code "import { PrivyClient } from '@privy-io/node' ; const privy = new PrivyClient ({…" at bounding box center [709, 313] width 537 height 225
drag, startPoint x: 710, startPoint y: 214, endPoint x: 620, endPoint y: 216, distance: 90.0
click at [620, 216] on span "'@privy-io/node'" at bounding box center [635, 210] width 100 height 14
copy span "@privy-io/node"
click at [800, 240] on code "import { PrivyClient } from '@privy-io/node' ; const privy = new PrivyClient ({…" at bounding box center [709, 313] width 537 height 225
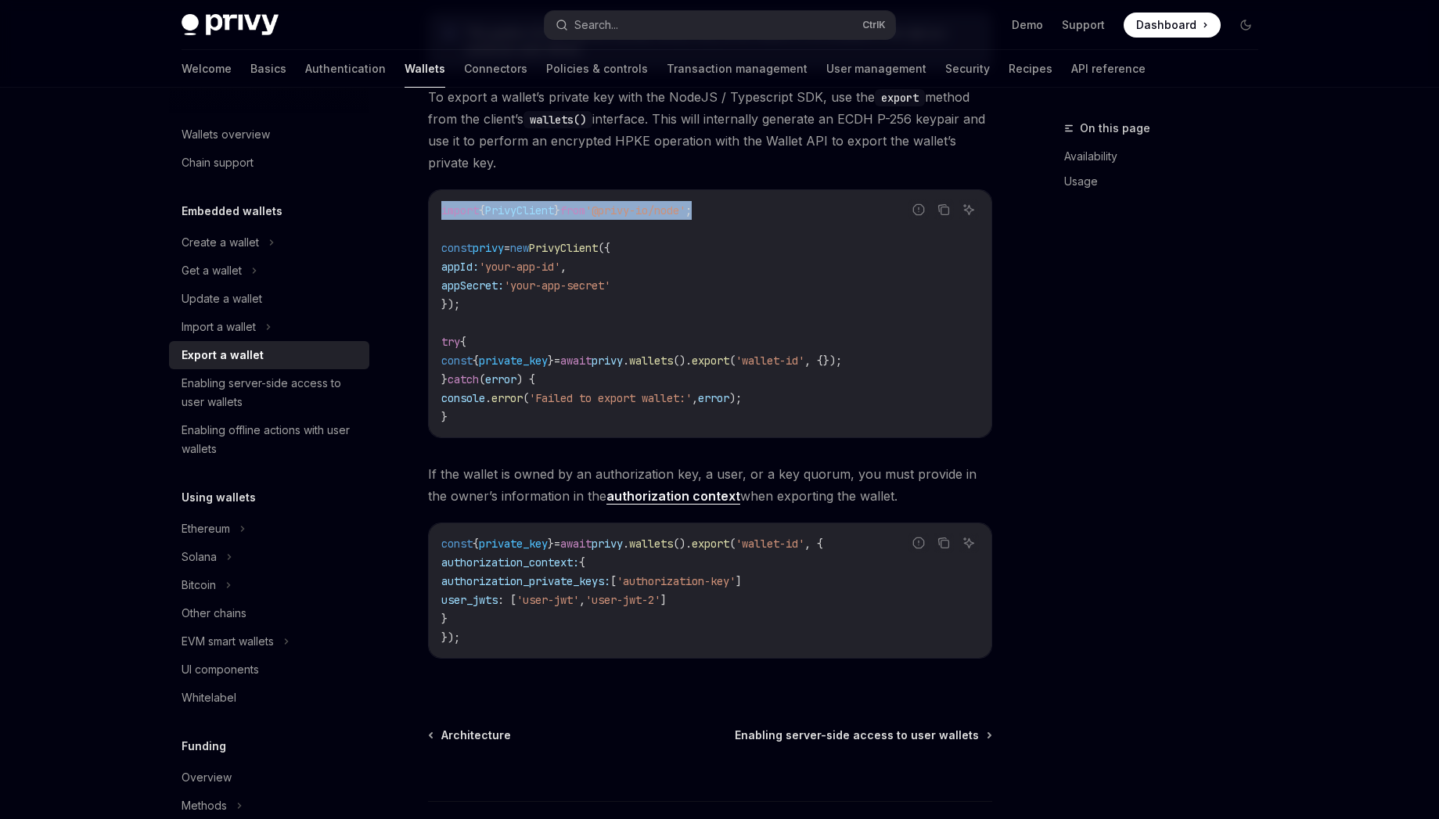
drag, startPoint x: 737, startPoint y: 214, endPoint x: 429, endPoint y: 219, distance: 308.3
click at [429, 219] on div "import { PrivyClient } from '@privy-io/node' ; const privy = new PrivyClient ({…" at bounding box center [710, 313] width 563 height 247
copy span "import { PrivyClient } from '@privy-io/node' ;"
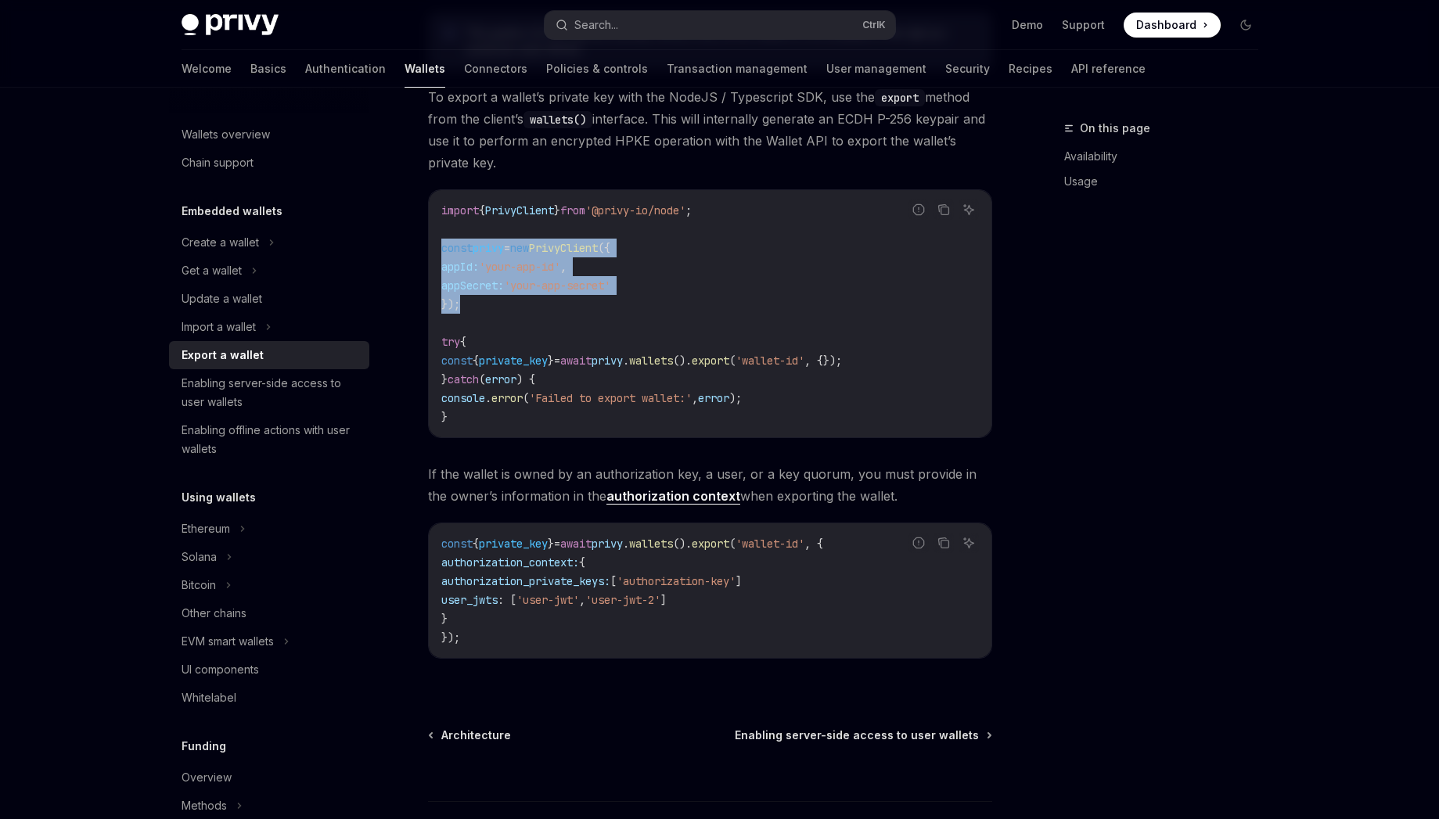
drag, startPoint x: 469, startPoint y: 301, endPoint x: 438, endPoint y: 250, distance: 59.3
click at [438, 250] on div "import { PrivyClient } from '@privy-io/node' ; const privy = new PrivyClient ({…" at bounding box center [710, 313] width 563 height 247
copy code "const privy = new PrivyClient ({ appId: 'your-app-id' , appSecret: 'your-app-se…"
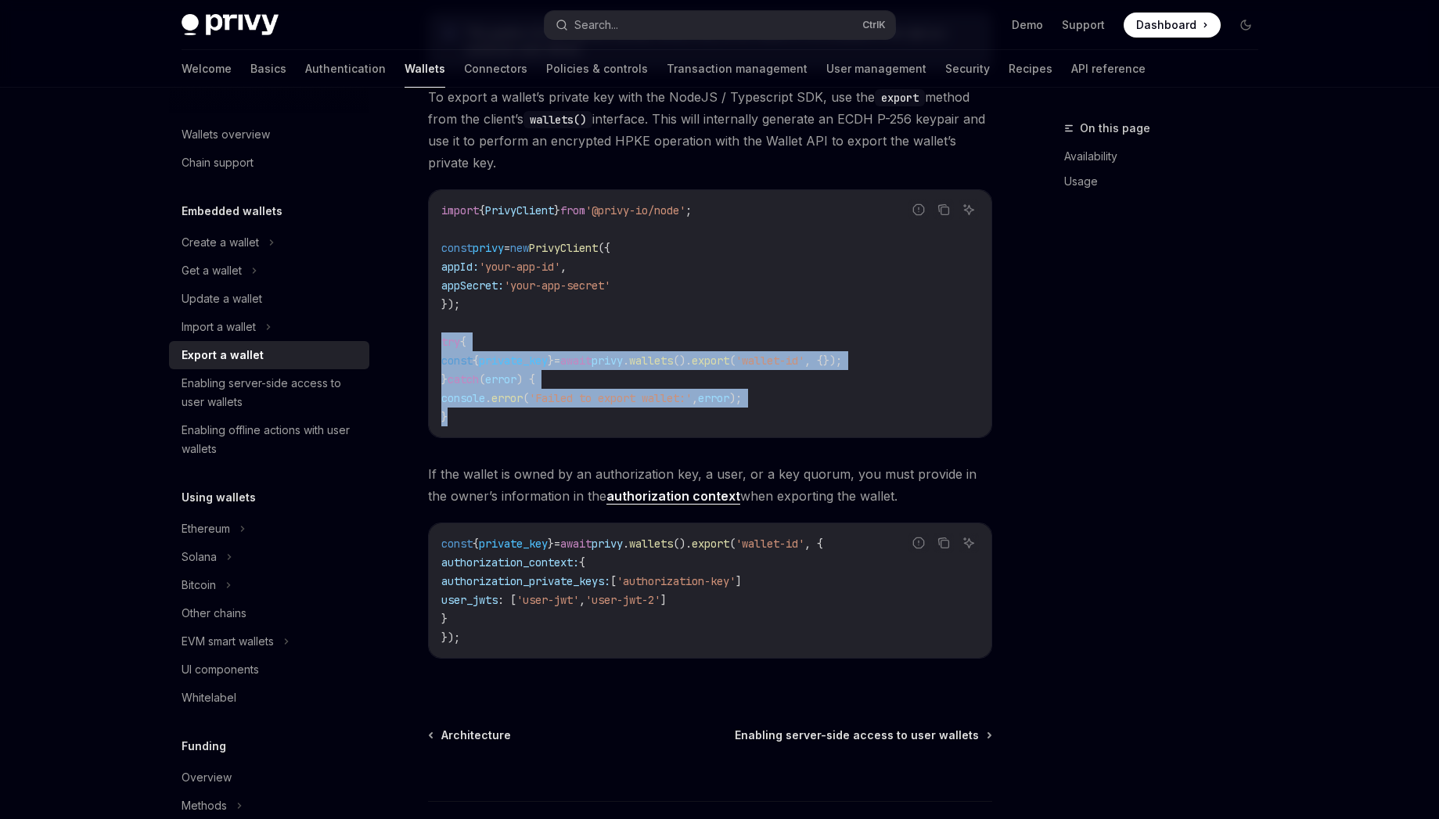
drag, startPoint x: 512, startPoint y: 415, endPoint x: 440, endPoint y: 348, distance: 98.0
click at [441, 348] on code "import { PrivyClient } from '@privy-io/node' ; const privy = new PrivyClient ({…" at bounding box center [709, 313] width 537 height 225
copy code "try { const { private_key } = await privy . wallets (). export ( 'wallet-id' , …"
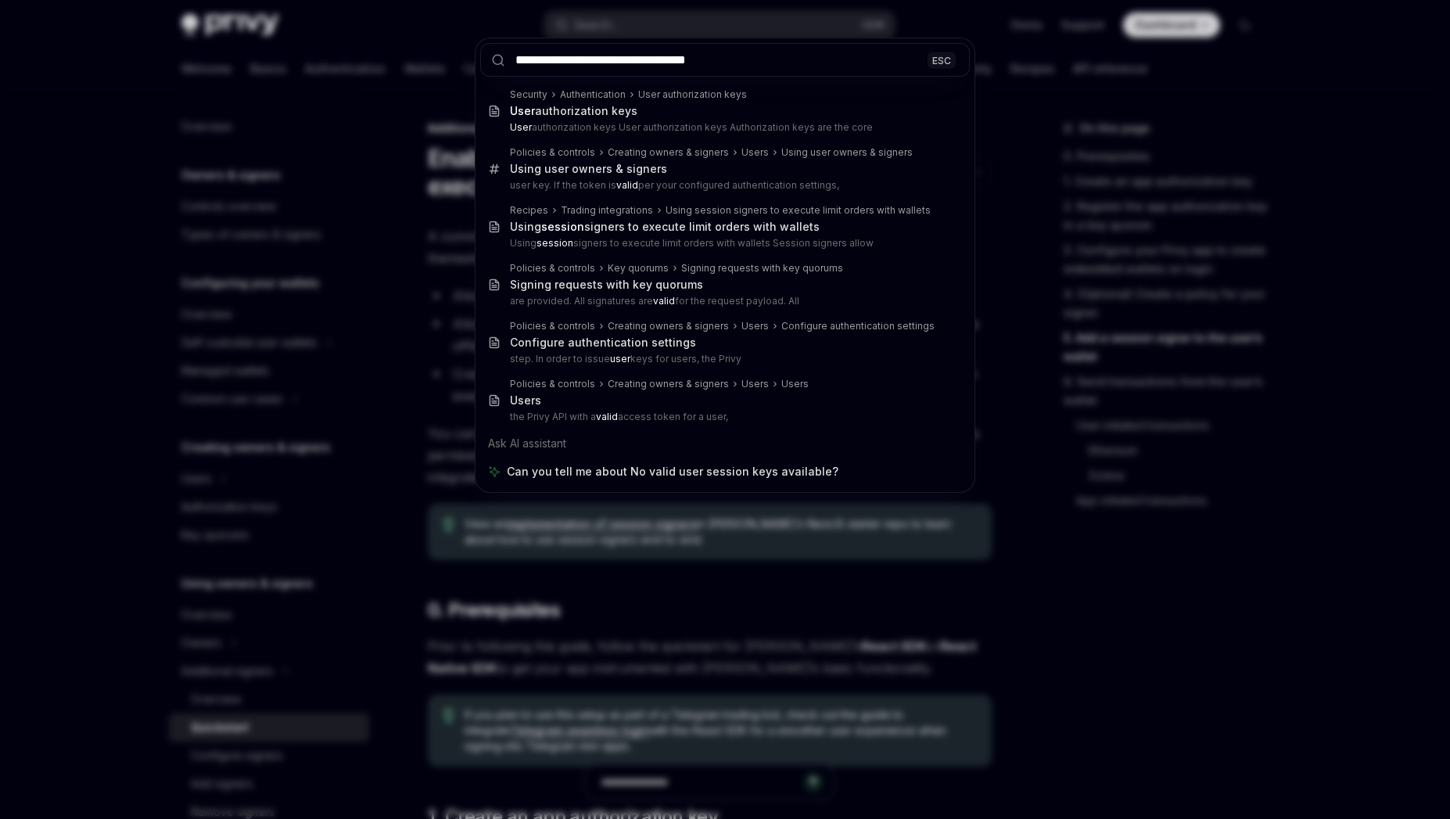
scroll to position [2394, 0]
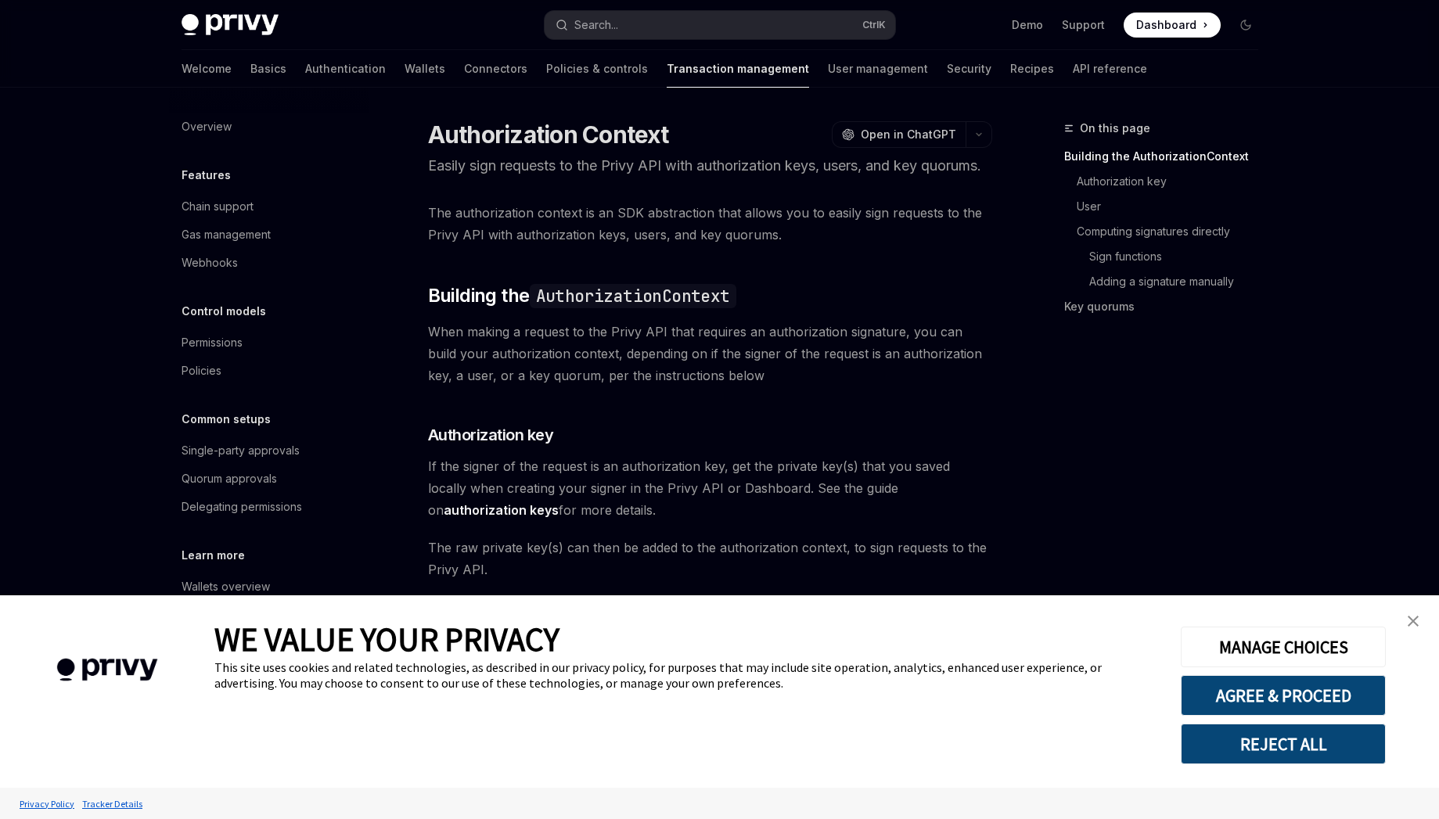
type textarea "*"
click at [1411, 625] on img "close banner" at bounding box center [1412, 621] width 11 height 11
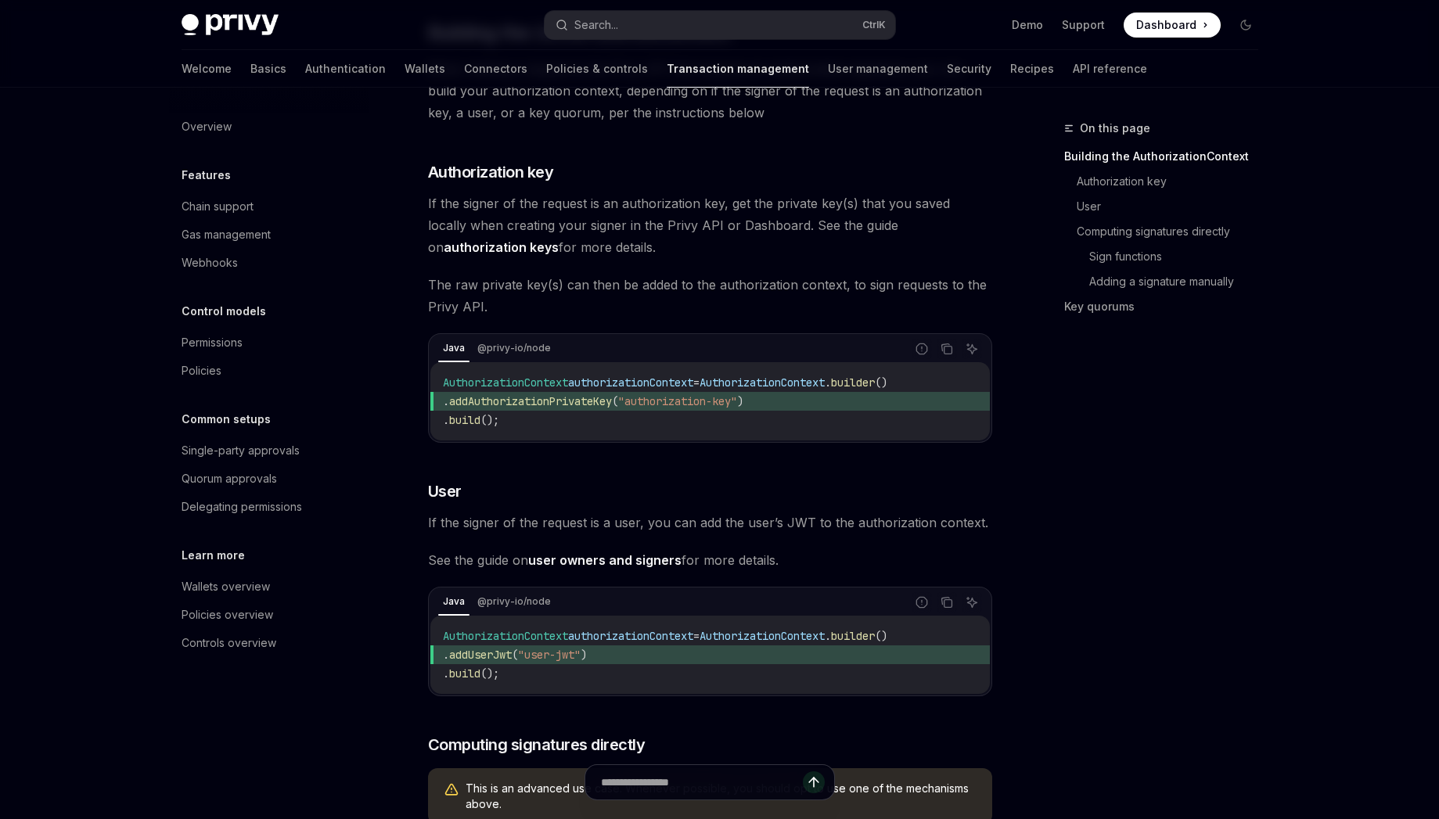
scroll to position [282, 0]
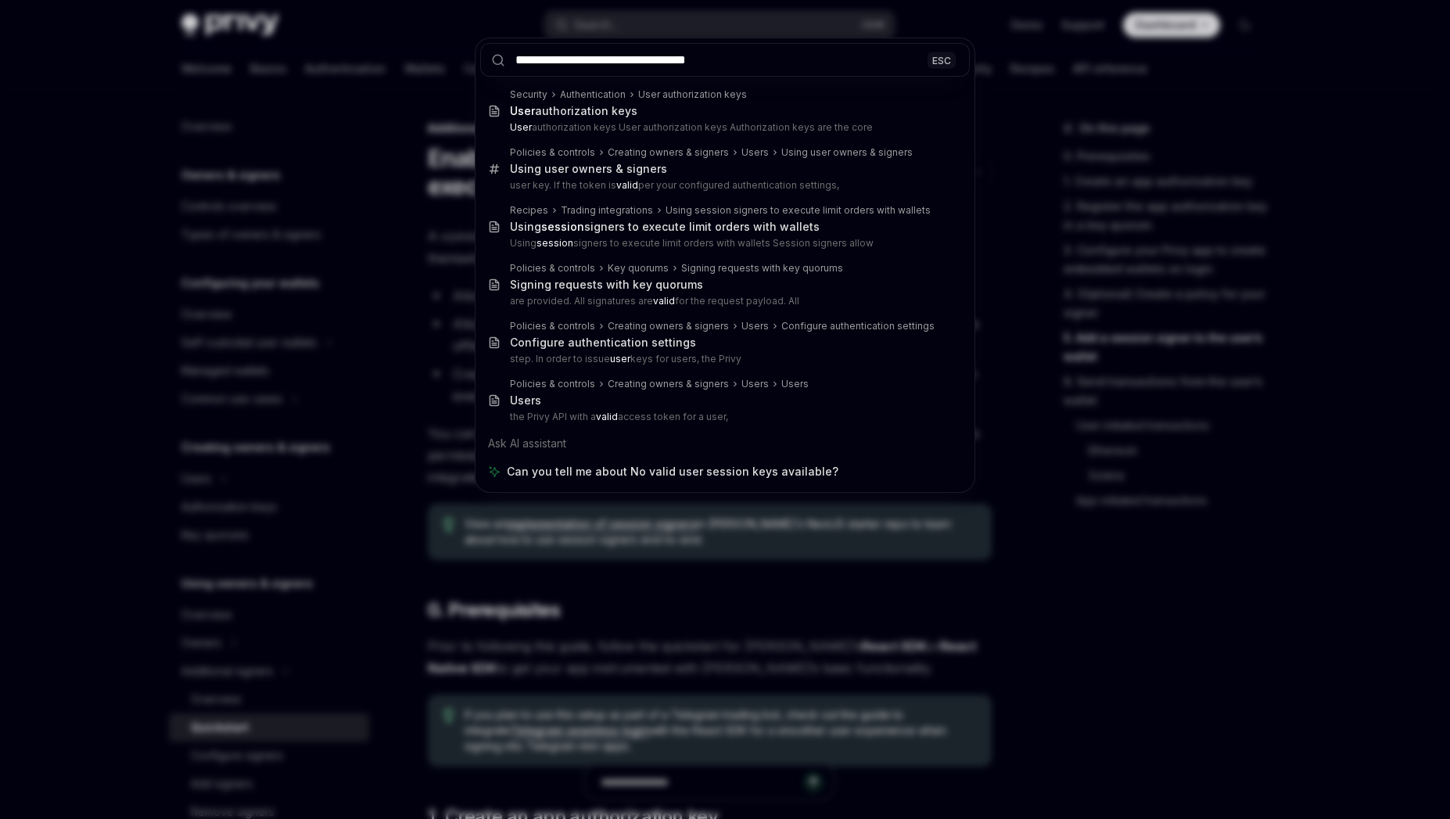
scroll to position [2394, 0]
